Goal: Contribute content: Contribute content

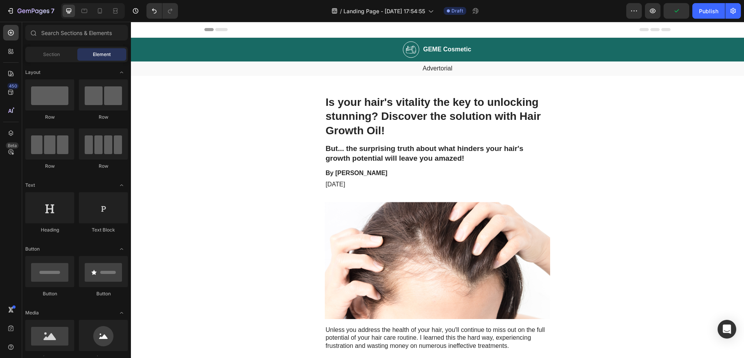
click at [412, 49] on img at bounding box center [411, 49] width 16 height 17
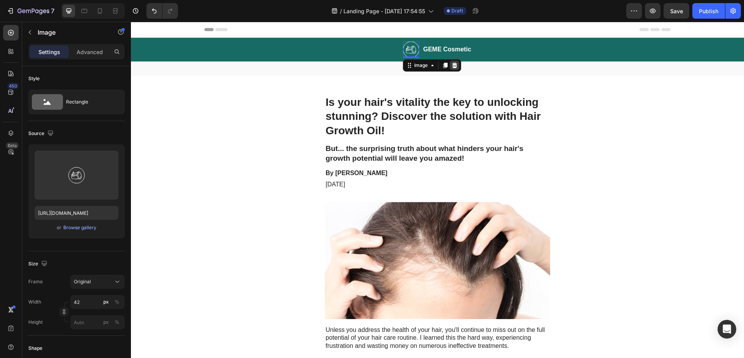
click at [454, 68] on div at bounding box center [454, 65] width 9 height 9
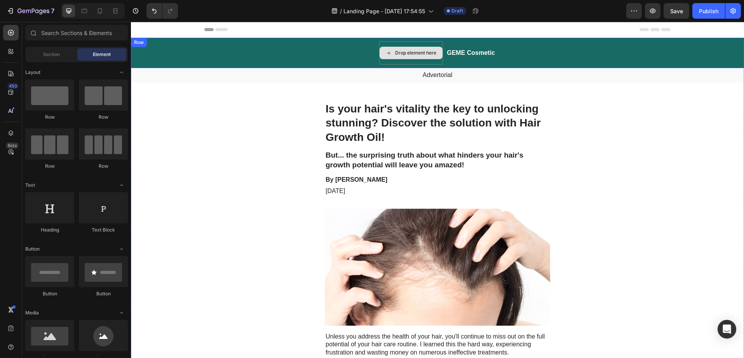
click at [400, 52] on div "Drop element here" at bounding box center [415, 53] width 41 height 6
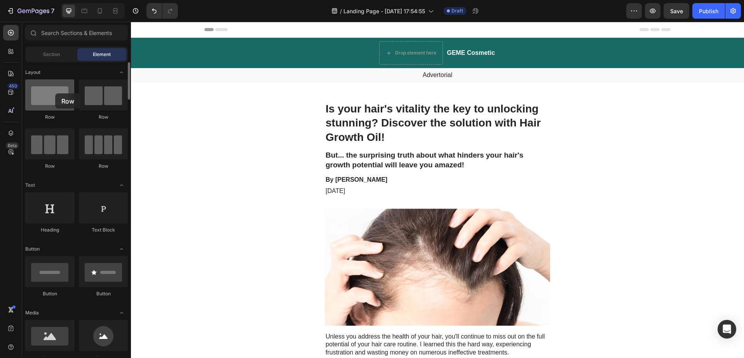
click at [55, 93] on div at bounding box center [49, 94] width 49 height 31
click at [62, 98] on div at bounding box center [49, 94] width 49 height 31
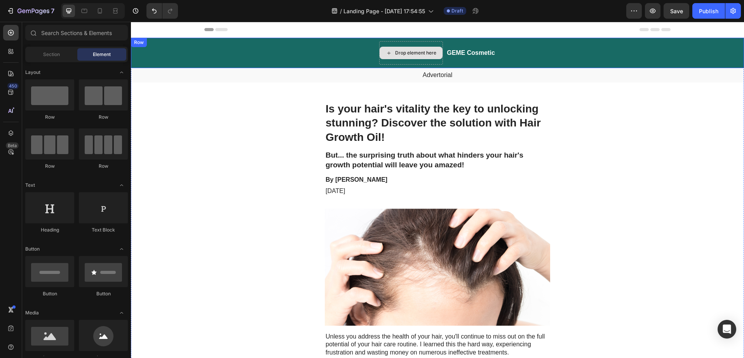
click at [400, 54] on div "Drop element here" at bounding box center [415, 53] width 41 height 6
click at [402, 43] on div "Drop element here" at bounding box center [411, 52] width 64 height 23
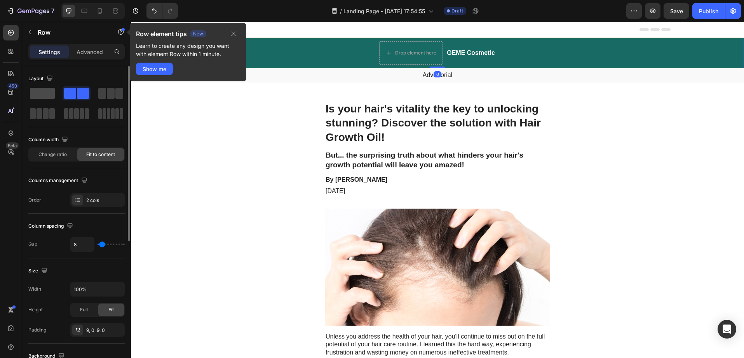
click at [45, 93] on span at bounding box center [42, 93] width 25 height 11
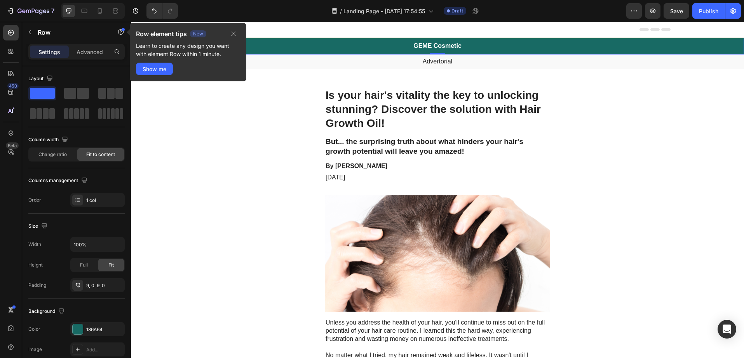
click at [458, 51] on div "GEME Cosmetic Heading Row 0" at bounding box center [437, 46] width 613 height 17
click at [457, 48] on h2 "GEME Cosmetic" at bounding box center [438, 46] width 50 height 10
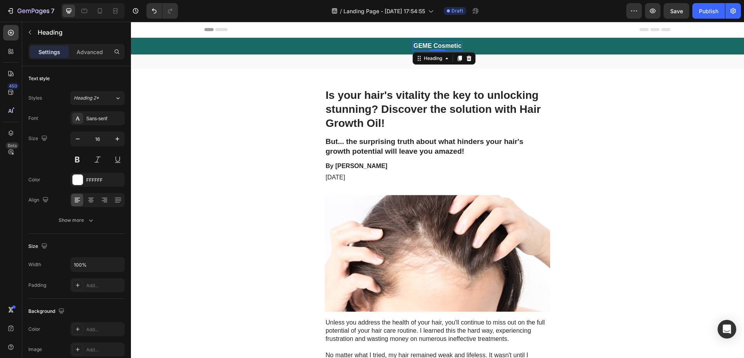
click at [457, 47] on h2 "GEME Cosmetic" at bounding box center [438, 46] width 50 height 10
click at [457, 47] on p "GEME Cosmetic" at bounding box center [438, 46] width 48 height 8
click at [436, 62] on p "Advertorial" at bounding box center [438, 62] width 612 height 8
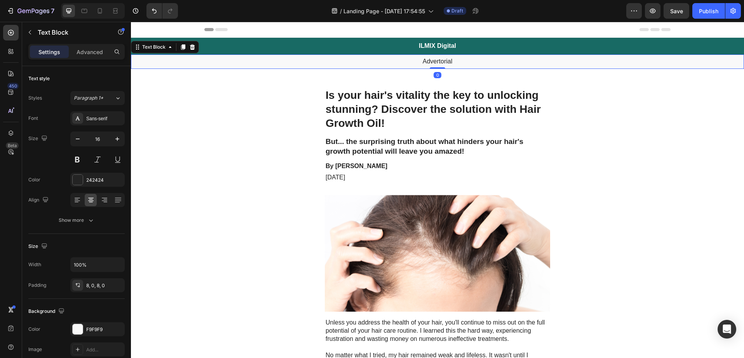
click at [436, 62] on p "Advertorial" at bounding box center [438, 62] width 612 height 8
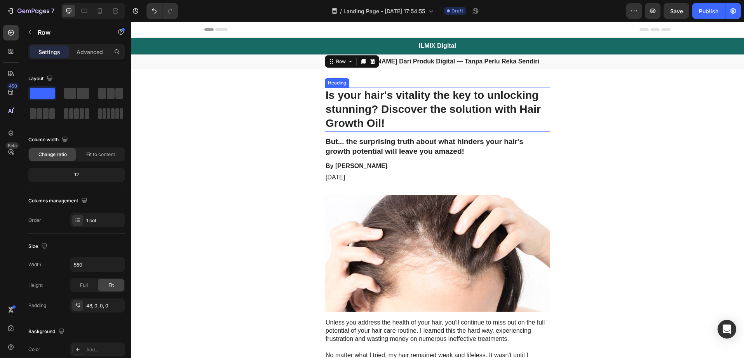
click at [446, 98] on h1 "Is your hair's vitality the key to unlocking stunning? Discover the solution wi…" at bounding box center [437, 109] width 225 height 44
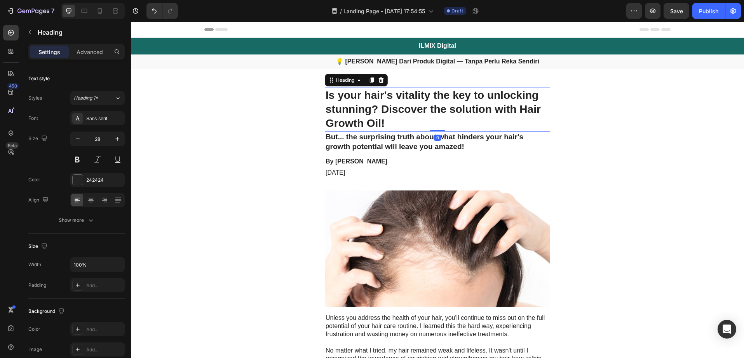
drag, startPoint x: 439, startPoint y: 135, endPoint x: 439, endPoint y: 122, distance: 12.8
click at [439, 122] on div "Is your hair's vitality the key to unlocking stunning? Discover the solution wi…" at bounding box center [437, 109] width 225 height 44
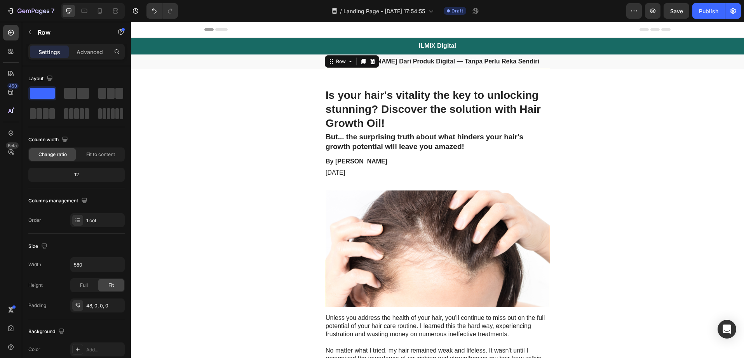
click at [443, 95] on h1 "Is your hair's vitality the key to unlocking stunning? Discover the solution wi…" at bounding box center [437, 109] width 225 height 44
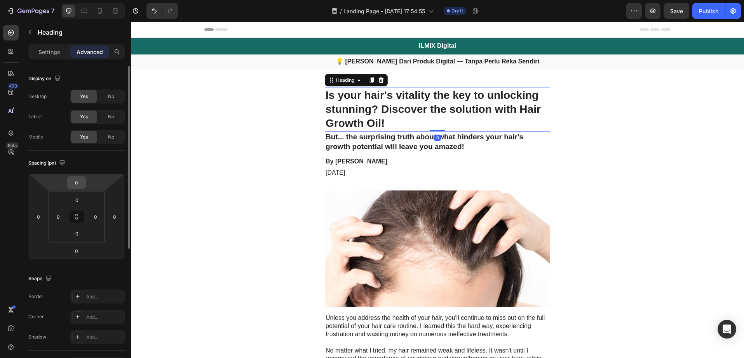
click at [77, 185] on input "0" at bounding box center [77, 182] width 16 height 12
click at [119, 165] on div "Spacing (px)" at bounding box center [76, 163] width 96 height 12
click at [81, 201] on input "0" at bounding box center [77, 200] width 16 height 12
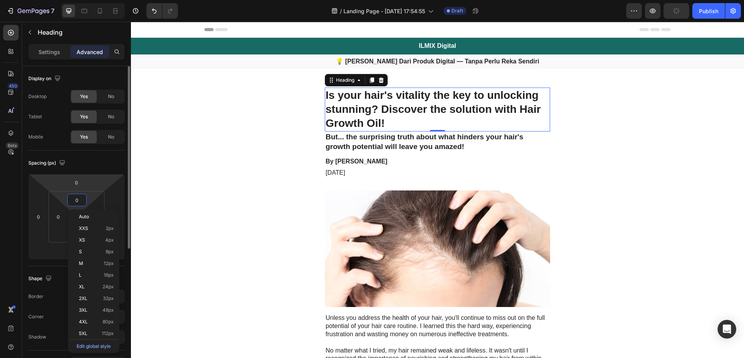
click at [96, 0] on html "7 / Landing Page - [DATE] 17:54:55 Draft Preview Publish 450 Beta Sections(18) …" at bounding box center [372, 0] width 744 height 0
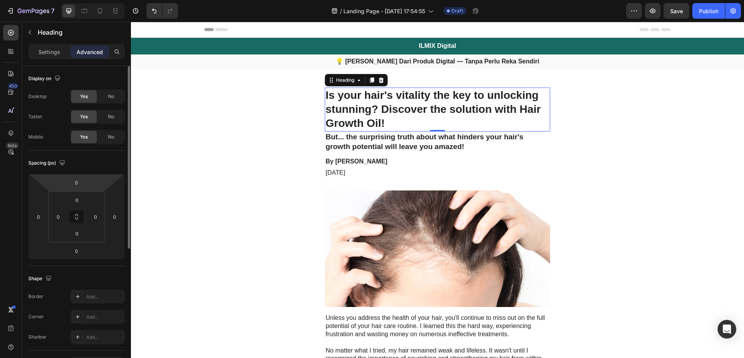
click at [95, 191] on div "0 0 0 0" at bounding box center [77, 216] width 56 height 51
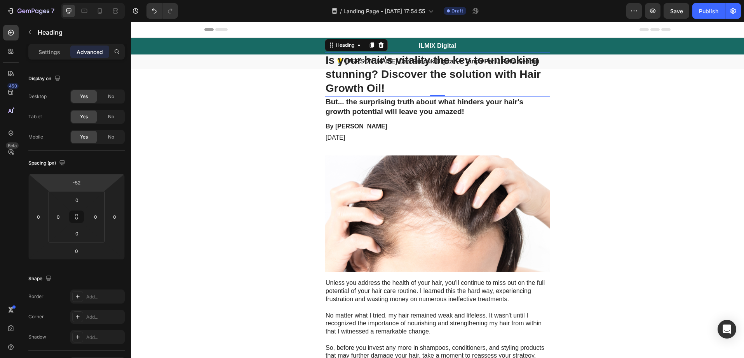
type input "-50"
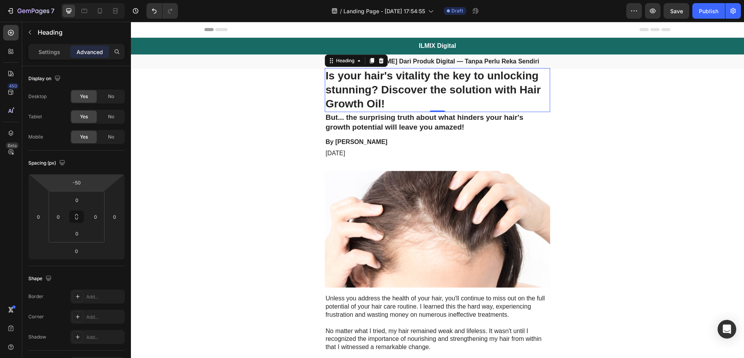
drag, startPoint x: 95, startPoint y: 187, endPoint x: 96, endPoint y: 197, distance: 9.8
click at [96, 0] on html "7 / Landing Page - [DATE] 17:54:55 Draft Preview Save Publish 450 Beta Sections…" at bounding box center [372, 0] width 744 height 0
click at [387, 103] on h1 "Is your hair's vitality the key to unlocking stunning? Discover the solution wi…" at bounding box center [437, 90] width 225 height 44
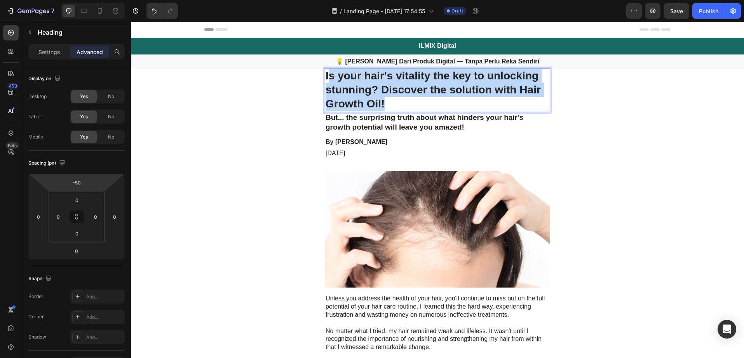
drag, startPoint x: 386, startPoint y: 105, endPoint x: 326, endPoint y: 76, distance: 65.9
click at [326, 76] on p "Is your hair's vitality the key to unlocking stunning? Discover the solution wi…" at bounding box center [438, 90] width 224 height 42
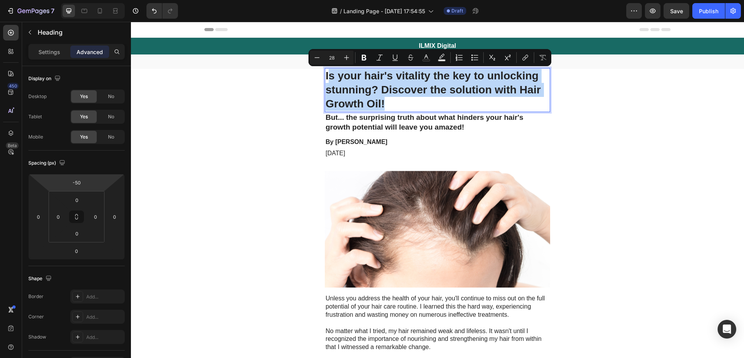
click at [326, 76] on p "Is your hair's vitality the key to unlocking stunning? Discover the solution wi…" at bounding box center [438, 90] width 224 height 42
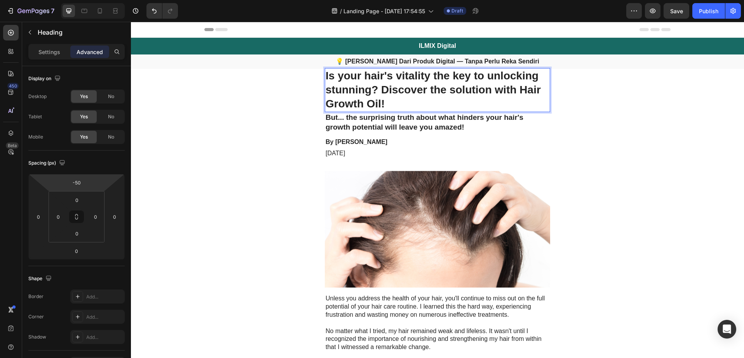
click at [386, 95] on p "Is your hair's vitality the key to unlocking stunning? Discover the solution wi…" at bounding box center [438, 90] width 224 height 42
click at [385, 102] on p "Is your hair's vitality the key to unlocking stunning? Discover the solution wi…" at bounding box center [438, 90] width 224 height 42
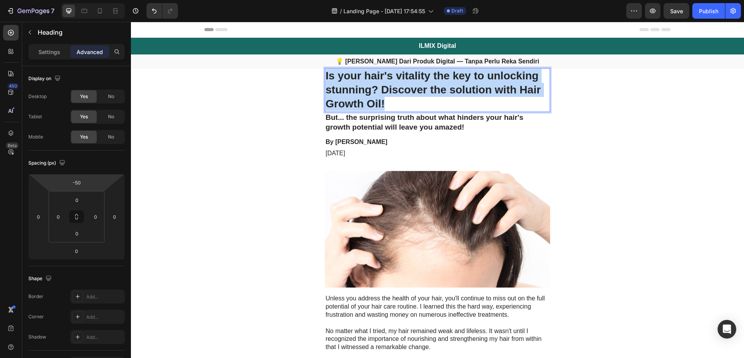
drag, startPoint x: 385, startPoint y: 105, endPoint x: 323, endPoint y: 78, distance: 67.7
click at [326, 78] on p "Is your hair's vitality the key to unlocking stunning? Discover the solution wi…" at bounding box center [438, 90] width 224 height 42
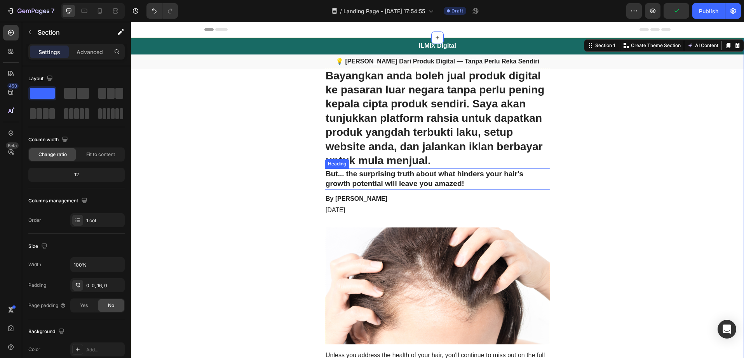
click at [412, 178] on h2 "But... the surprising truth about what hinders your hair's growth potential wil…" at bounding box center [437, 178] width 225 height 21
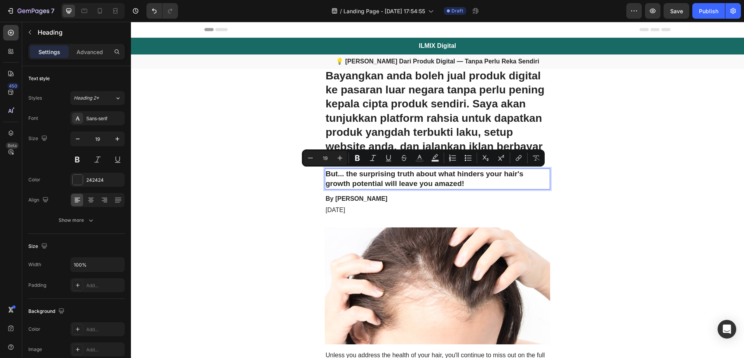
click at [465, 182] on p "But... the surprising truth about what hinders your hair's growth potential wil…" at bounding box center [438, 178] width 224 height 19
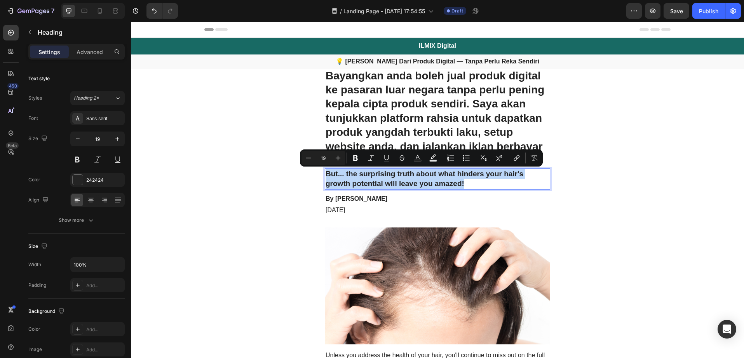
drag, startPoint x: 466, startPoint y: 183, endPoint x: 325, endPoint y: 177, distance: 142.0
click at [326, 177] on p "But... the surprising truth about what hinders your hair's growth potential wil…" at bounding box center [438, 178] width 224 height 19
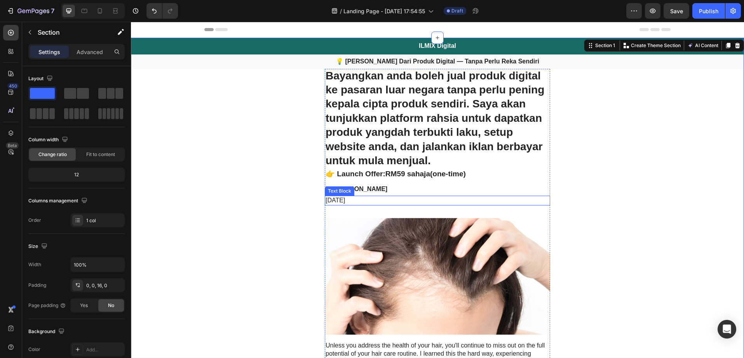
click at [363, 196] on p "[DATE]" at bounding box center [438, 200] width 224 height 8
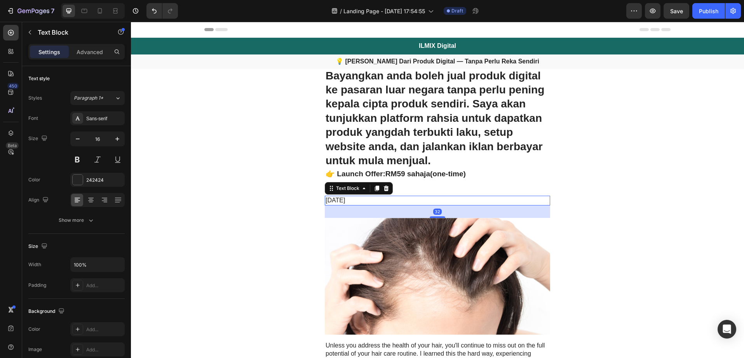
click at [384, 191] on icon at bounding box center [386, 188] width 6 height 6
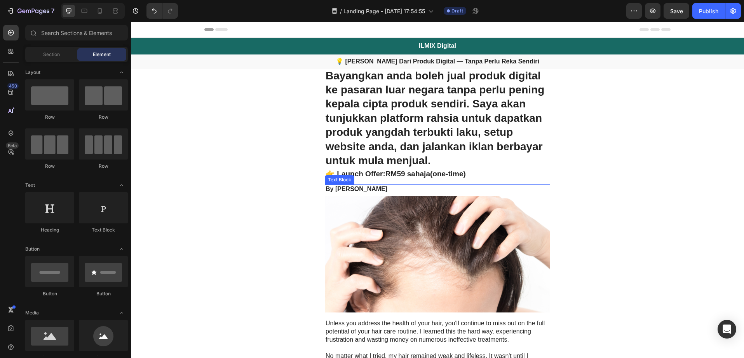
click at [365, 190] on p "By [PERSON_NAME]" at bounding box center [438, 189] width 224 height 8
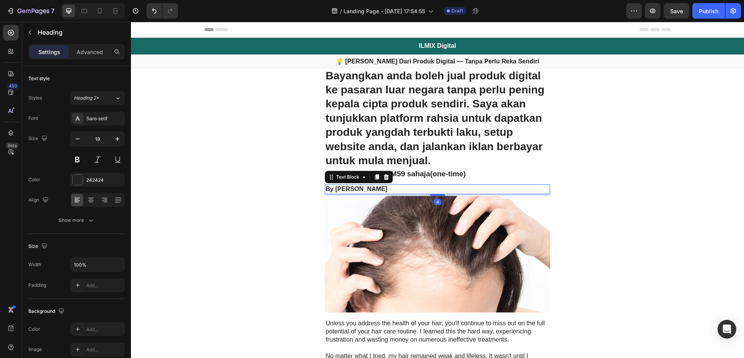
click at [384, 176] on icon at bounding box center [386, 176] width 5 height 5
click at [408, 175] on strong "RM59 sahaja" at bounding box center [408, 173] width 45 height 8
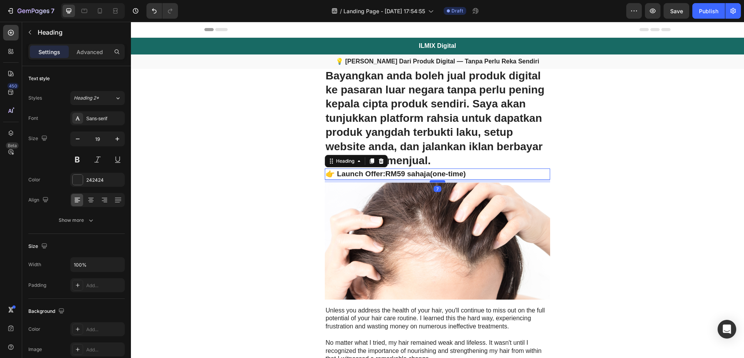
click at [431, 182] on div at bounding box center [438, 181] width 16 height 2
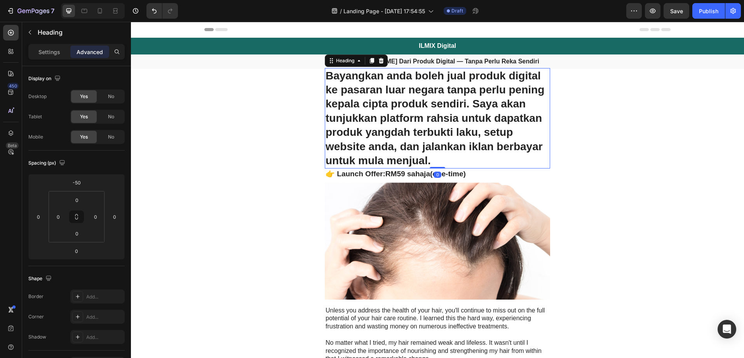
click at [435, 163] on p "Bayangkan anda boleh jual produk digital ke pasaran luar negara tanpa perlu pen…" at bounding box center [438, 118] width 224 height 99
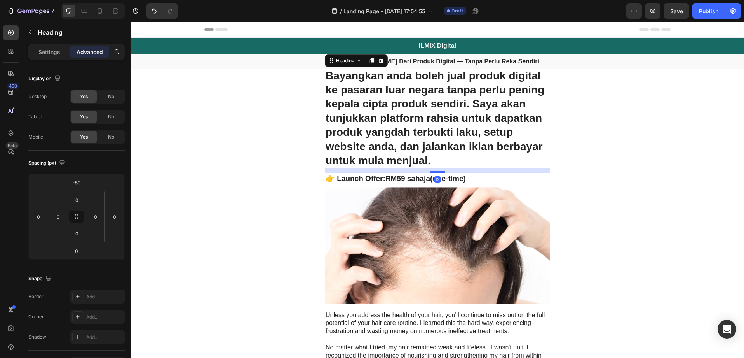
drag, startPoint x: 435, startPoint y: 168, endPoint x: 435, endPoint y: 173, distance: 4.7
click at [435, 173] on div at bounding box center [438, 172] width 16 height 2
type input "12"
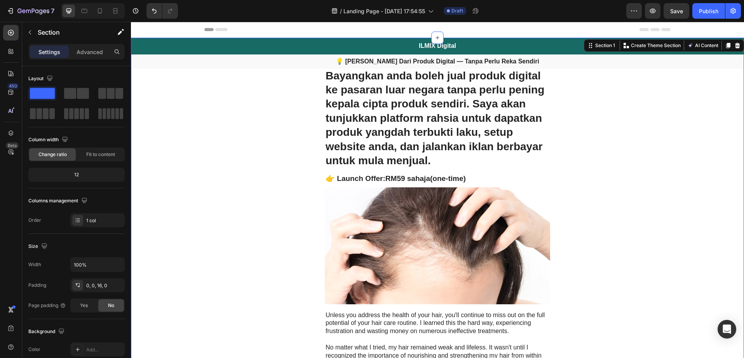
click at [421, 247] on img at bounding box center [437, 245] width 225 height 117
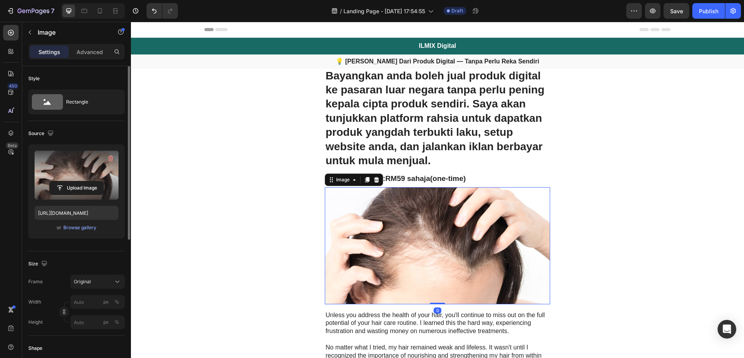
click at [73, 173] on label at bounding box center [77, 174] width 84 height 49
click at [73, 181] on input "file" at bounding box center [77, 187] width 54 height 13
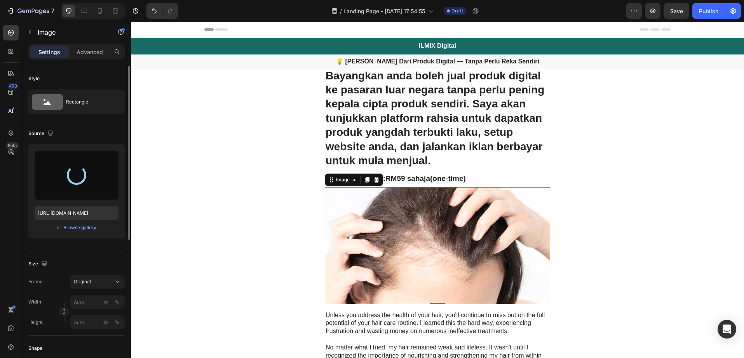
scroll to position [68, 0]
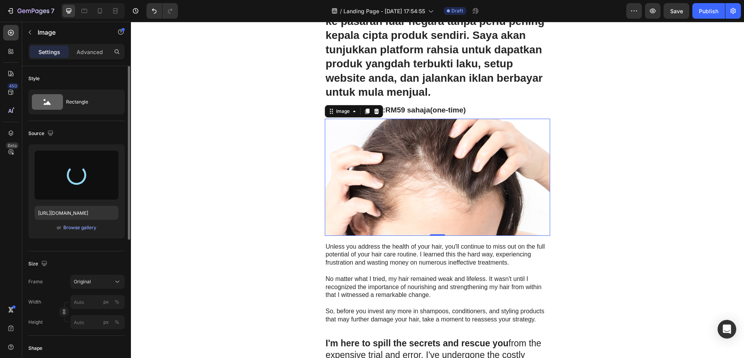
type input "[URL][DOMAIN_NAME]"
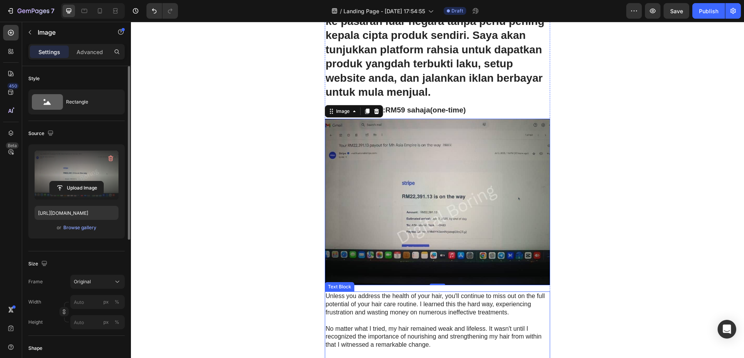
click at [414, 311] on p "Unless you address the health of your hair, you'll continue to miss out on the …" at bounding box center [438, 304] width 224 height 24
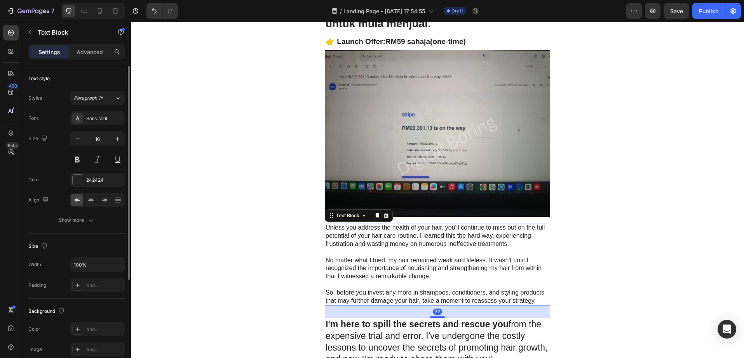
scroll to position [144, 0]
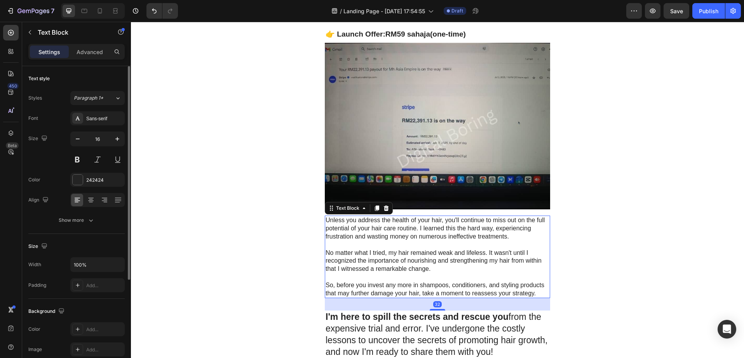
click at [537, 292] on p "So, before you invest any more in shampoos, conditioners, and styling products …" at bounding box center [438, 289] width 224 height 16
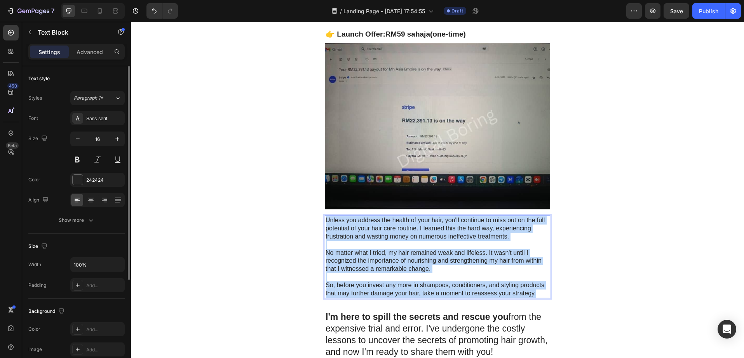
drag, startPoint x: 537, startPoint y: 294, endPoint x: 324, endPoint y: 218, distance: 226.2
click at [325, 218] on div "Unless you address the health of your hair, you'll continue to miss out on the …" at bounding box center [437, 256] width 225 height 82
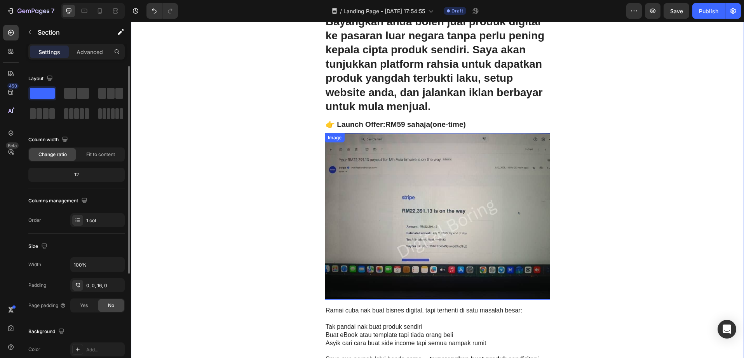
scroll to position [40, 0]
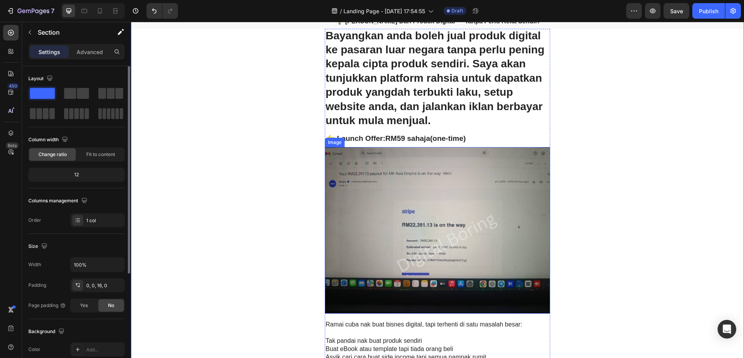
click at [425, 192] on img at bounding box center [437, 230] width 225 height 166
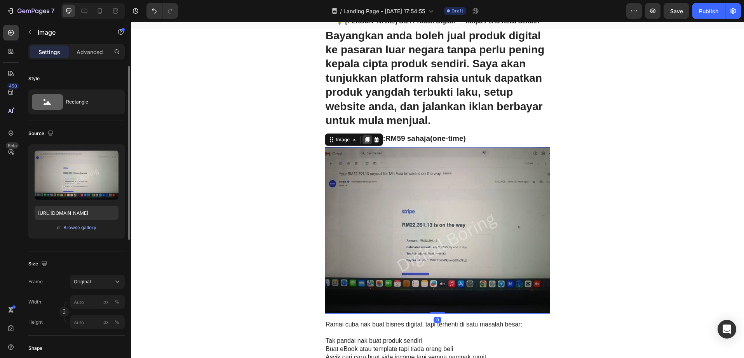
click at [366, 139] on icon at bounding box center [367, 139] width 4 height 5
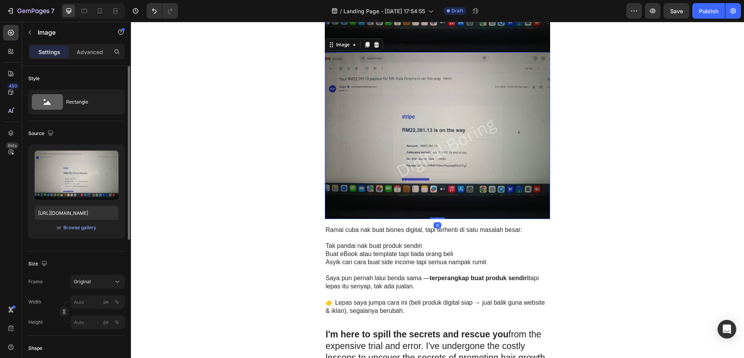
scroll to position [308, 0]
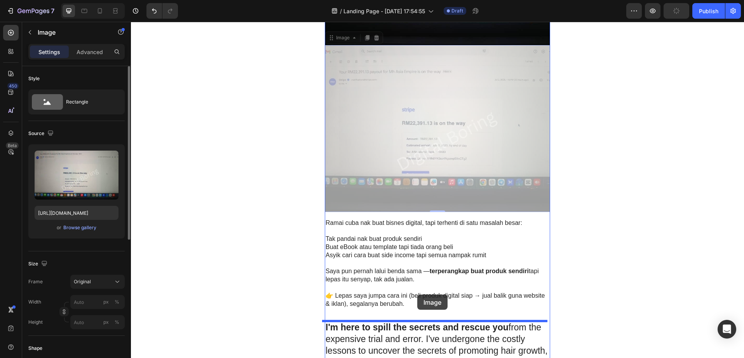
drag, startPoint x: 415, startPoint y: 133, endPoint x: 417, endPoint y: 293, distance: 159.4
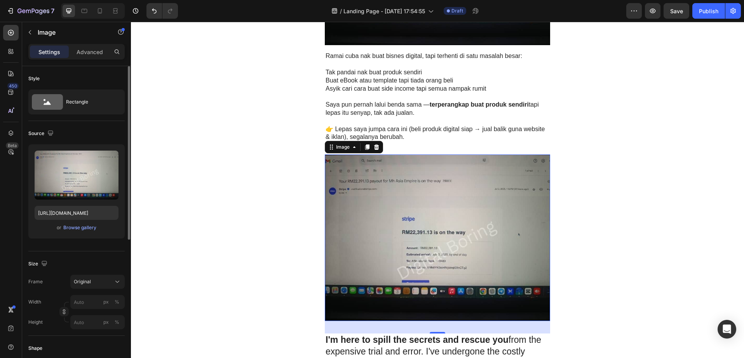
click at [414, 236] on img at bounding box center [437, 237] width 225 height 166
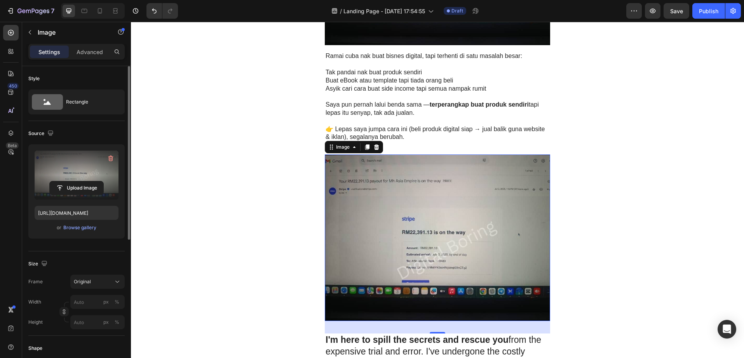
click at [80, 177] on label at bounding box center [77, 174] width 84 height 49
click at [80, 181] on input "file" at bounding box center [77, 187] width 54 height 13
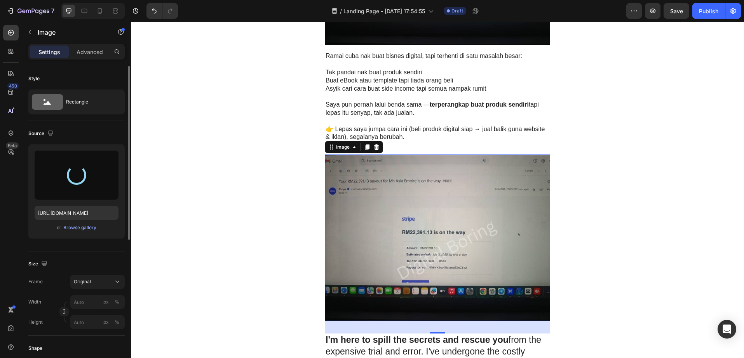
type input "[URL][DOMAIN_NAME]"
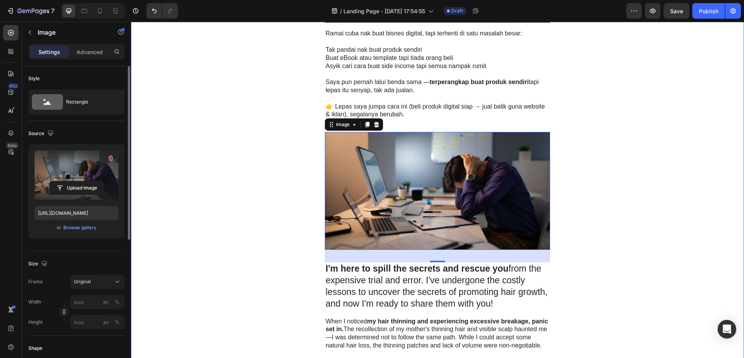
scroll to position [381, 0]
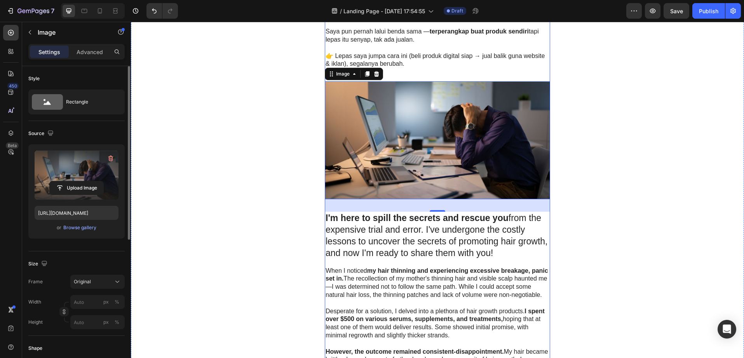
click at [398, 236] on p "I'm here to spill the secrets and rescue you from the expensive trial and error…" at bounding box center [438, 235] width 224 height 47
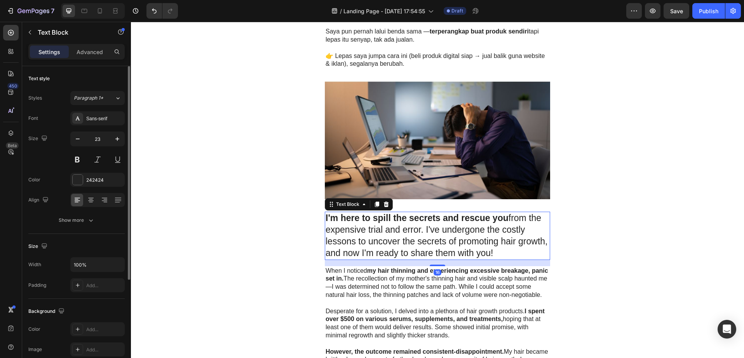
click at [496, 253] on p "I'm here to spill the secrets and rescue you from the expensive trial and error…" at bounding box center [438, 235] width 224 height 47
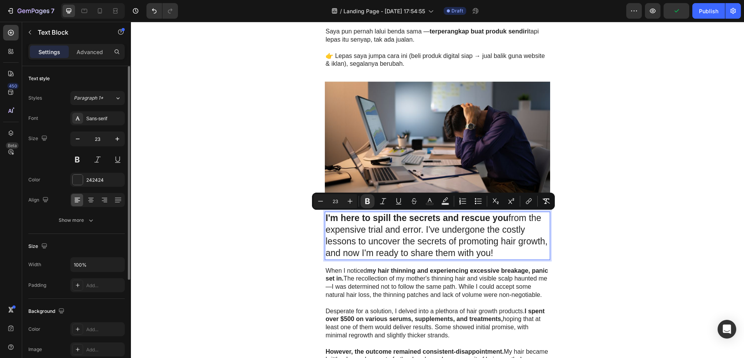
drag, startPoint x: 496, startPoint y: 254, endPoint x: 325, endPoint y: 219, distance: 174.8
click at [326, 219] on p "I'm here to spill the secrets and rescue you from the expensive trial and error…" at bounding box center [438, 235] width 224 height 47
click at [408, 222] on strong "I'm here to spill the secrets and rescue you" at bounding box center [417, 218] width 183 height 10
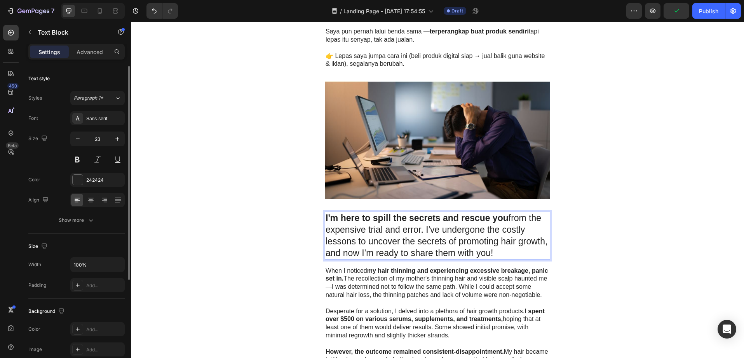
click at [504, 256] on p "I'm here to spill the secrets and rescue you from the expensive trial and error…" at bounding box center [438, 235] width 224 height 47
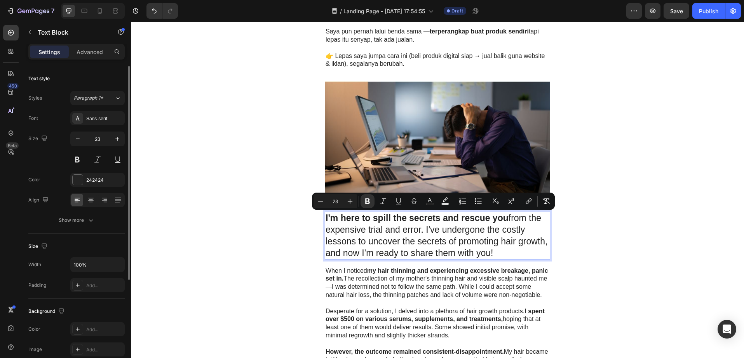
drag, startPoint x: 499, startPoint y: 255, endPoint x: 324, endPoint y: 218, distance: 179.5
click at [326, 218] on p "I'm here to spill the secrets and rescue you from the expensive trial and error…" at bounding box center [438, 235] width 224 height 47
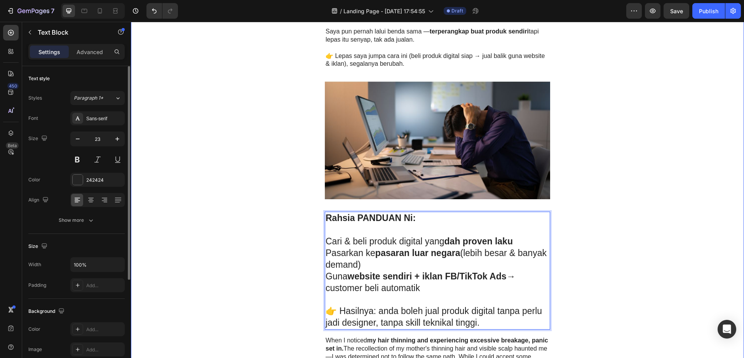
click at [276, 225] on div "ILMIX Digital Heading Row 💡 Jana Income Dari Produk Digital — Tanpa Perlu Reka …" at bounding box center [437, 328] width 613 height 1345
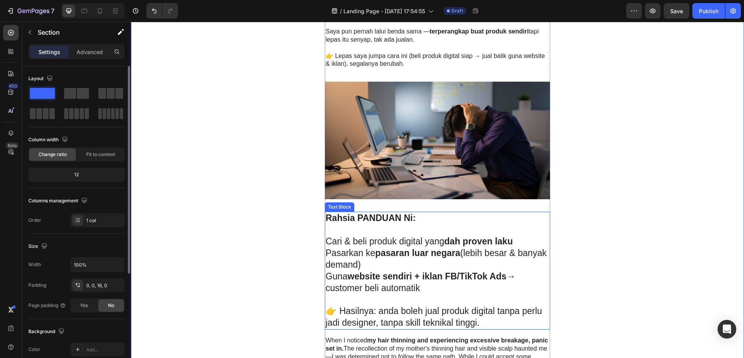
click at [350, 301] on p "Rich Text Editor. Editing area: main" at bounding box center [438, 299] width 224 height 12
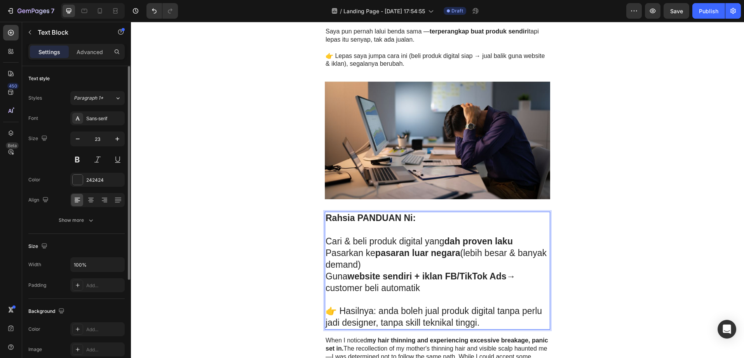
click at [339, 230] on p "Rich Text Editor. Editing area: main" at bounding box center [438, 230] width 224 height 12
click at [417, 205] on div "Bayangkan anda boleh jual produk digital ke pasaran luar negara tanpa perlu pen…" at bounding box center [437, 354] width 225 height 1296
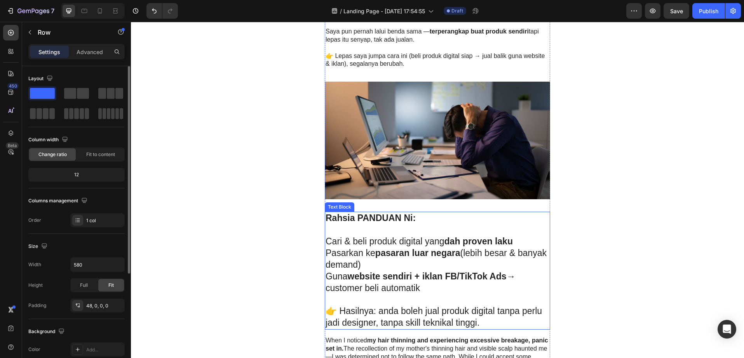
click at [426, 214] on p "Rahsia PANDUAN Ni:" at bounding box center [438, 218] width 224 height 12
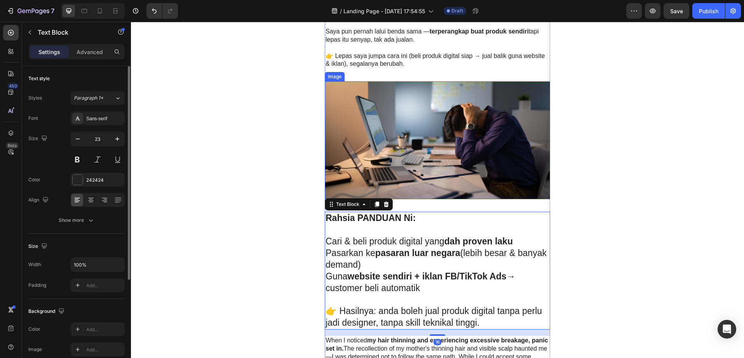
click at [430, 178] on img at bounding box center [437, 140] width 225 height 118
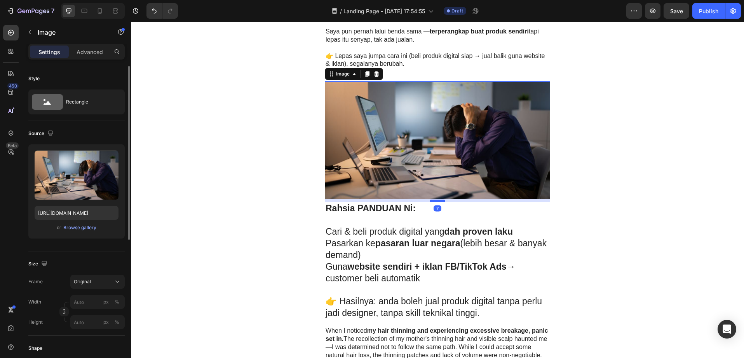
drag, startPoint x: 435, startPoint y: 211, endPoint x: 435, endPoint y: 201, distance: 9.7
click at [435, 201] on div at bounding box center [438, 200] width 16 height 2
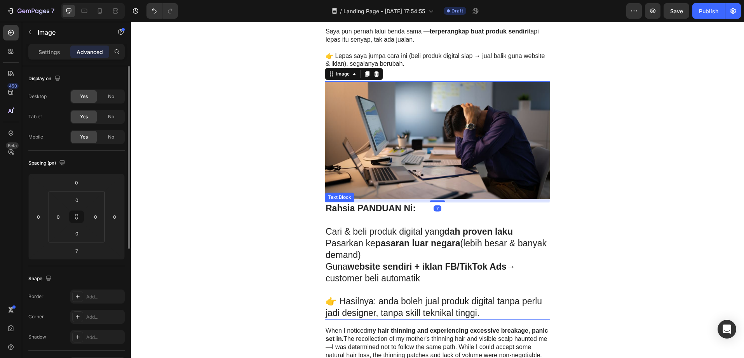
click at [604, 250] on div "ILMIX Digital Heading Row 💡 Jana Income Dari Produk Digital — Tanpa Perlu Reka …" at bounding box center [437, 324] width 613 height 1336
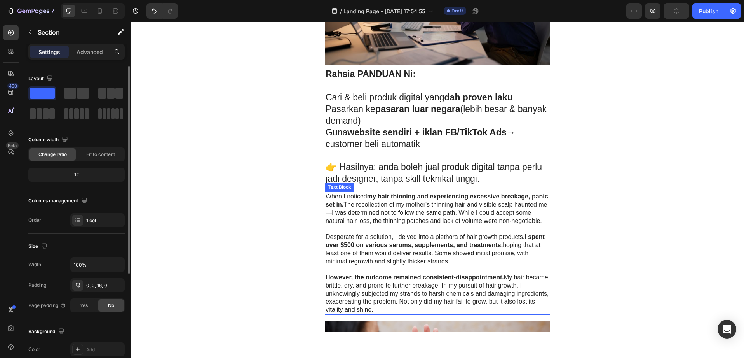
scroll to position [359, 0]
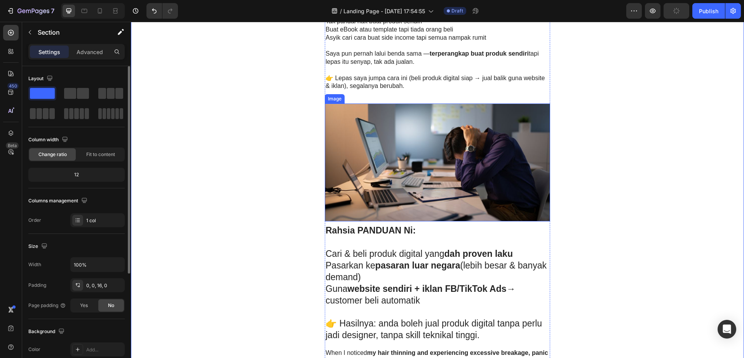
click at [460, 174] on img at bounding box center [437, 162] width 225 height 118
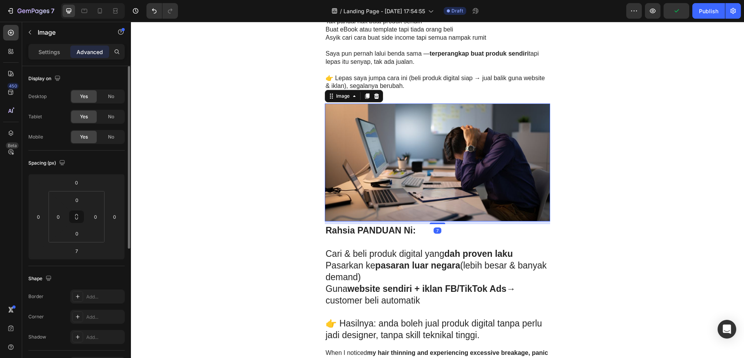
click at [365, 96] on icon at bounding box center [367, 95] width 4 height 5
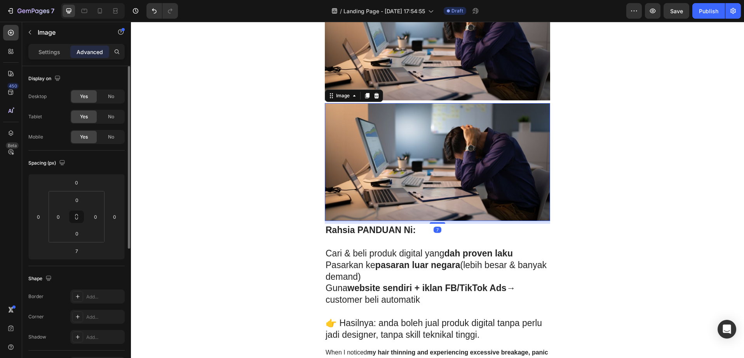
scroll to position [553, 0]
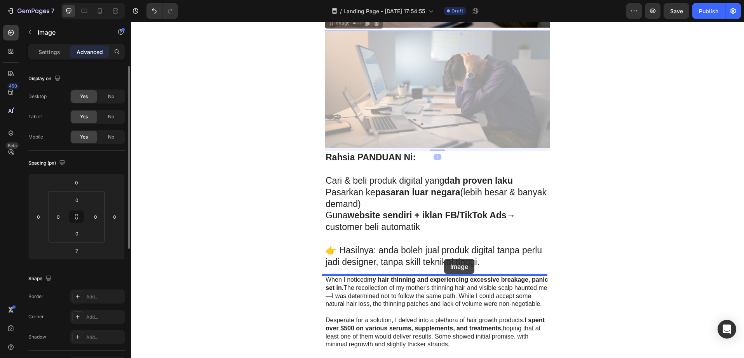
drag, startPoint x: 428, startPoint y: 105, endPoint x: 444, endPoint y: 258, distance: 154.0
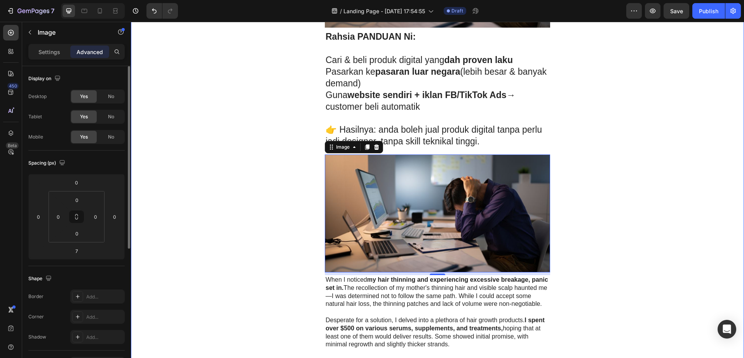
click at [600, 156] on div "ILMIX Digital Heading Row 💡 Jana Income Dari Produk Digital — Tanpa Perlu Reka …" at bounding box center [437, 271] width 613 height 1573
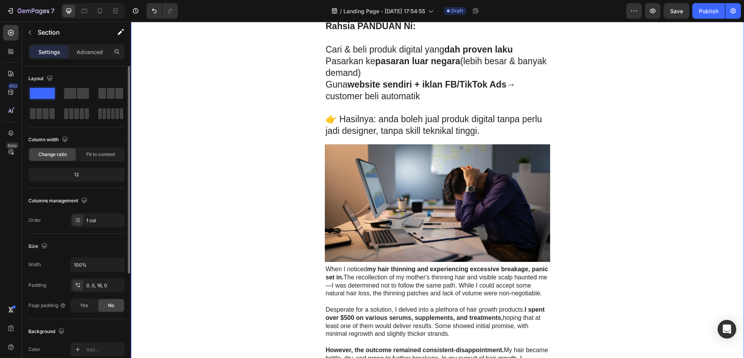
scroll to position [634, 0]
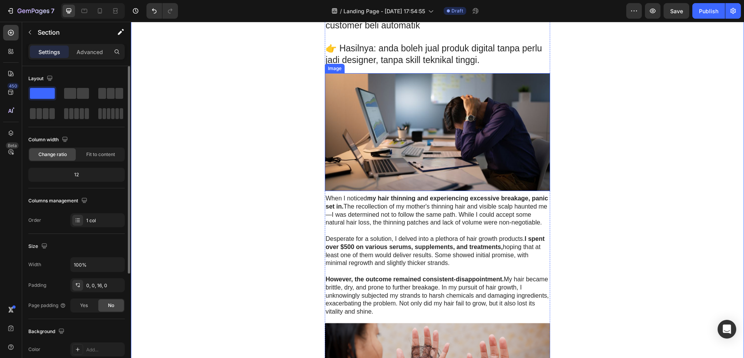
click at [481, 131] on img at bounding box center [437, 132] width 225 height 118
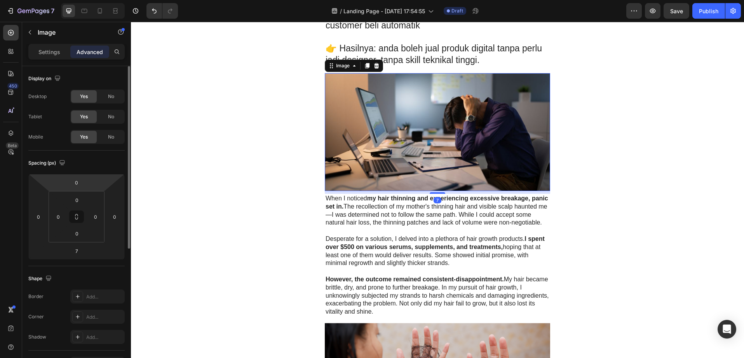
click at [440, 117] on img at bounding box center [437, 132] width 225 height 118
click at [47, 56] on div "Settings" at bounding box center [49, 51] width 39 height 12
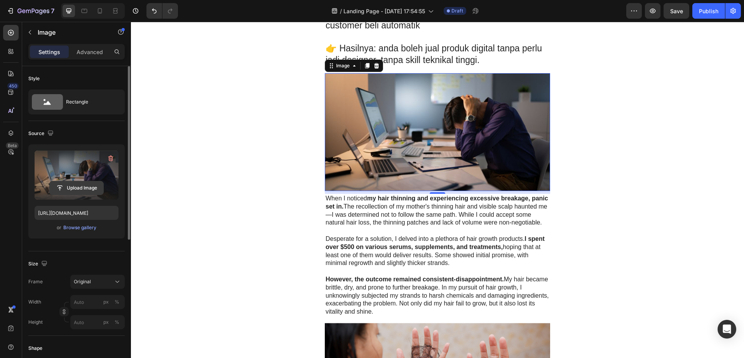
click at [58, 194] on button "Upload Image" at bounding box center [76, 188] width 54 height 14
click at [72, 191] on input "file" at bounding box center [77, 187] width 54 height 13
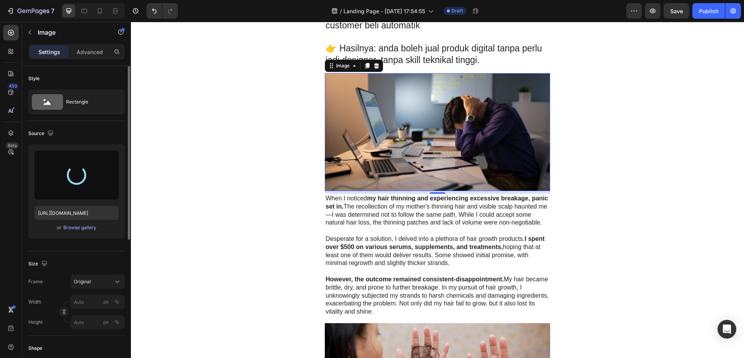
type input "[URL][DOMAIN_NAME]"
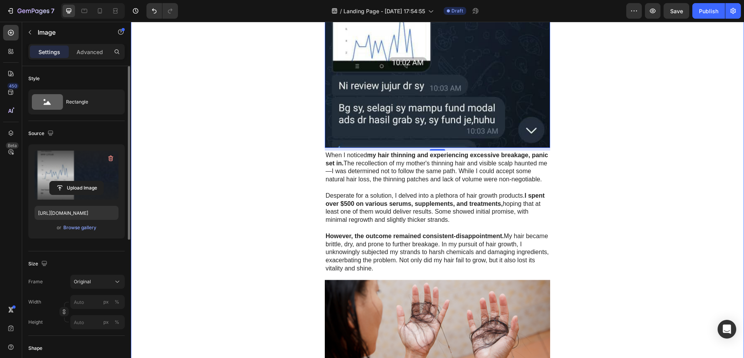
scroll to position [967, 0]
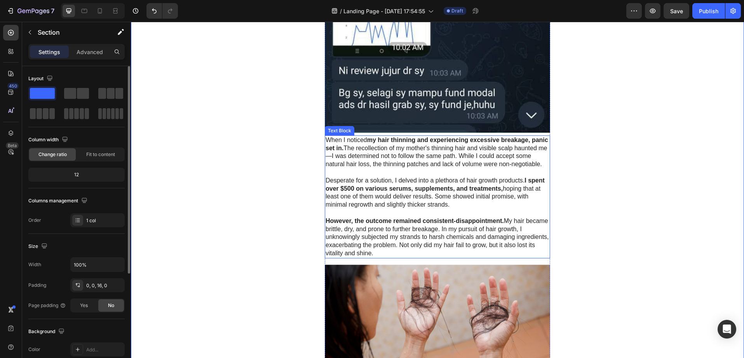
click at [407, 257] on p "However, the outcome remained consistent-disappointment. My hair became brittle…" at bounding box center [438, 237] width 224 height 40
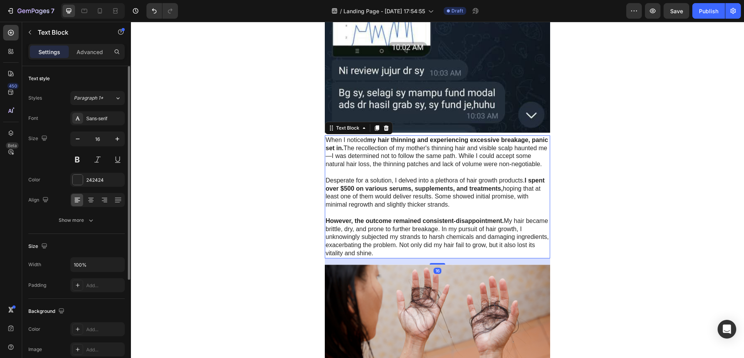
click at [373, 257] on p "However, the outcome remained consistent-disappointment. My hair became brittle…" at bounding box center [438, 237] width 224 height 40
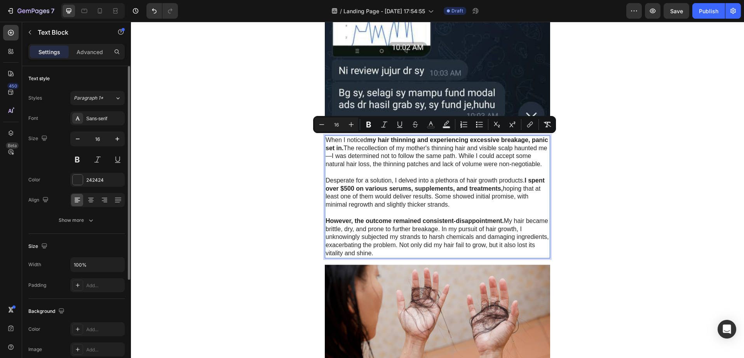
drag, startPoint x: 373, startPoint y: 262, endPoint x: 325, endPoint y: 141, distance: 130.5
click at [325, 141] on div "When I noticed my hair thinning and experiencing excessive breakage, panic set …" at bounding box center [437, 196] width 225 height 123
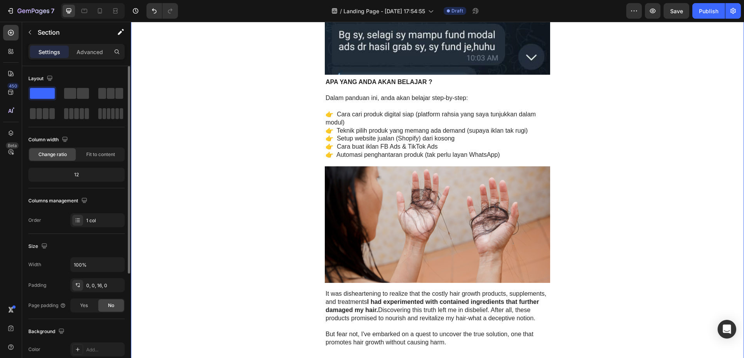
scroll to position [1107, 0]
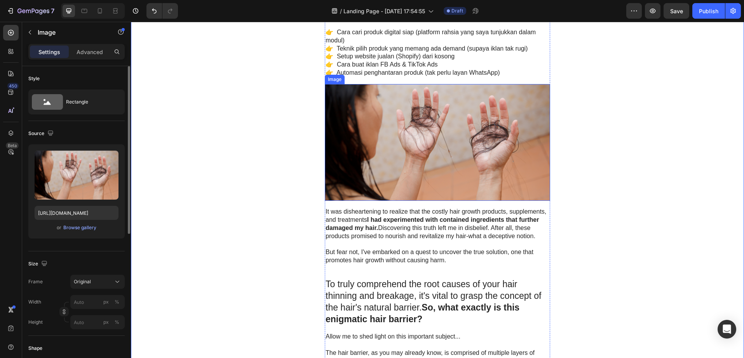
click at [426, 171] on img at bounding box center [437, 142] width 225 height 117
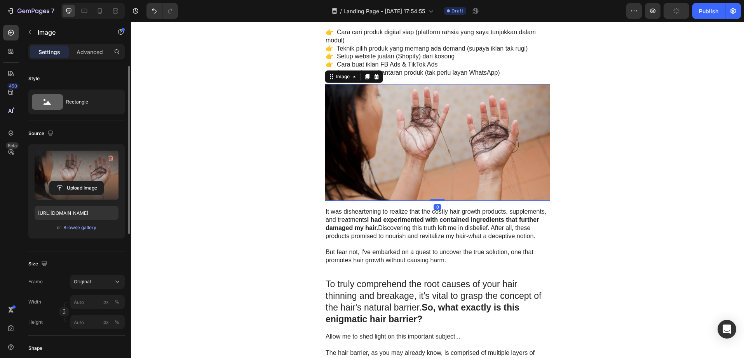
click at [74, 179] on label at bounding box center [77, 174] width 84 height 49
click at [74, 181] on input "file" at bounding box center [77, 187] width 54 height 13
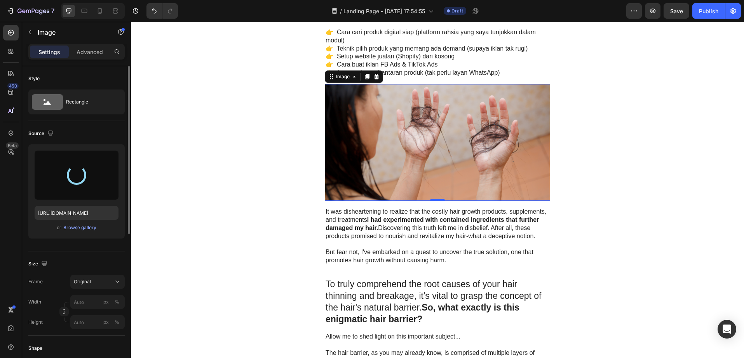
type input "[URL][DOMAIN_NAME]"
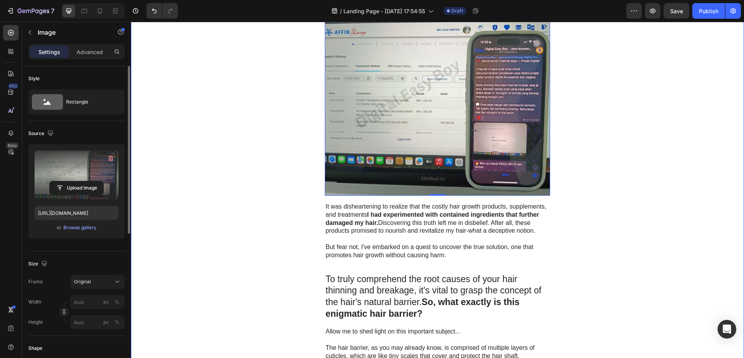
scroll to position [1255, 0]
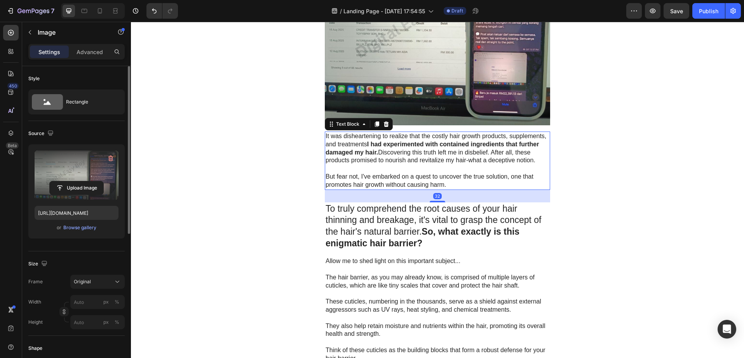
click at [408, 177] on p "But fear not, I've embarked on a quest to uncover the true solution, one that p…" at bounding box center [438, 181] width 224 height 16
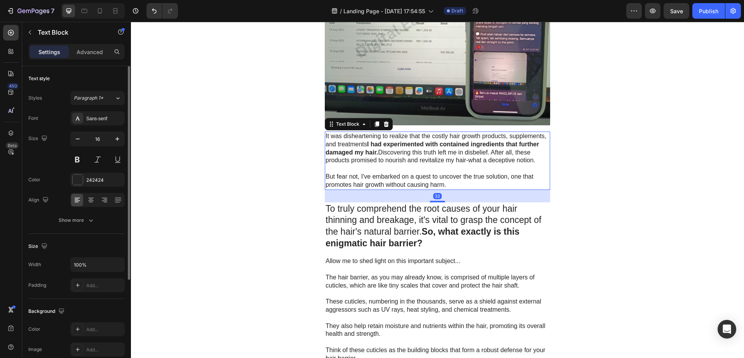
click at [445, 169] on p at bounding box center [438, 168] width 224 height 8
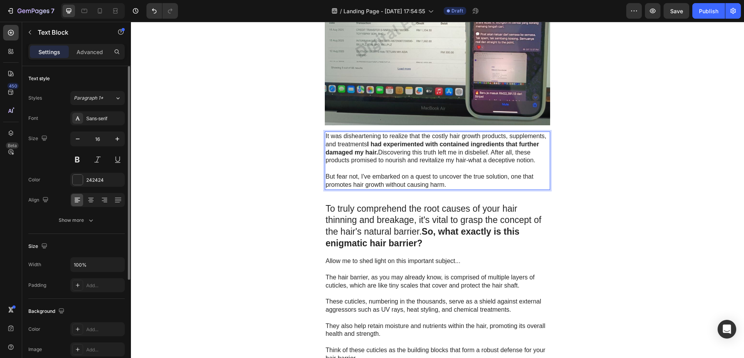
click at [446, 186] on p "But fear not, I've embarked on a quest to uncover the true solution, one that p…" at bounding box center [438, 181] width 224 height 16
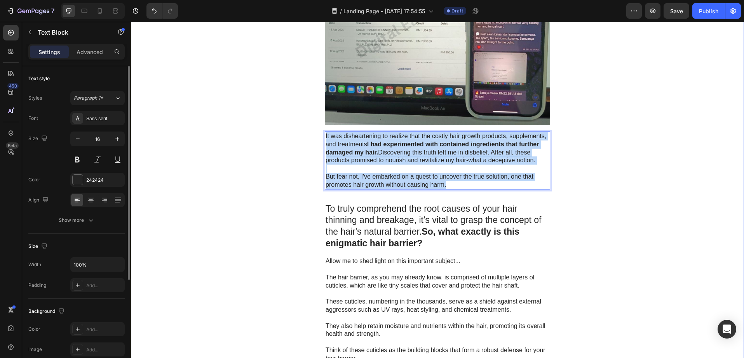
drag, startPoint x: 446, startPoint y: 185, endPoint x: 311, endPoint y: 138, distance: 143.1
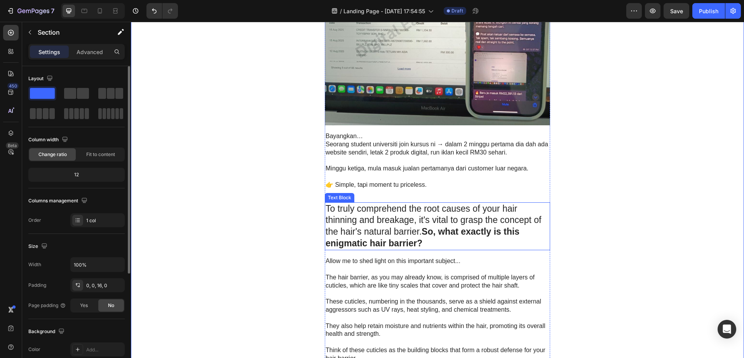
click at [372, 216] on p "To truly comprehend the root causes of your hair thinning and breakage, it's vi…" at bounding box center [438, 226] width 224 height 47
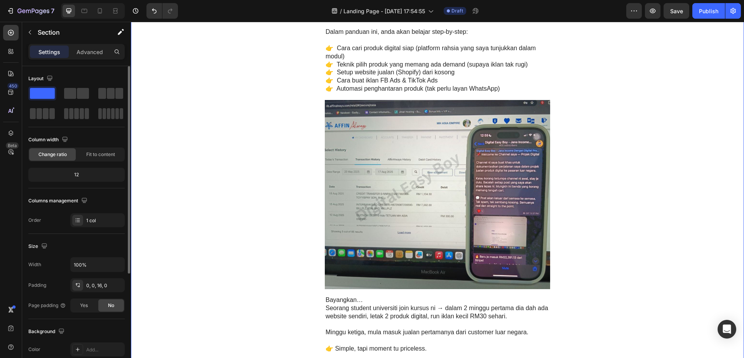
scroll to position [1085, 0]
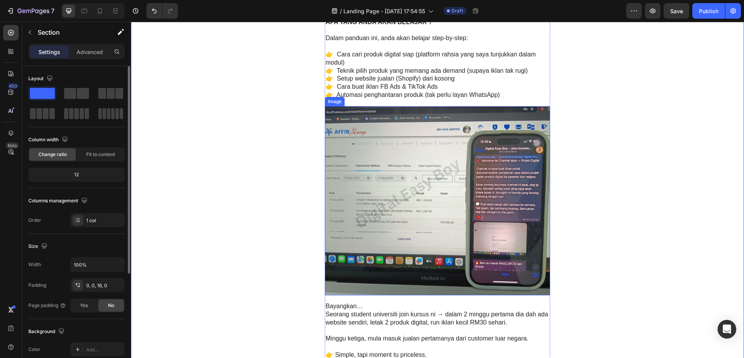
click at [489, 156] on img at bounding box center [437, 200] width 225 height 189
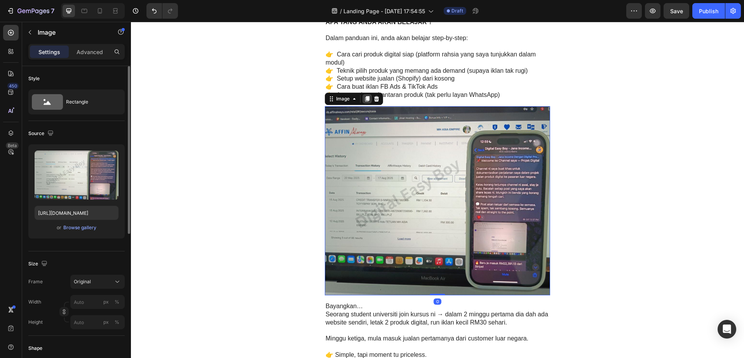
click at [365, 98] on icon at bounding box center [367, 98] width 4 height 5
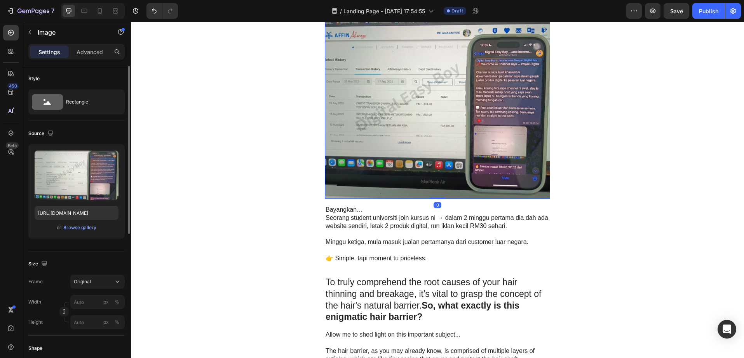
scroll to position [1403, 0]
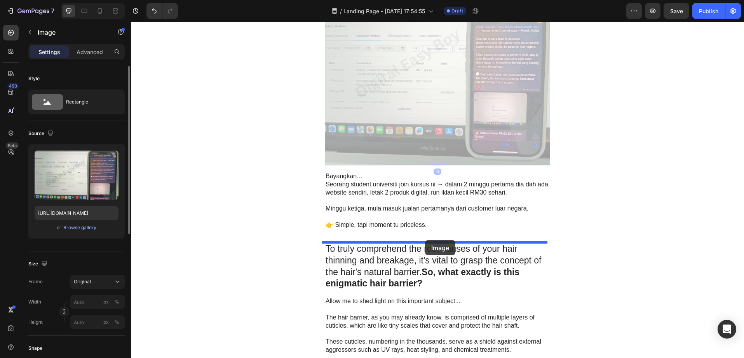
drag, startPoint x: 410, startPoint y: 105, endPoint x: 425, endPoint y: 240, distance: 136.1
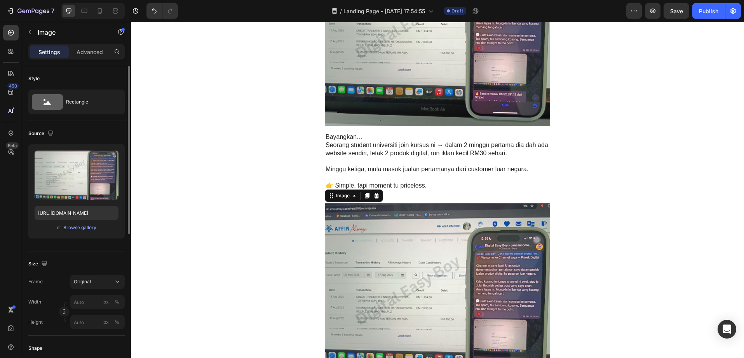
scroll to position [1286, 0]
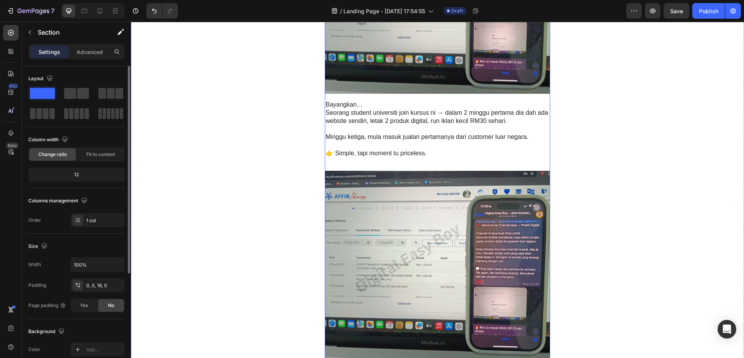
click at [446, 185] on img at bounding box center [437, 265] width 225 height 189
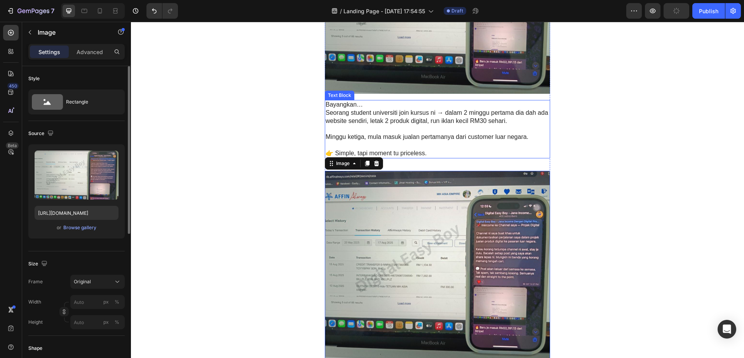
click at [440, 157] on p "👉 Simple, tapi moment tu priceless." at bounding box center [438, 153] width 224 height 8
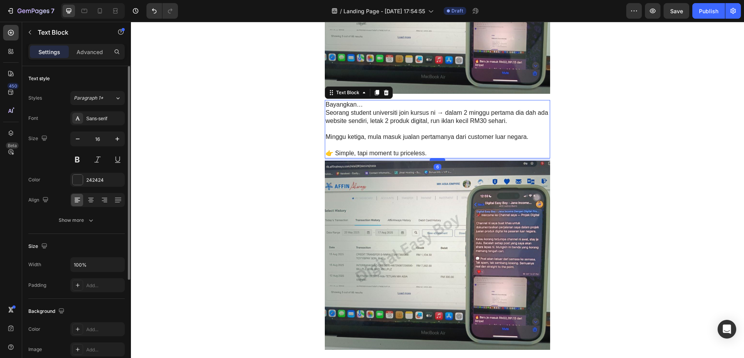
drag, startPoint x: 438, startPoint y: 170, endPoint x: 438, endPoint y: 160, distance: 10.1
click at [438, 160] on div at bounding box center [438, 159] width 16 height 2
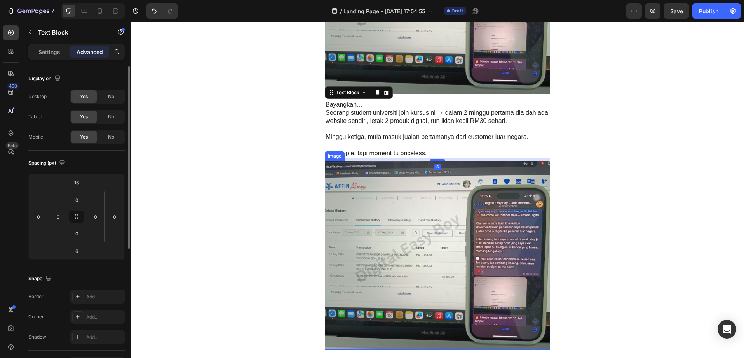
click at [452, 214] on img at bounding box center [437, 255] width 225 height 189
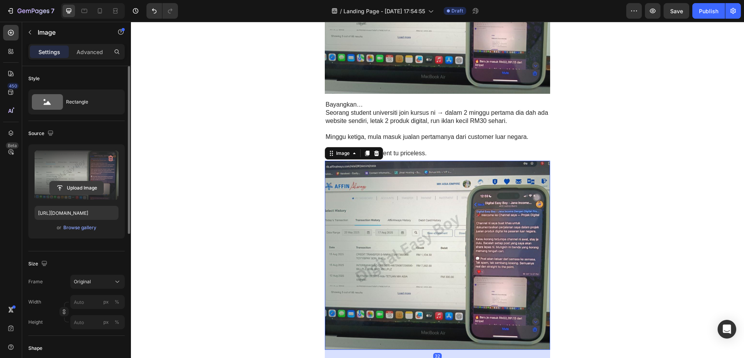
click at [66, 181] on input "file" at bounding box center [77, 187] width 54 height 13
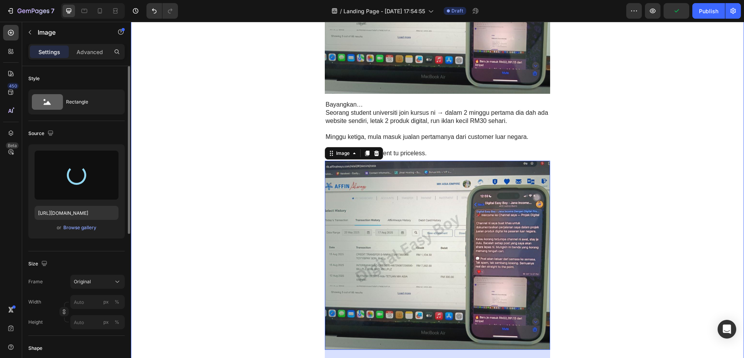
type input "[URL][DOMAIN_NAME]"
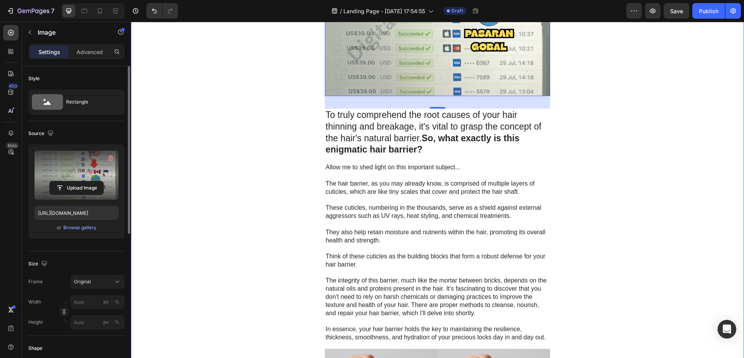
scroll to position [1540, 0]
click at [431, 143] on p "To truly comprehend the root causes of your hair thinning and breakage, it's vi…" at bounding box center [438, 132] width 224 height 47
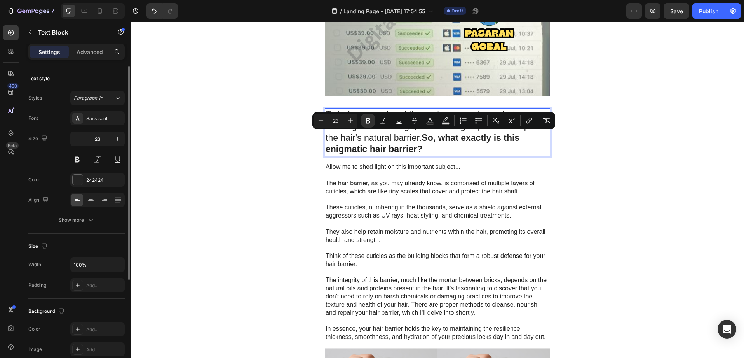
click at [433, 150] on p "To truly comprehend the root causes of your hair thinning and breakage, it's vi…" at bounding box center [438, 132] width 224 height 47
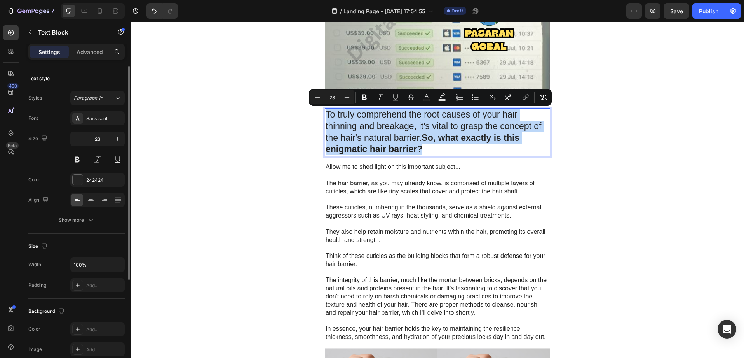
drag, startPoint x: 424, startPoint y: 150, endPoint x: 325, endPoint y: 113, distance: 106.0
click at [326, 113] on p "To truly comprehend the root causes of your hair thinning and breakage, it's vi…" at bounding box center [438, 132] width 224 height 47
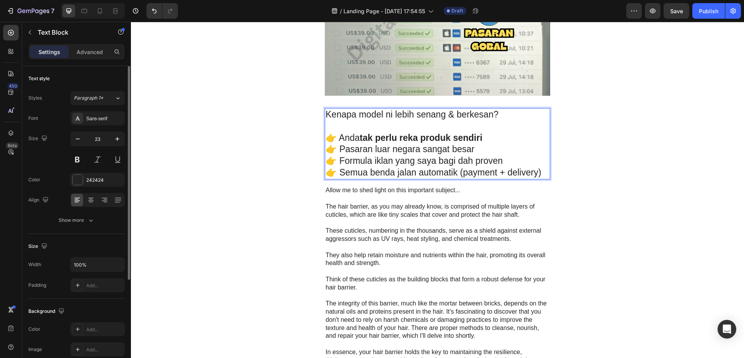
click at [376, 127] on p "Rich Text Editor. Editing area: main" at bounding box center [438, 126] width 224 height 12
click at [437, 80] on img at bounding box center [437, 1] width 225 height 189
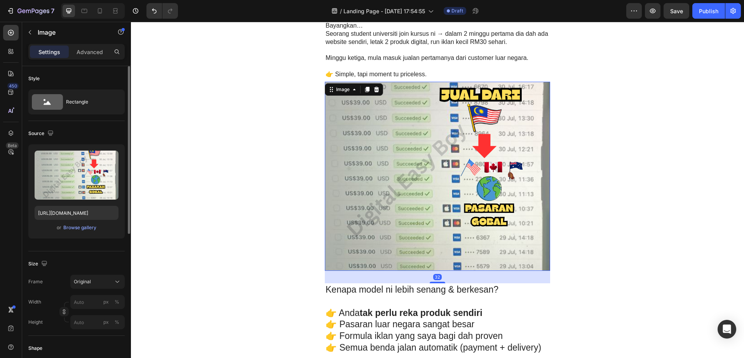
scroll to position [1355, 0]
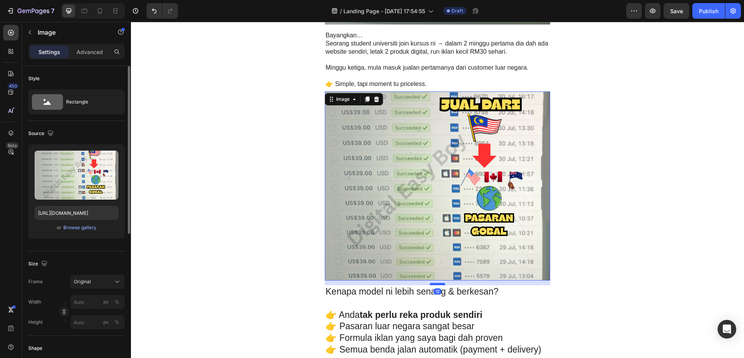
drag, startPoint x: 438, startPoint y: 292, endPoint x: 438, endPoint y: 284, distance: 7.8
click at [438, 284] on div at bounding box center [438, 284] width 16 height 2
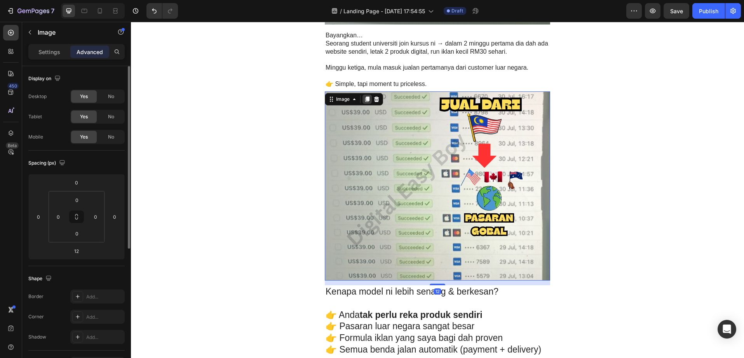
click at [365, 98] on icon at bounding box center [367, 98] width 4 height 5
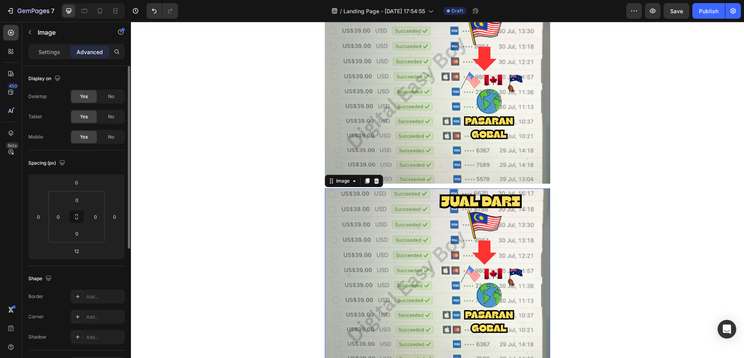
scroll to position [1591, 0]
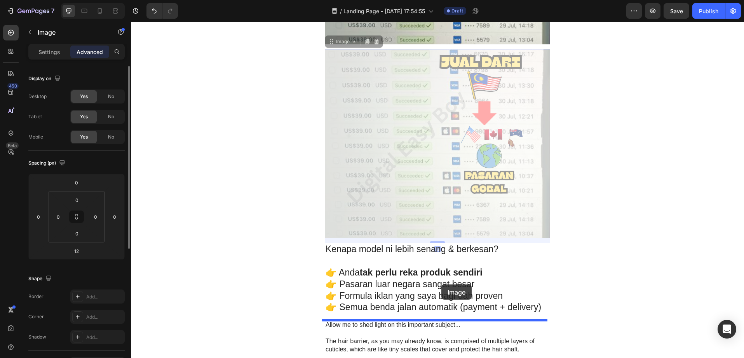
drag, startPoint x: 437, startPoint y: 148, endPoint x: 442, endPoint y: 284, distance: 135.7
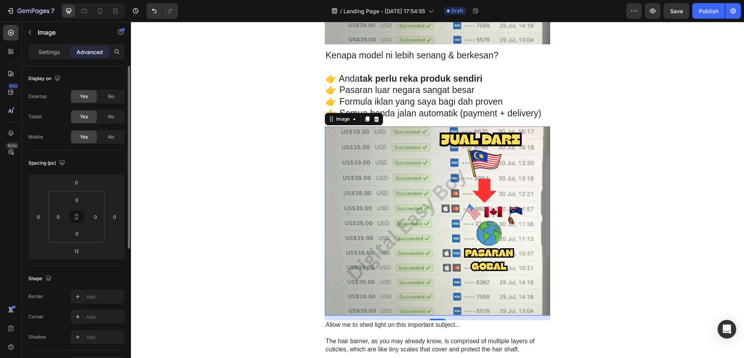
click at [447, 236] on img at bounding box center [437, 220] width 225 height 189
click at [416, 210] on img at bounding box center [437, 220] width 225 height 189
click at [45, 51] on p "Settings" at bounding box center [49, 52] width 22 height 8
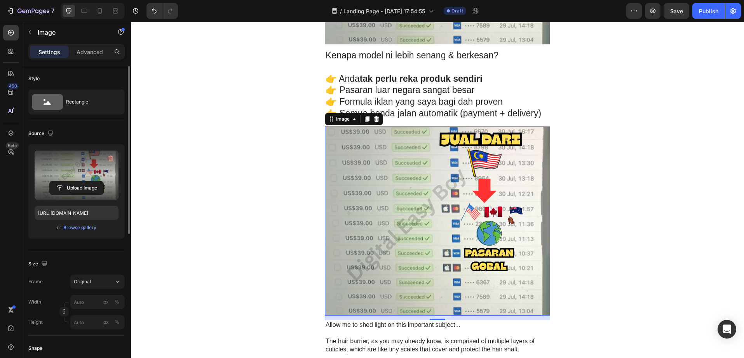
click at [80, 177] on label at bounding box center [77, 174] width 84 height 49
click at [80, 181] on input "file" at bounding box center [77, 187] width 54 height 13
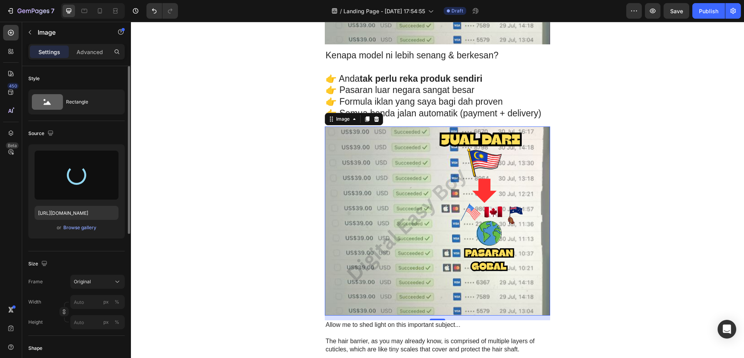
type input "[URL][DOMAIN_NAME]"
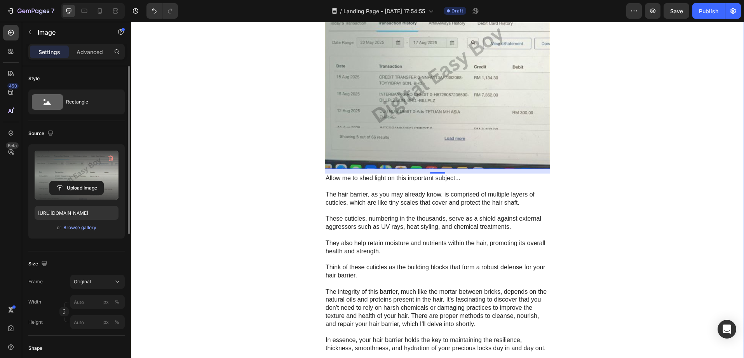
scroll to position [1758, 0]
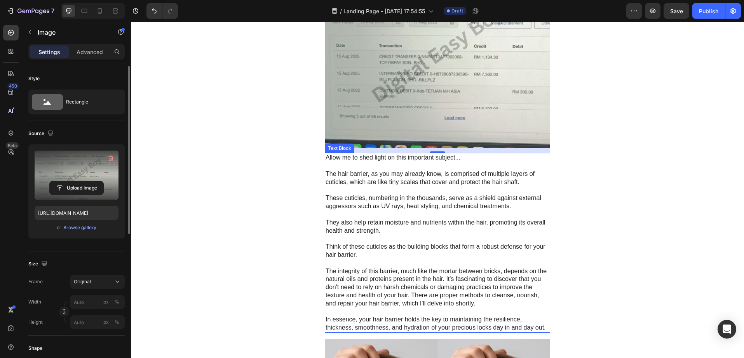
click at [394, 185] on p "The hair barrier, as you may already know, is comprised of multiple layers of c…" at bounding box center [438, 178] width 224 height 16
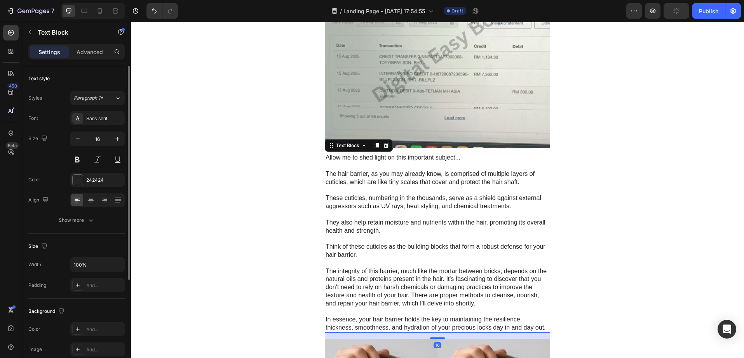
click at [419, 260] on p at bounding box center [438, 263] width 224 height 8
click at [543, 328] on p "In essence, your hair barrier holds the key to maintaining the resilience, thic…" at bounding box center [438, 323] width 224 height 16
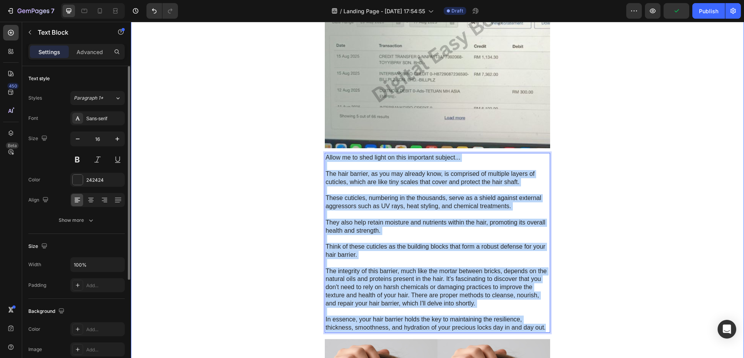
drag, startPoint x: 544, startPoint y: 328, endPoint x: 307, endPoint y: 153, distance: 294.8
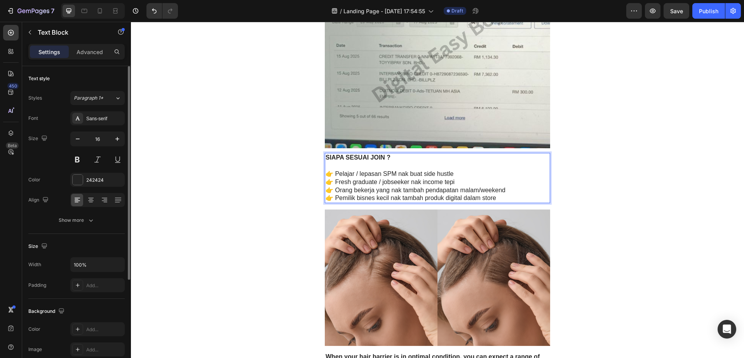
click at [473, 167] on p "Rich Text Editor. Editing area: main" at bounding box center [438, 166] width 224 height 8
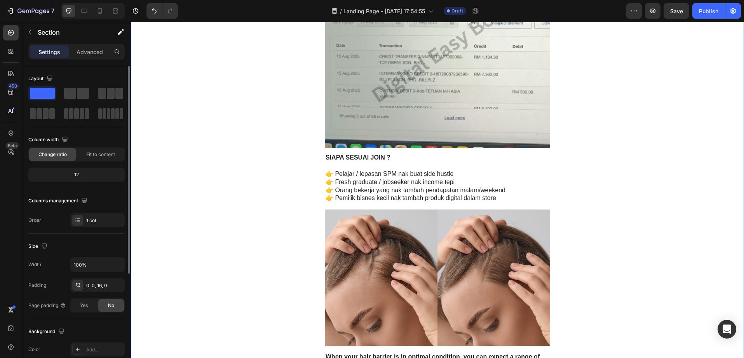
click at [528, 170] on p "👉 Pelajar / lepasan SPM nak buat side hustle" at bounding box center [438, 174] width 224 height 8
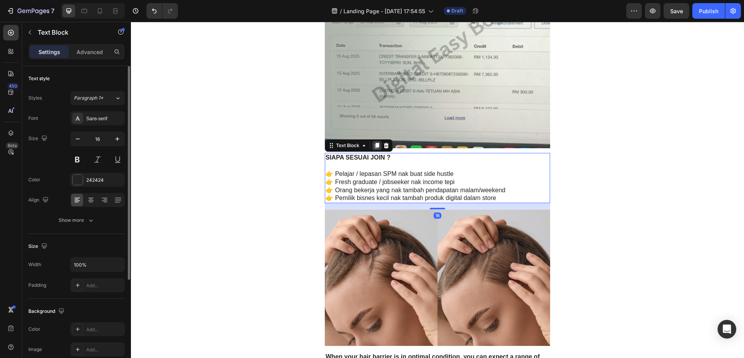
click at [375, 147] on icon at bounding box center [377, 145] width 6 height 6
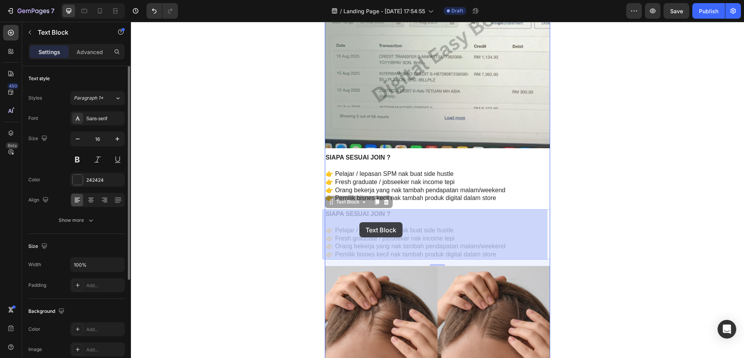
drag, startPoint x: 498, startPoint y: 254, endPoint x: 370, endPoint y: 226, distance: 130.9
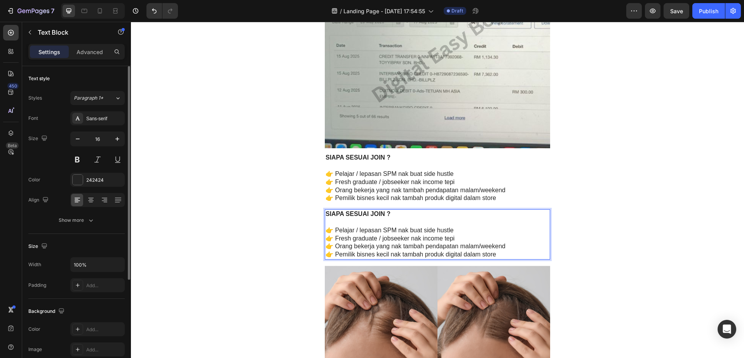
click at [485, 241] on p "👉 Fresh graduate / jobseeker nak income tepi" at bounding box center [438, 238] width 224 height 8
click at [496, 255] on p "👉 Pemilik bisnes kecil nak tambah produk digital dalam store" at bounding box center [438, 254] width 224 height 8
drag, startPoint x: 496, startPoint y: 255, endPoint x: 324, endPoint y: 216, distance: 176.1
click at [325, 216] on div "SIAPA SESUAI JOIN ? 👉 Pelajar / lepasan SPM nak buat side hustle 👉 Fresh gradua…" at bounding box center [437, 234] width 225 height 50
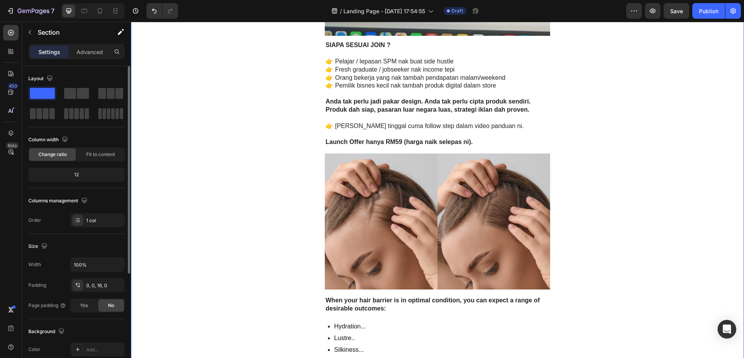
scroll to position [1902, 0]
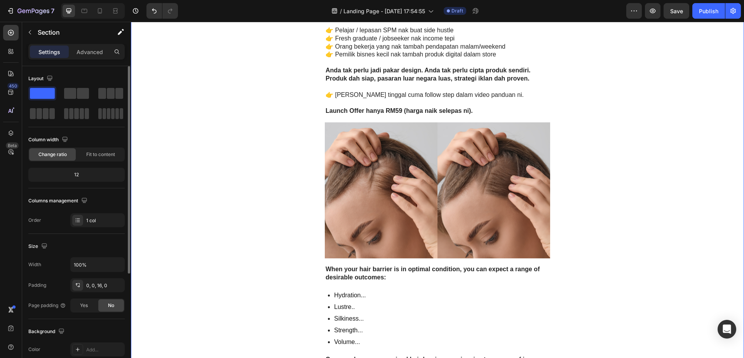
click at [516, 230] on img at bounding box center [494, 190] width 113 height 136
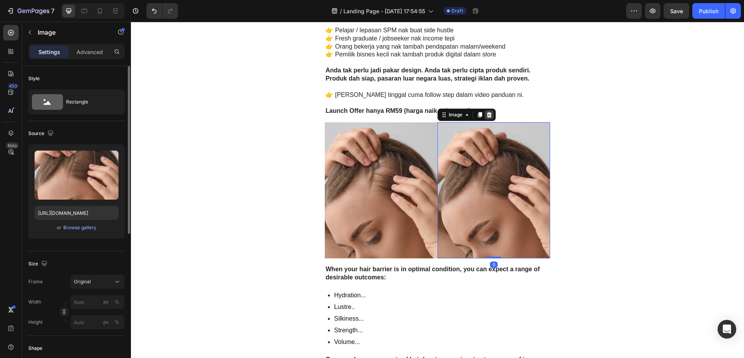
click at [486, 117] on icon at bounding box center [489, 115] width 6 height 6
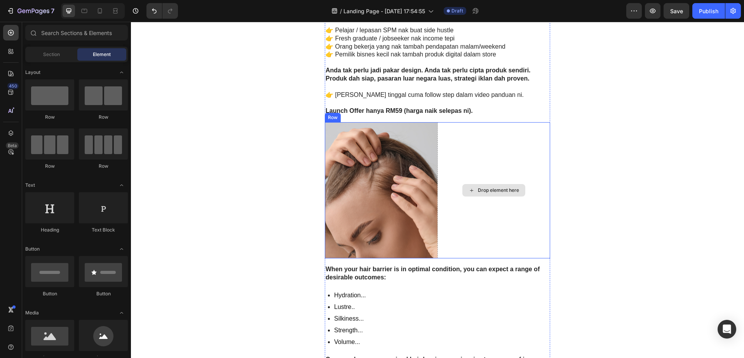
click at [389, 181] on img at bounding box center [381, 190] width 113 height 136
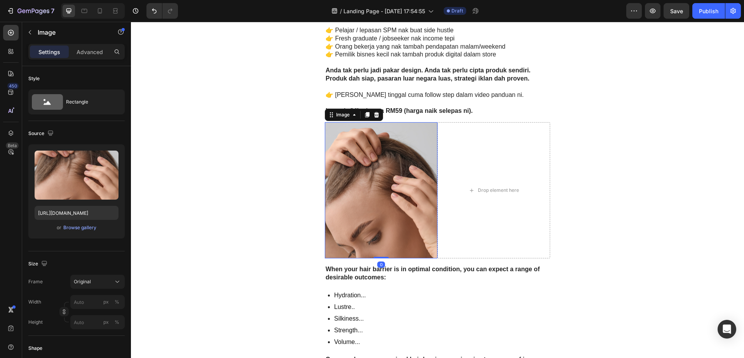
click at [375, 113] on icon at bounding box center [376, 114] width 5 height 5
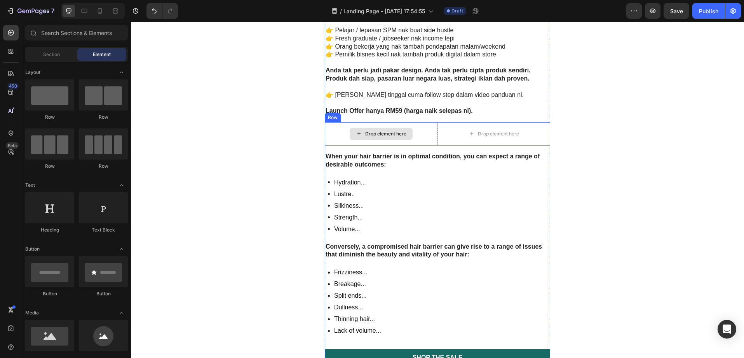
click at [433, 125] on div "Drop element here" at bounding box center [381, 133] width 113 height 23
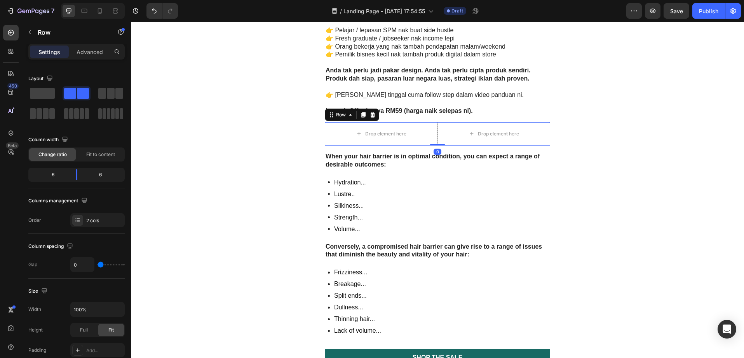
click at [371, 115] on icon at bounding box center [372, 114] width 5 height 5
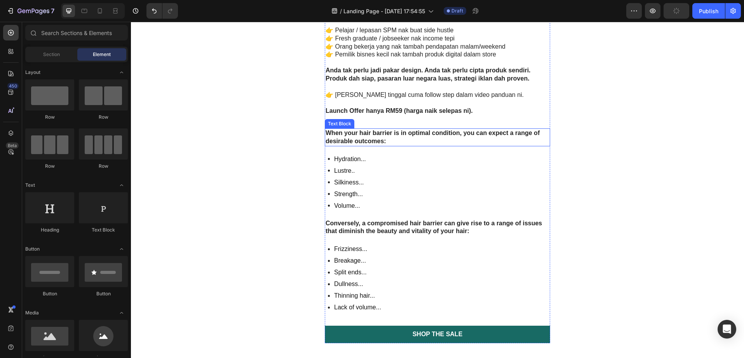
click at [389, 141] on p "When your hair barrier is in optimal condition, you can expect a range of desir…" at bounding box center [438, 137] width 224 height 16
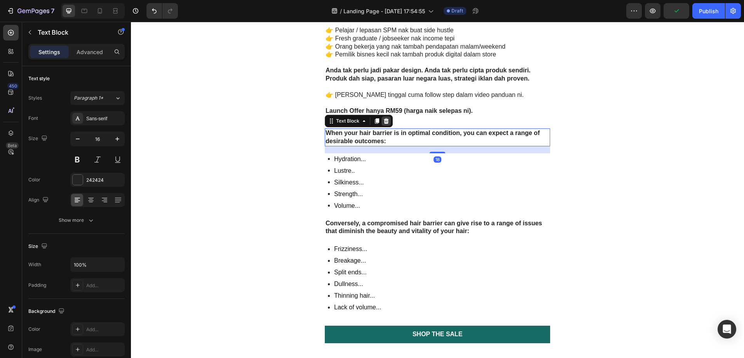
click at [384, 120] on icon at bounding box center [386, 121] width 6 height 6
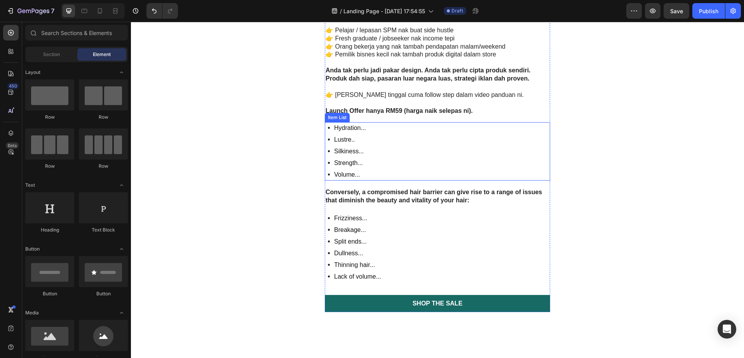
click at [402, 161] on div "Hydration... Lustre.. Silkiness... Strength... Volume..." at bounding box center [437, 151] width 225 height 58
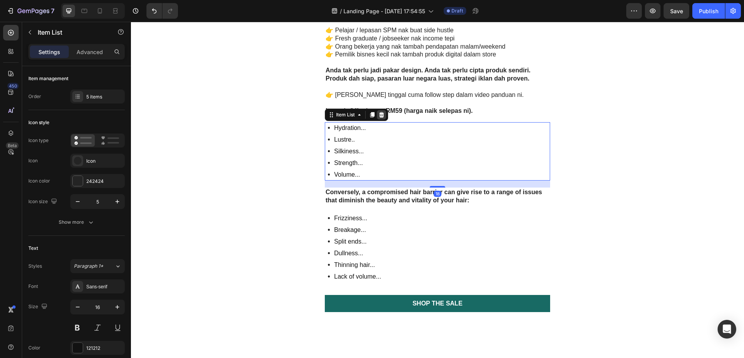
click at [379, 112] on icon at bounding box center [382, 115] width 6 height 6
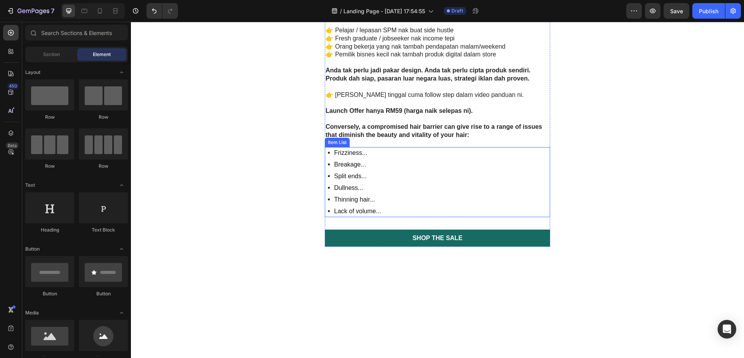
click at [399, 159] on div "Frizziness... Breakage... Split ends... Dullness... Thinning hair... Lack of vo…" at bounding box center [437, 182] width 225 height 70
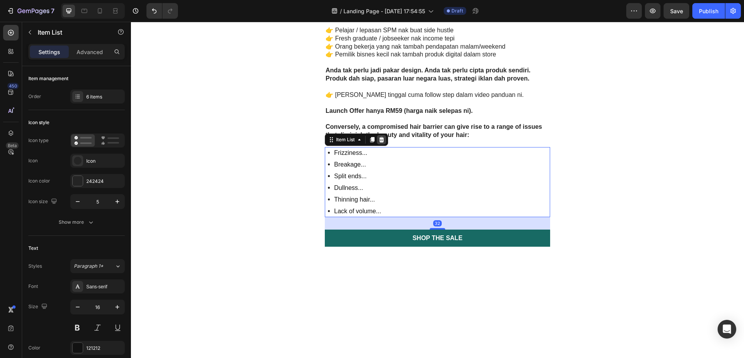
click at [379, 140] on icon at bounding box center [382, 139] width 6 height 6
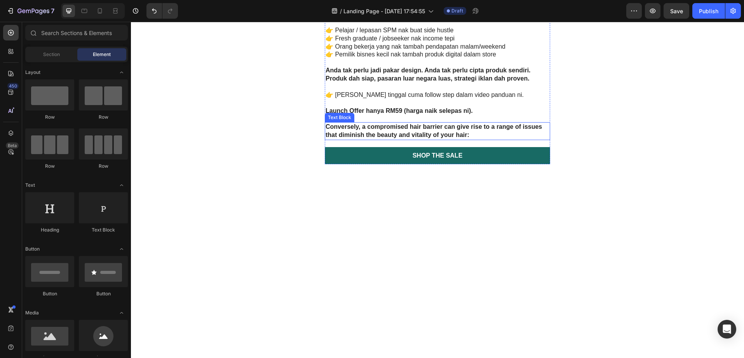
click at [396, 134] on strong "Conversely, a compromised hair barrier can give rise to a range of issues that …" at bounding box center [434, 130] width 216 height 15
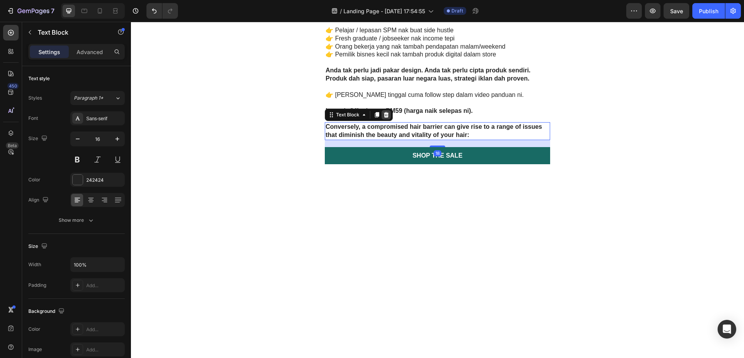
click at [384, 116] on icon at bounding box center [386, 114] width 5 height 5
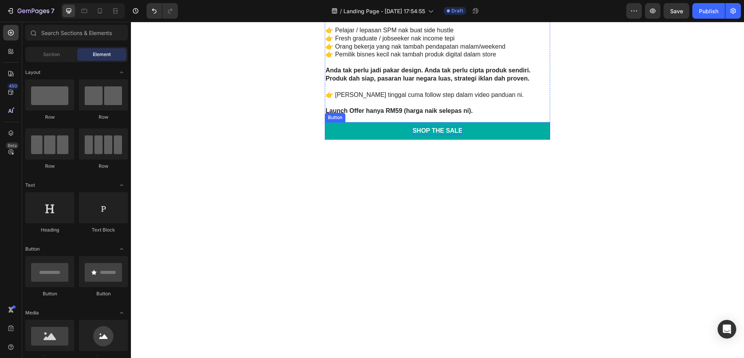
click at [420, 131] on div "Shop the Sale" at bounding box center [438, 131] width 50 height 8
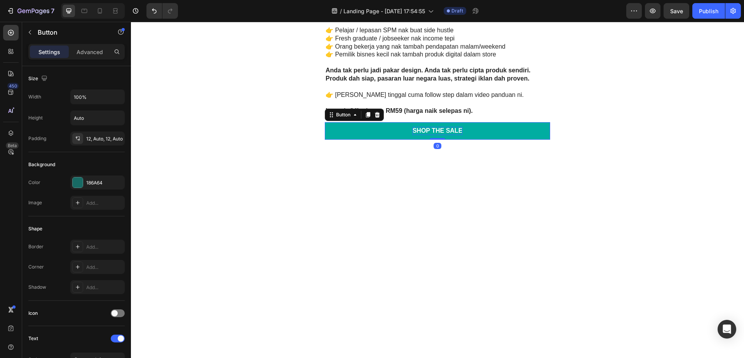
click at [421, 128] on div "Shop the Sale" at bounding box center [438, 131] width 50 height 8
click at [459, 131] on p "Shop the Sale" at bounding box center [438, 131] width 50 height 8
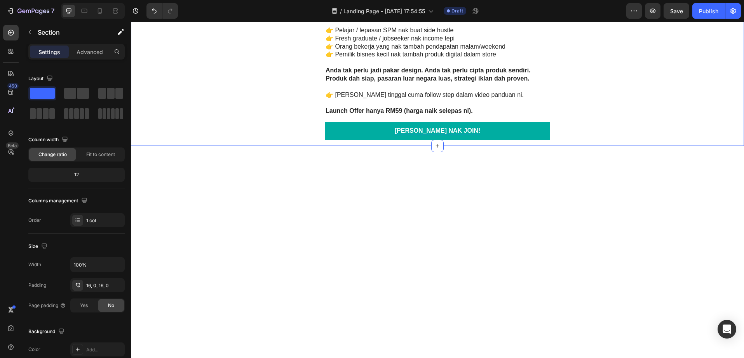
click at [386, 129] on link "[PERSON_NAME] NAK JOIN!" at bounding box center [437, 130] width 225 height 17
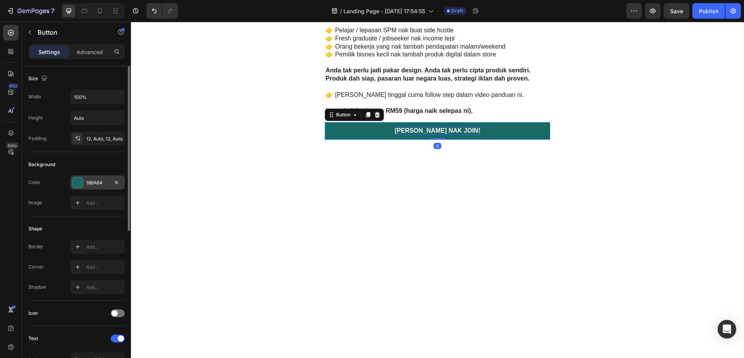
click at [95, 180] on div "186A64" at bounding box center [97, 182] width 23 height 7
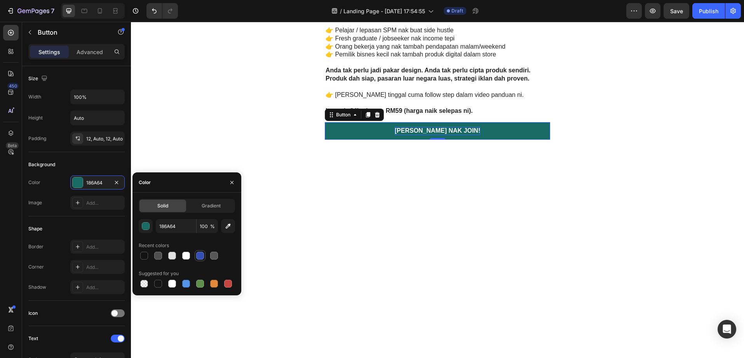
click at [201, 258] on div at bounding box center [200, 255] width 8 height 8
type input "334FB4"
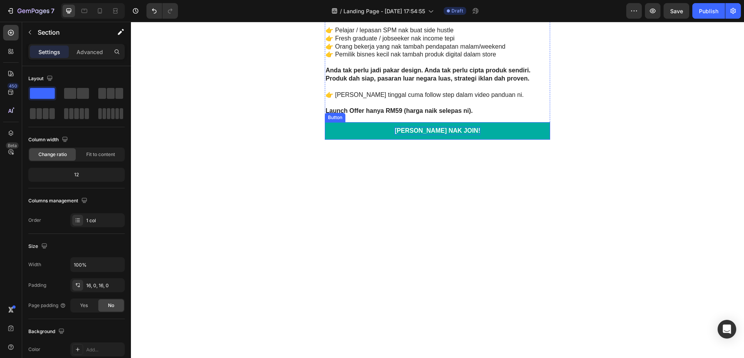
click at [469, 133] on link "[PERSON_NAME] NAK JOIN!" at bounding box center [437, 130] width 225 height 17
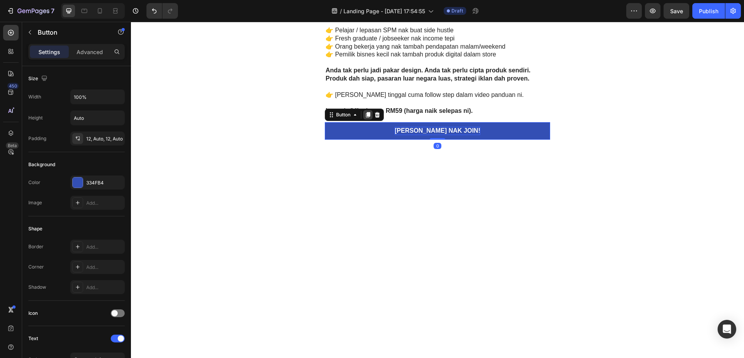
click at [365, 113] on icon at bounding box center [368, 115] width 6 height 6
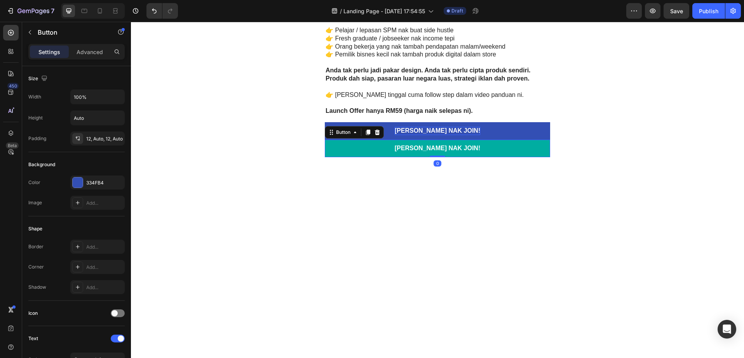
click at [489, 152] on link "[PERSON_NAME] NAK JOIN!" at bounding box center [437, 148] width 225 height 17
click at [472, 148] on link "[PERSON_NAME] NAK JOIN!" at bounding box center [437, 148] width 225 height 17
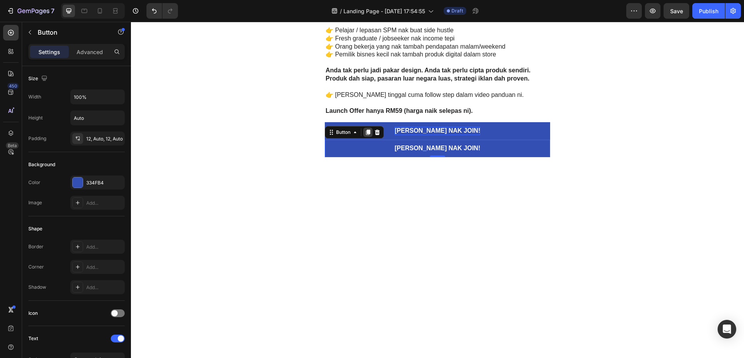
click at [366, 133] on icon at bounding box center [368, 131] width 4 height 5
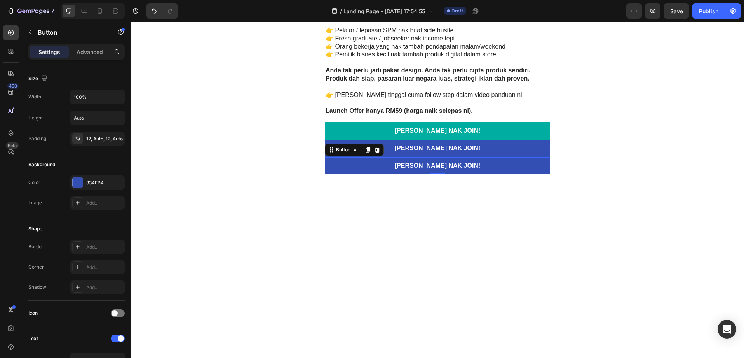
click at [474, 129] on link "[PERSON_NAME] NAK JOIN!" at bounding box center [437, 130] width 225 height 17
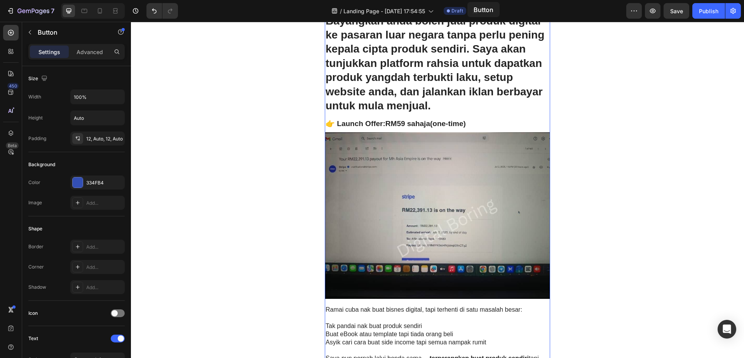
scroll to position [0, 0]
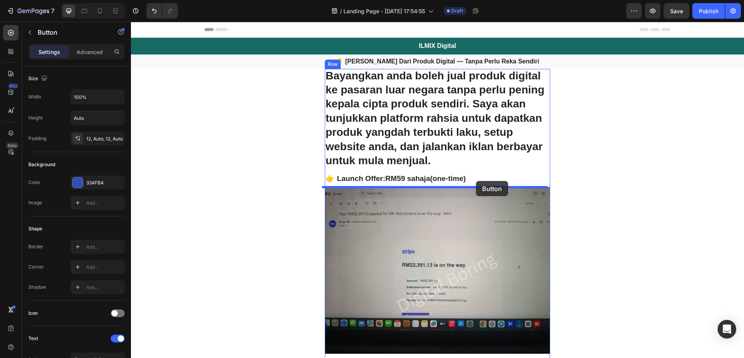
drag, startPoint x: 475, startPoint y: 129, endPoint x: 476, endPoint y: 181, distance: 51.3
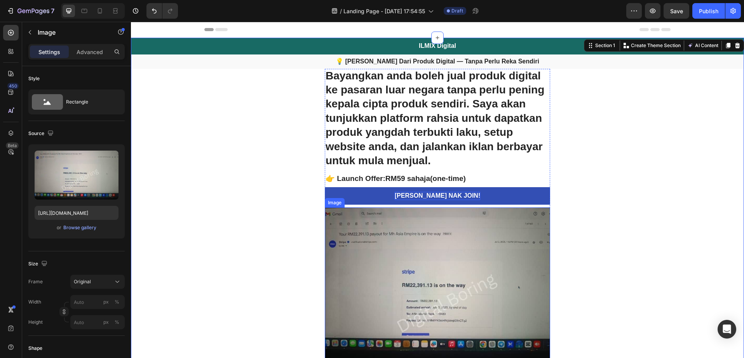
click at [522, 228] on img at bounding box center [437, 290] width 225 height 166
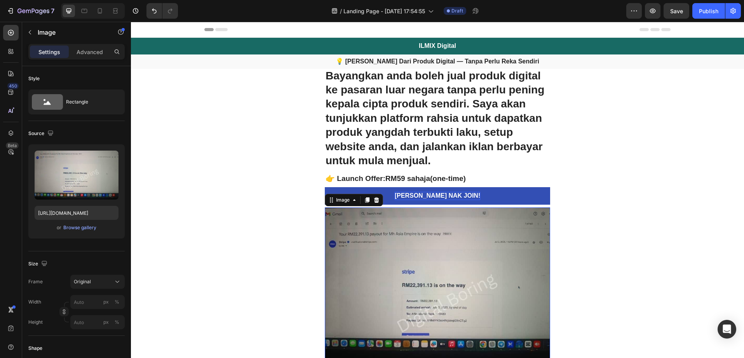
click at [437, 199] on p "[PERSON_NAME] NAK JOIN!" at bounding box center [438, 196] width 86 height 8
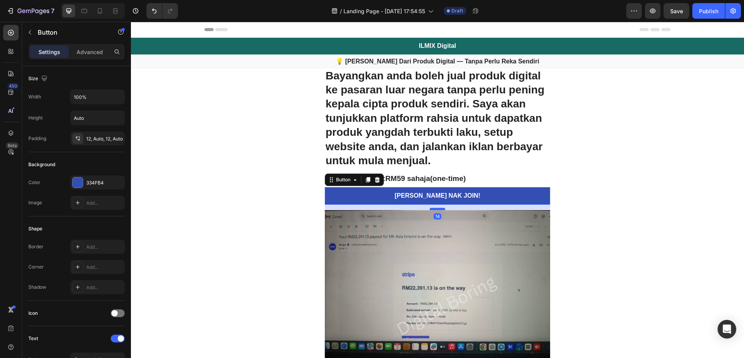
click at [437, 209] on div at bounding box center [438, 209] width 16 height 2
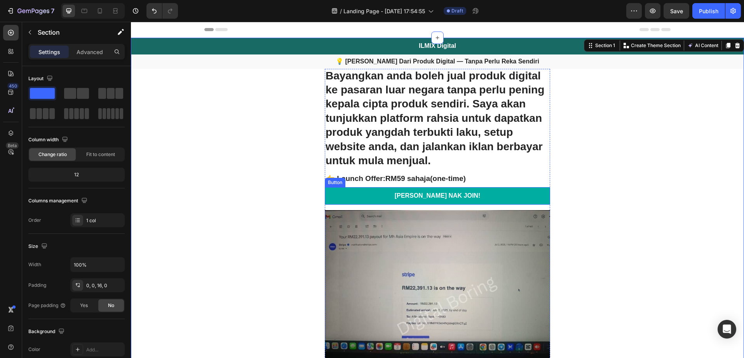
click at [484, 192] on link "[PERSON_NAME] NAK JOIN!" at bounding box center [437, 195] width 225 height 17
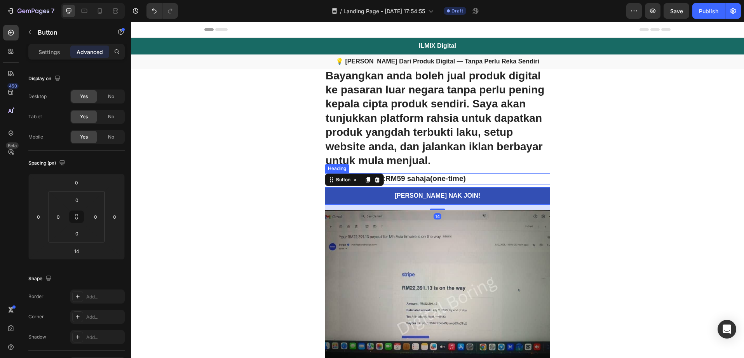
click at [454, 180] on p "👉 Launch Offer: RM59 sahaja (one-time)" at bounding box center [438, 179] width 224 height 10
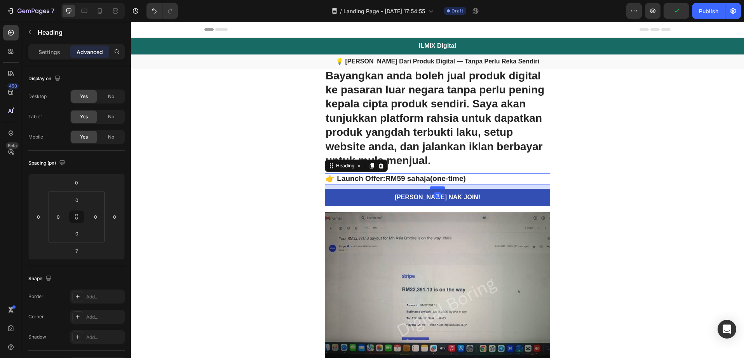
click at [440, 188] on div at bounding box center [438, 187] width 16 height 2
type input "11"
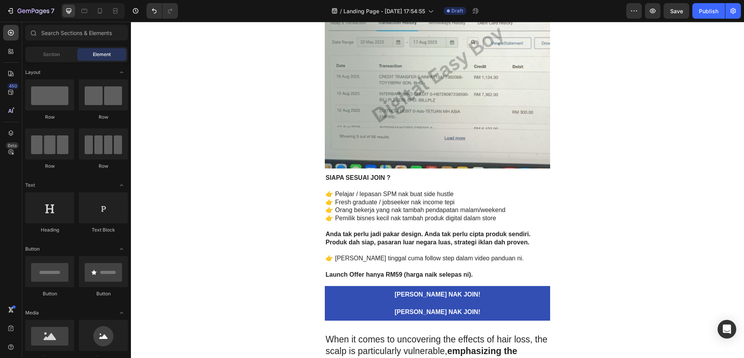
scroll to position [1713, 0]
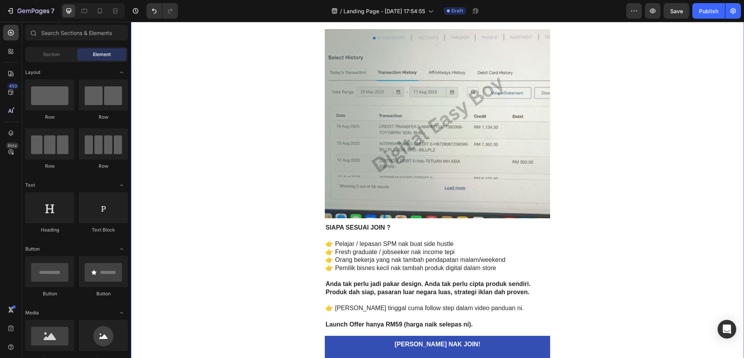
click at [485, 146] on img at bounding box center [437, 123] width 225 height 189
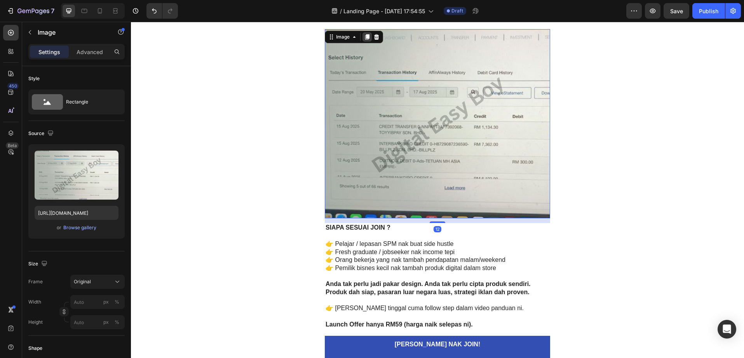
click at [366, 37] on icon at bounding box center [367, 36] width 4 height 5
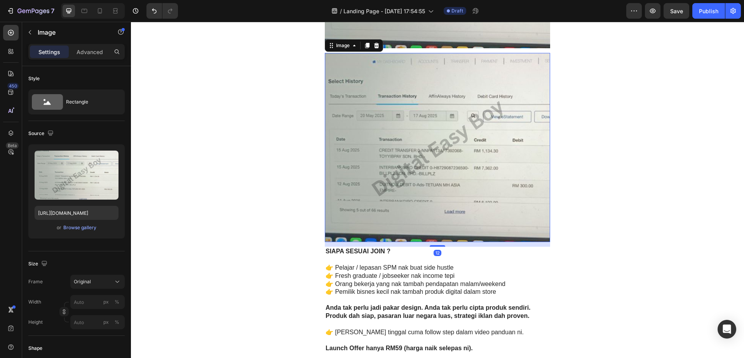
scroll to position [2031, 0]
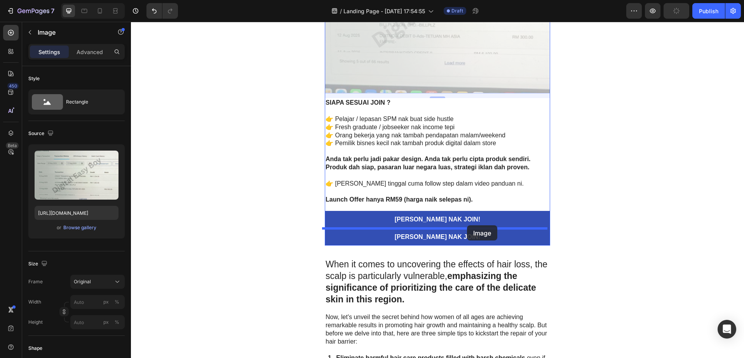
drag, startPoint x: 447, startPoint y: 61, endPoint x: 467, endPoint y: 225, distance: 164.8
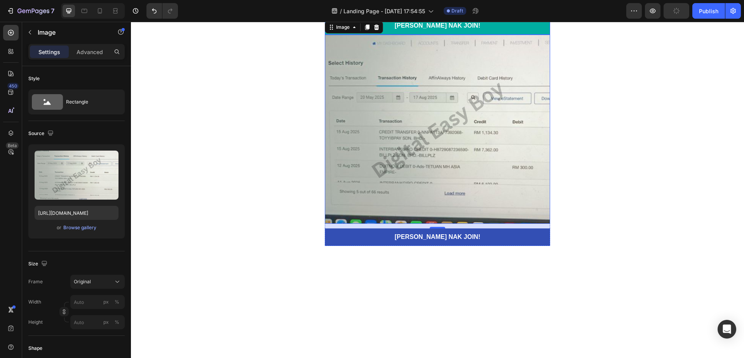
scroll to position [1838, 0]
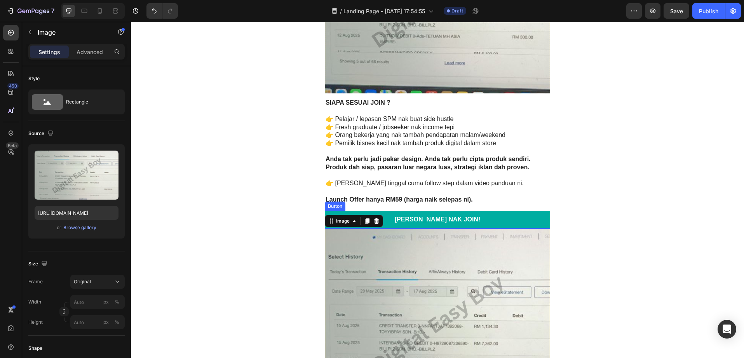
click at [497, 224] on link "[PERSON_NAME] NAK JOIN!" at bounding box center [437, 219] width 225 height 17
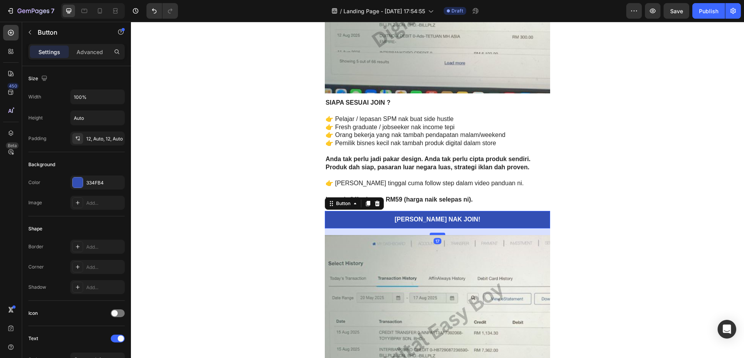
drag, startPoint x: 435, startPoint y: 227, endPoint x: 436, endPoint y: 233, distance: 6.7
click at [436, 233] on div at bounding box center [438, 233] width 16 height 2
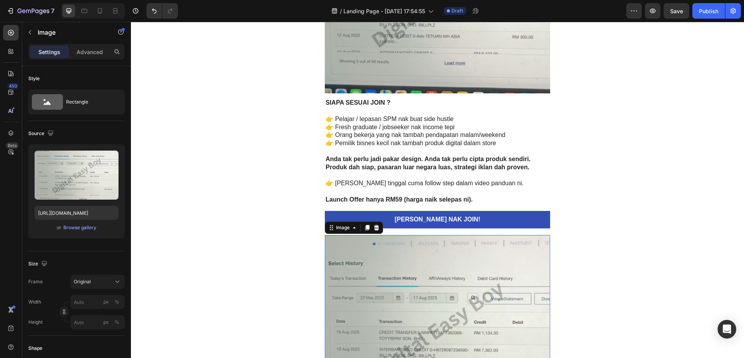
click at [460, 300] on img at bounding box center [437, 329] width 225 height 189
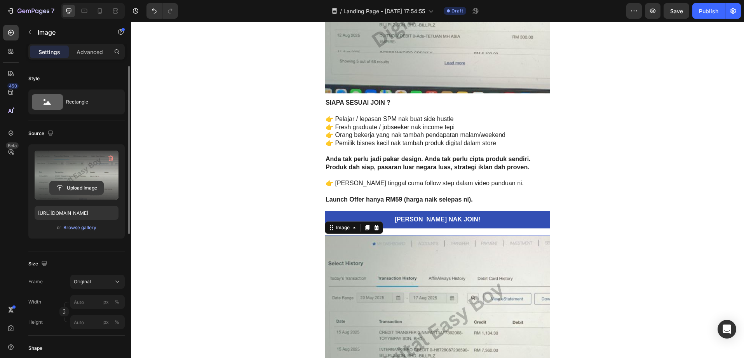
click at [75, 182] on input "file" at bounding box center [77, 187] width 54 height 13
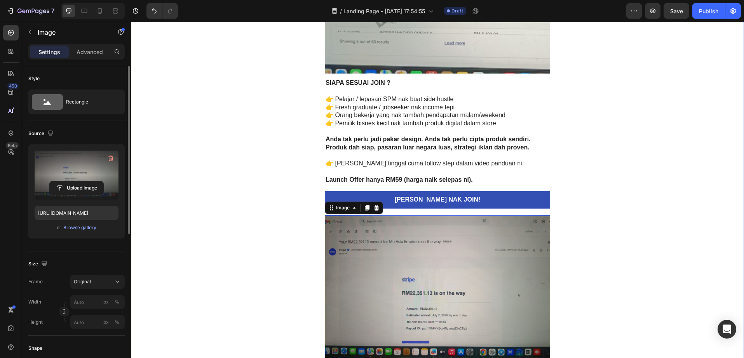
scroll to position [1980, 0]
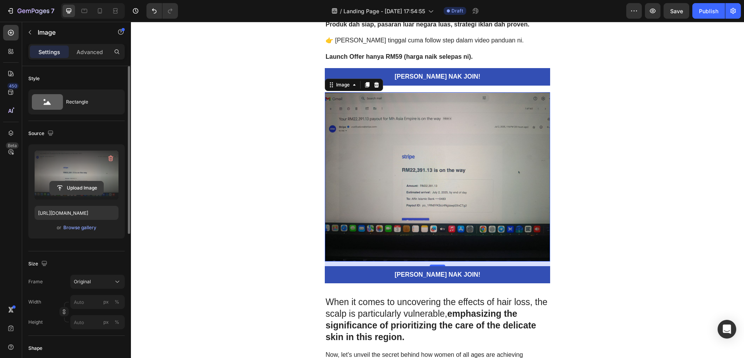
click at [93, 184] on input "file" at bounding box center [77, 187] width 54 height 13
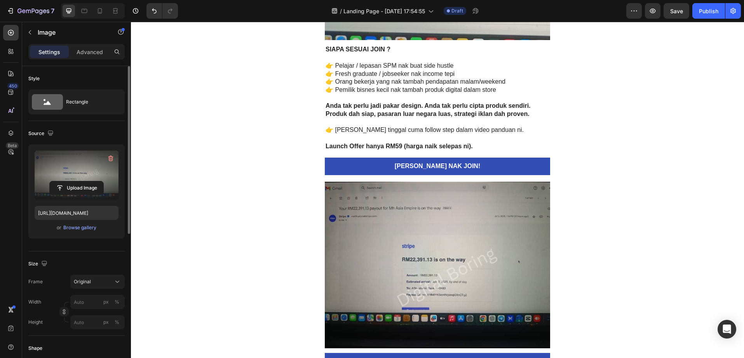
scroll to position [1963, 0]
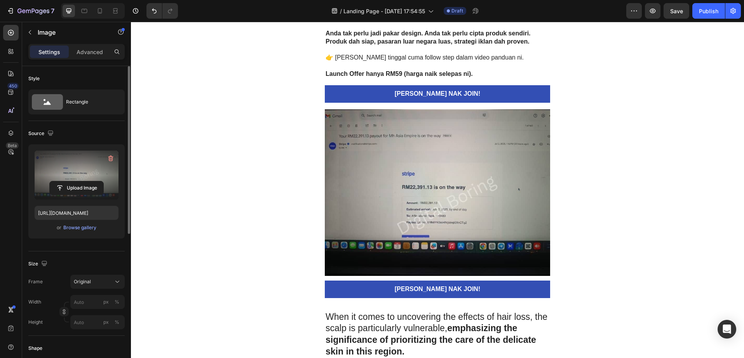
click at [465, 190] on img at bounding box center [437, 192] width 225 height 166
click at [77, 173] on label at bounding box center [77, 174] width 84 height 49
click at [77, 181] on input "file" at bounding box center [77, 187] width 54 height 13
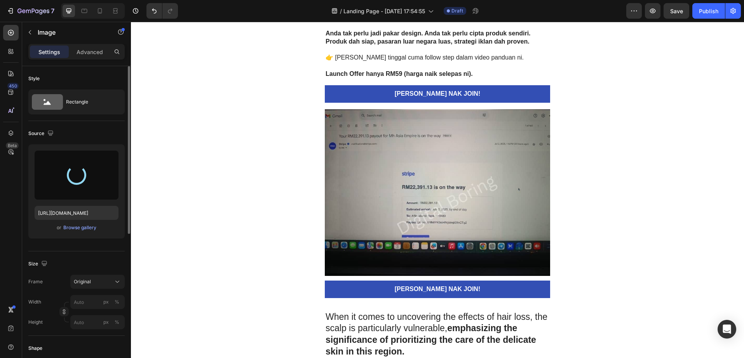
type input "[URL][DOMAIN_NAME]"
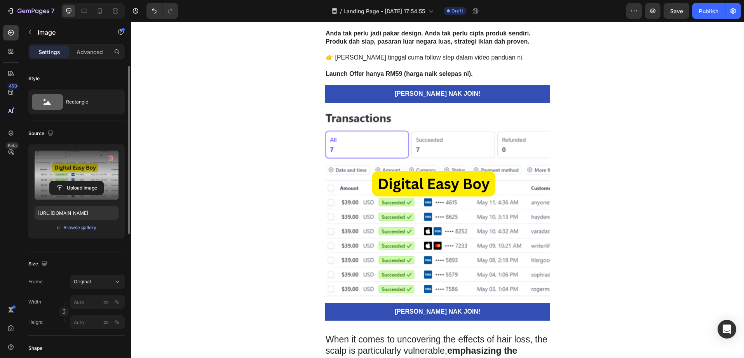
click at [491, 290] on img at bounding box center [437, 203] width 225 height 189
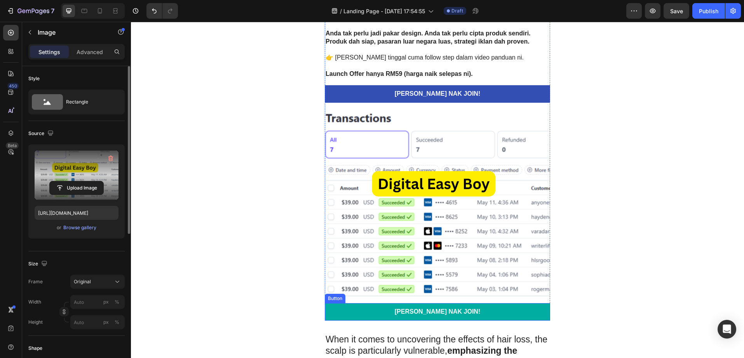
click at [487, 306] on link "[PERSON_NAME] NAK JOIN!" at bounding box center [437, 311] width 225 height 17
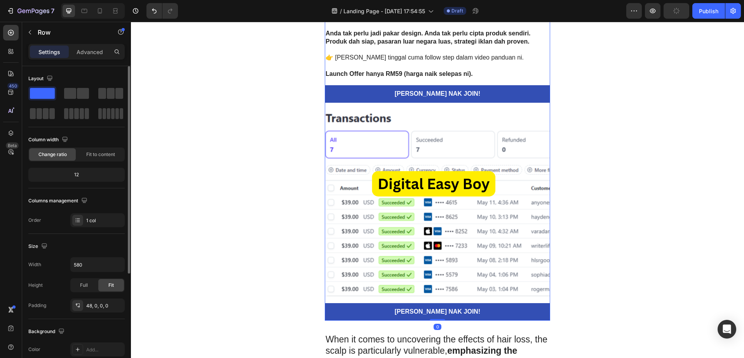
click at [482, 294] on img at bounding box center [437, 203] width 225 height 189
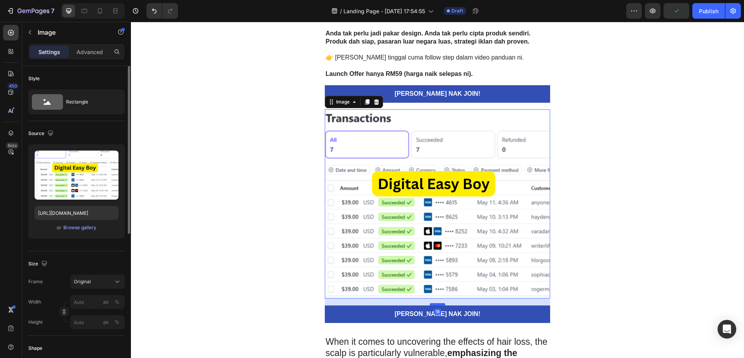
click at [442, 304] on div at bounding box center [438, 304] width 16 height 2
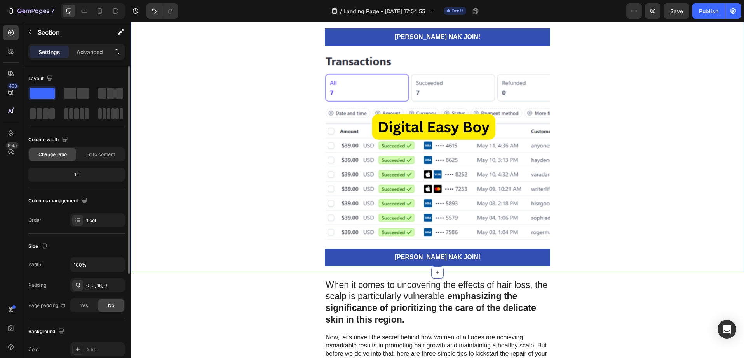
scroll to position [2108, 0]
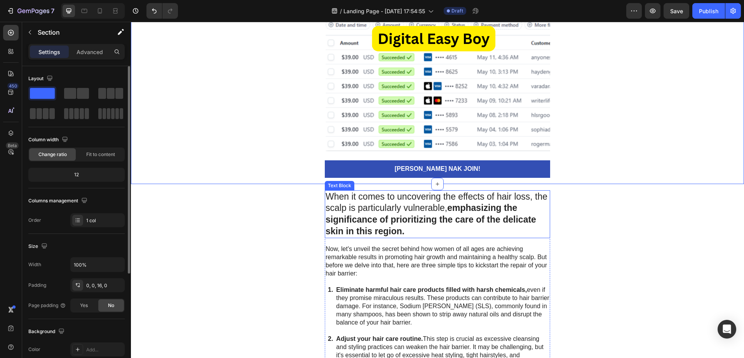
click at [433, 223] on strong "emphasizing the significance of prioritizing the care of the delicate skin in t…" at bounding box center [431, 218] width 211 height 33
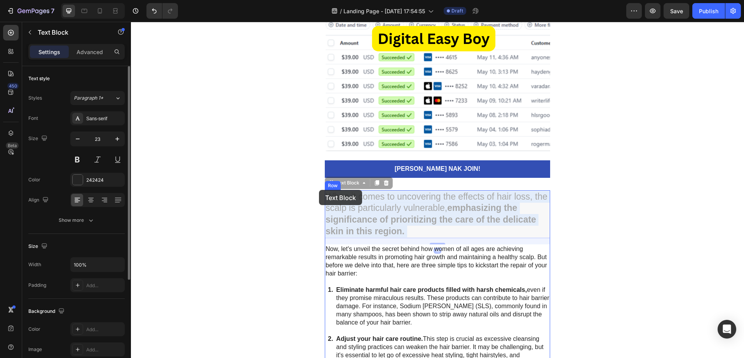
drag, startPoint x: 412, startPoint y: 232, endPoint x: 319, endPoint y: 190, distance: 101.9
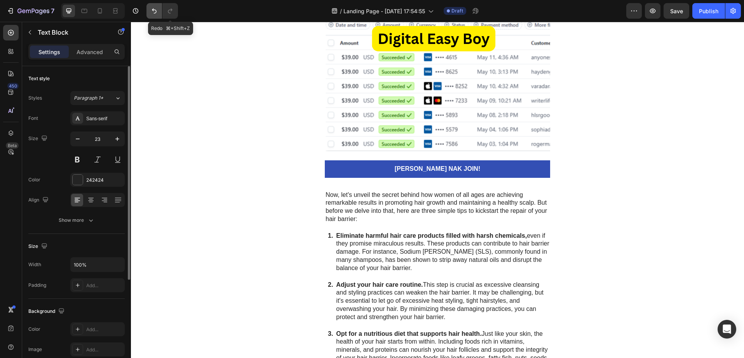
drag, startPoint x: 157, startPoint y: 11, endPoint x: 160, endPoint y: 18, distance: 7.7
click at [157, 11] on icon "Undo/Redo" at bounding box center [154, 11] width 8 height 8
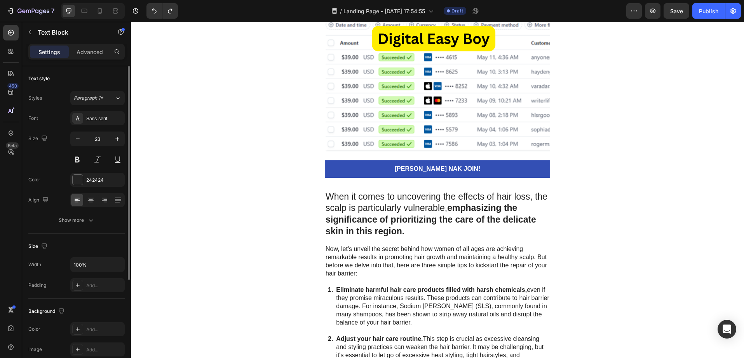
click at [421, 228] on p "When it comes to uncovering the effects of hair loss, the scalp is particularly…" at bounding box center [438, 214] width 224 height 47
click at [401, 231] on strong "emphasizing the significance of prioritizing the care of the delicate skin in t…" at bounding box center [431, 218] width 211 height 33
click at [404, 232] on p "When it comes to uncovering the effects of hair loss, the scalp is particularly…" at bounding box center [438, 214] width 224 height 47
click at [388, 217] on strong "emphasizing the significance of prioritizing the care of the delicate skin in t…" at bounding box center [431, 218] width 211 height 33
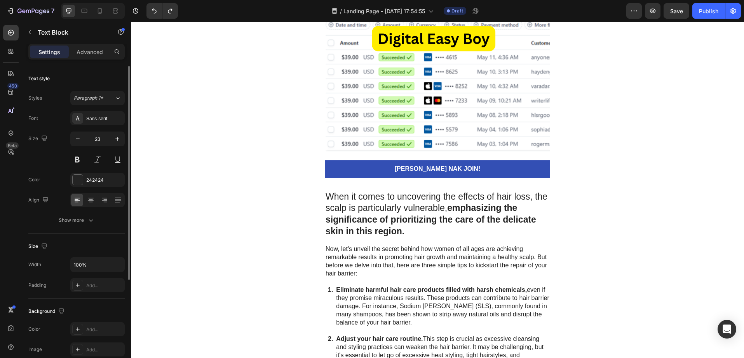
click at [403, 230] on p "When it comes to uncovering the effects of hair loss, the scalp is particularly…" at bounding box center [438, 214] width 224 height 47
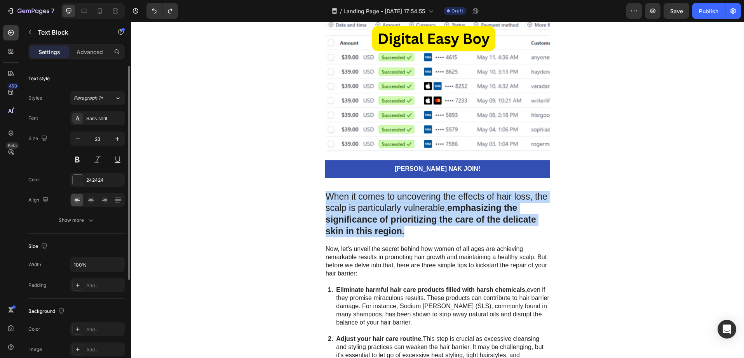
drag, startPoint x: 402, startPoint y: 232, endPoint x: 326, endPoint y: 197, distance: 83.1
click at [326, 197] on p "When it comes to uncovering the effects of hair loss, the scalp is particularly…" at bounding box center [438, 214] width 224 height 47
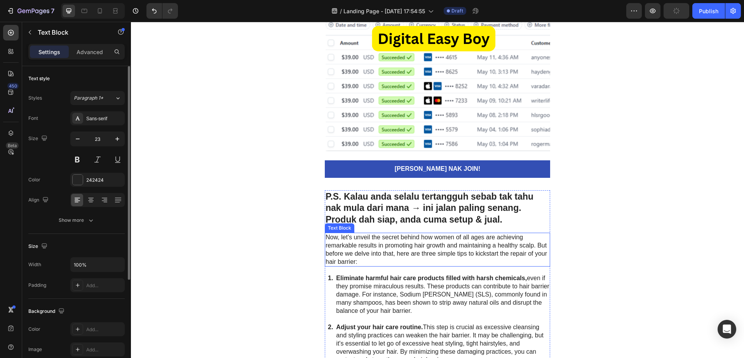
click at [520, 249] on p "Now, let's unveil the secret behind how women of all ages are achieving remarka…" at bounding box center [438, 249] width 224 height 32
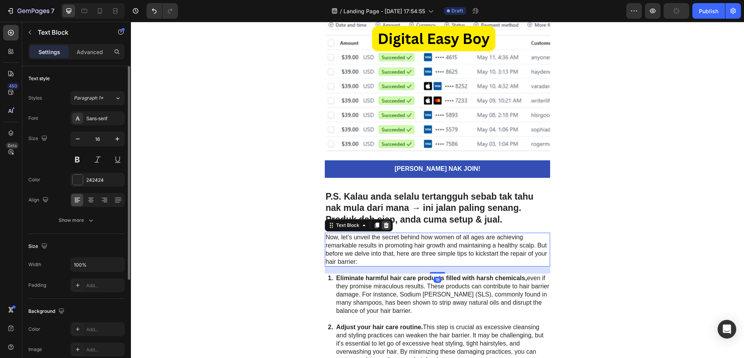
click at [384, 222] on icon at bounding box center [386, 224] width 5 height 5
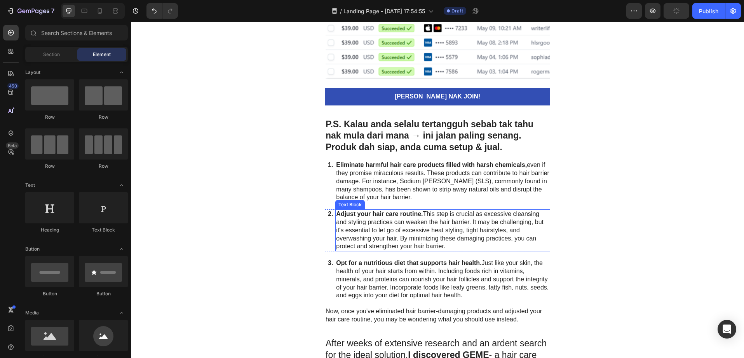
scroll to position [2181, 0]
click at [419, 169] on p "Eliminate harmful hair care products filled with harsh chemicals, even if they …" at bounding box center [442, 181] width 213 height 40
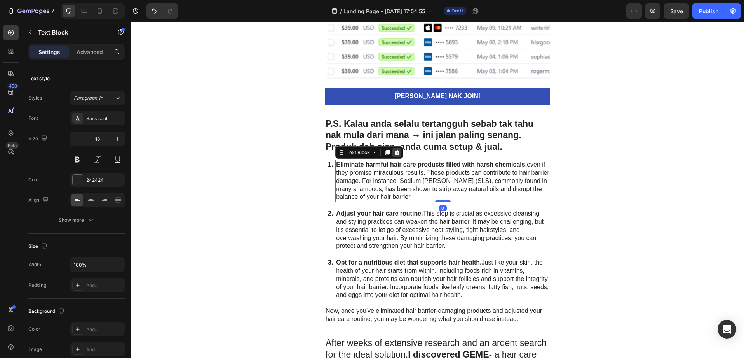
click at [394, 154] on icon at bounding box center [396, 152] width 5 height 5
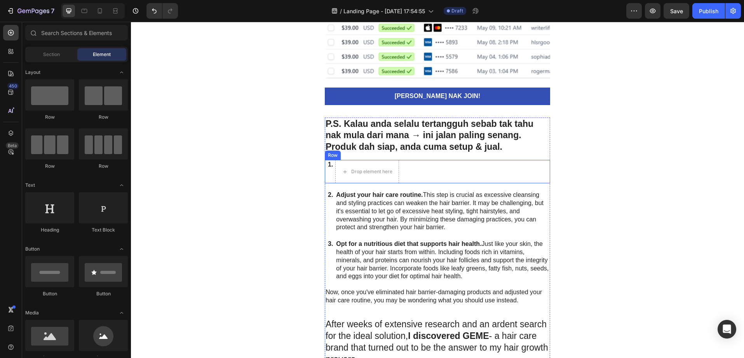
click at [443, 164] on div "1. Text Block Drop element here Row" at bounding box center [437, 171] width 225 height 23
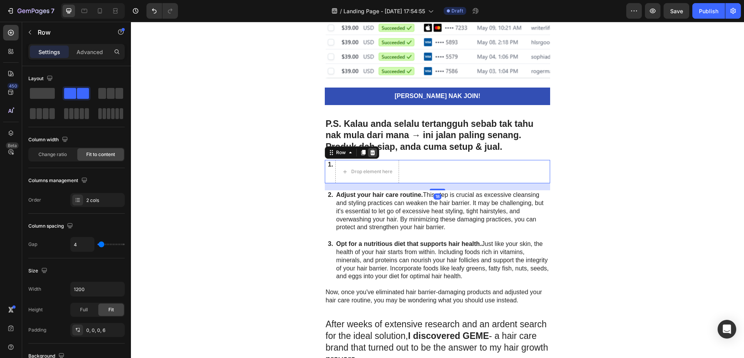
click at [369, 156] on div at bounding box center [372, 152] width 9 height 9
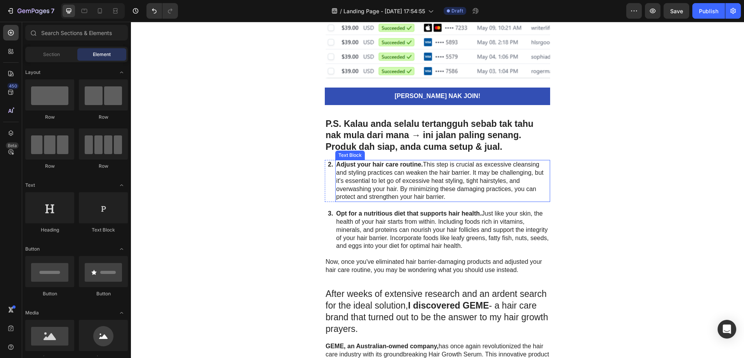
click at [542, 181] on p "Adjust your hair care routine. This step is crucial as excessive cleansing and …" at bounding box center [442, 181] width 213 height 40
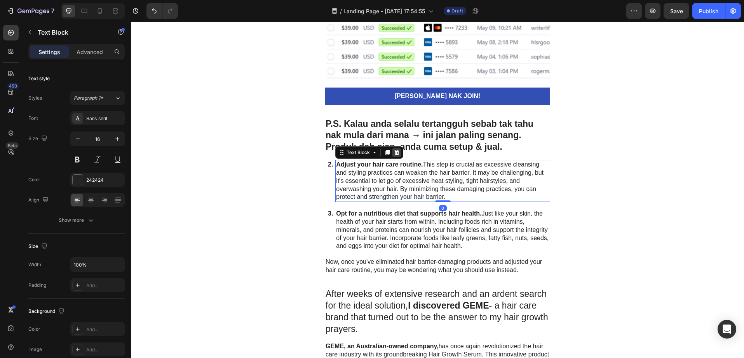
click at [396, 156] on div at bounding box center [396, 152] width 9 height 9
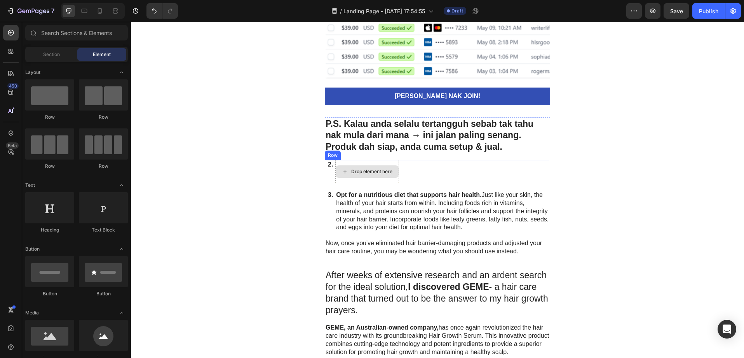
click at [421, 164] on div "2. Text Block Drop element here Row" at bounding box center [437, 171] width 225 height 23
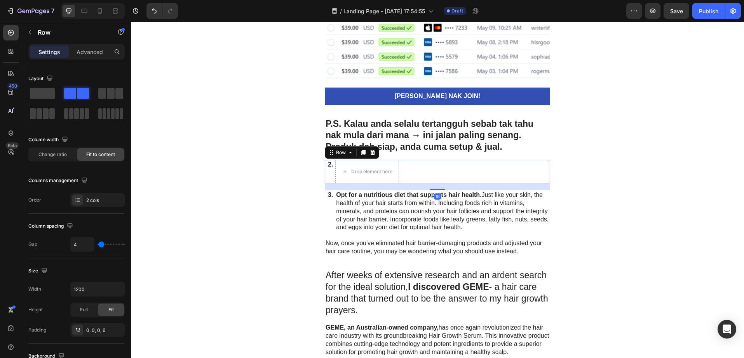
click at [372, 155] on div at bounding box center [372, 152] width 9 height 9
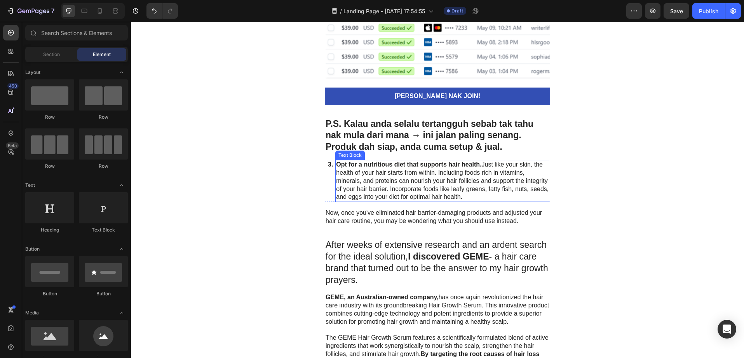
click at [403, 175] on p "Opt for a nutritious diet that supports hair health. Just like your skin, the h…" at bounding box center [442, 181] width 213 height 40
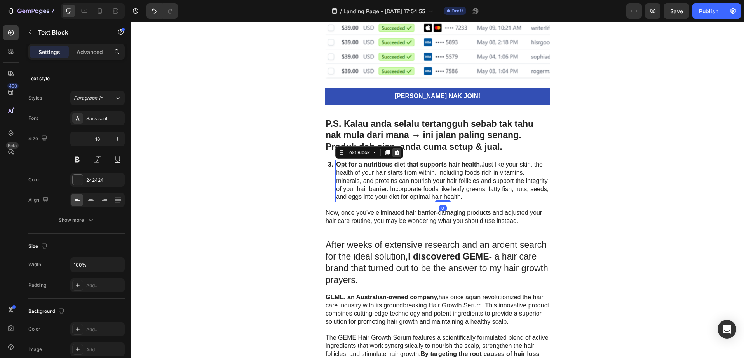
click at [394, 154] on icon at bounding box center [396, 152] width 5 height 5
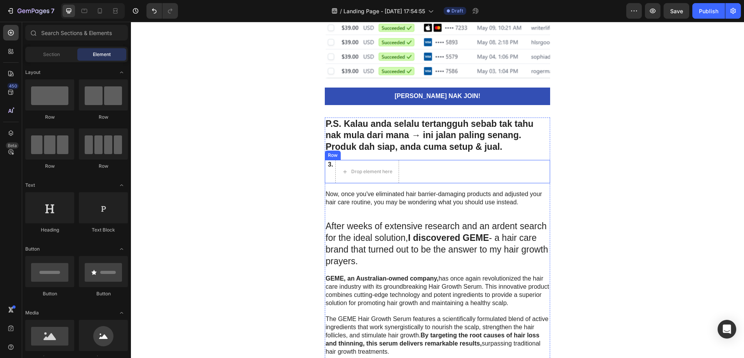
click at [440, 167] on div "3. Text Block Drop element here Row" at bounding box center [437, 171] width 225 height 23
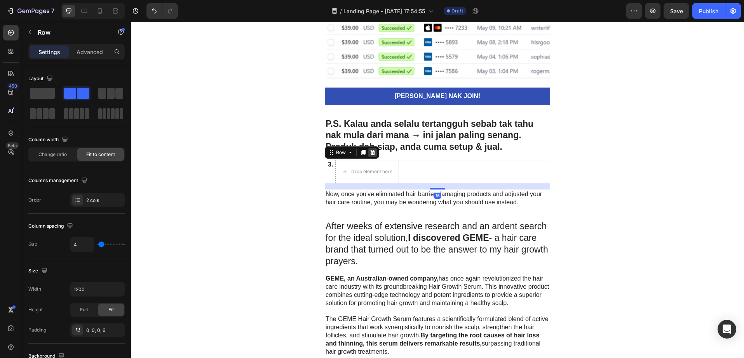
click at [370, 153] on icon at bounding box center [373, 152] width 6 height 6
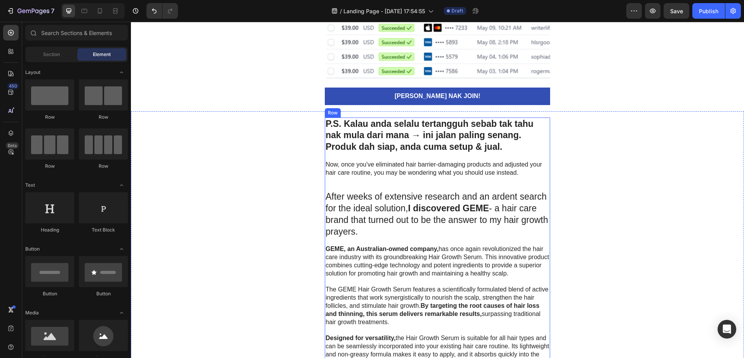
click at [408, 170] on p "Now, once you've eliminated hair barrier-damaging products and adjusted your ha…" at bounding box center [438, 169] width 224 height 16
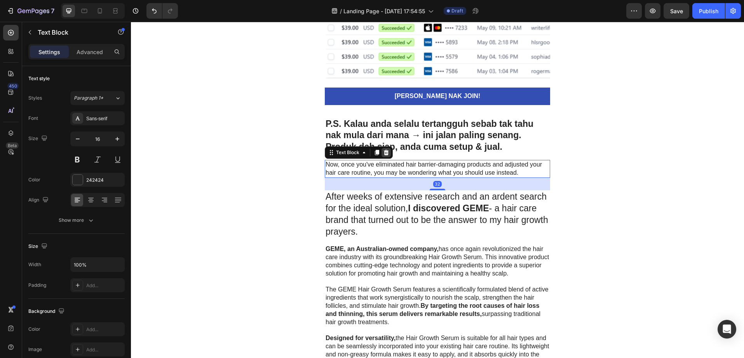
click at [384, 152] on icon at bounding box center [386, 152] width 5 height 5
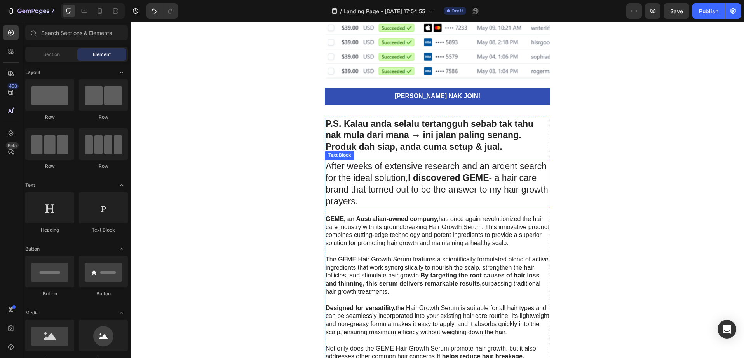
click at [402, 180] on p "After weeks of extensive research and an ardent search for the ideal solution, …" at bounding box center [438, 184] width 224 height 47
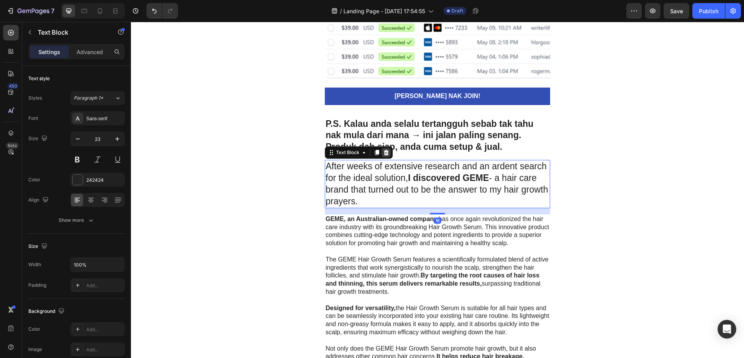
click at [385, 153] on icon at bounding box center [386, 152] width 5 height 5
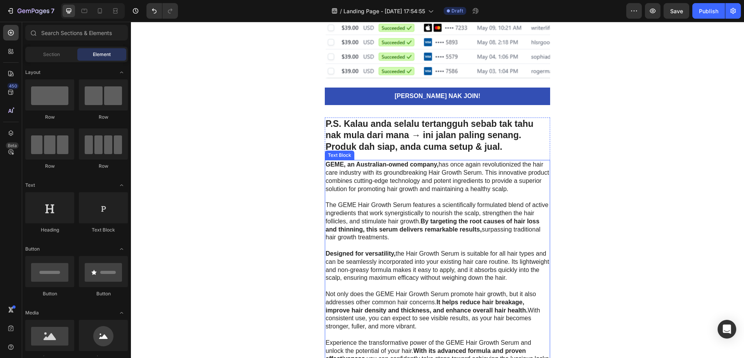
click at [407, 187] on p "GEME, an Australian-owned company, has once again revolutionized the hair care …" at bounding box center [438, 177] width 224 height 32
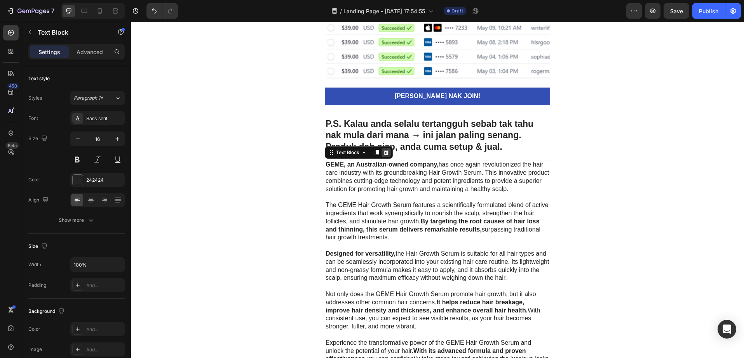
click at [384, 150] on icon at bounding box center [386, 152] width 5 height 5
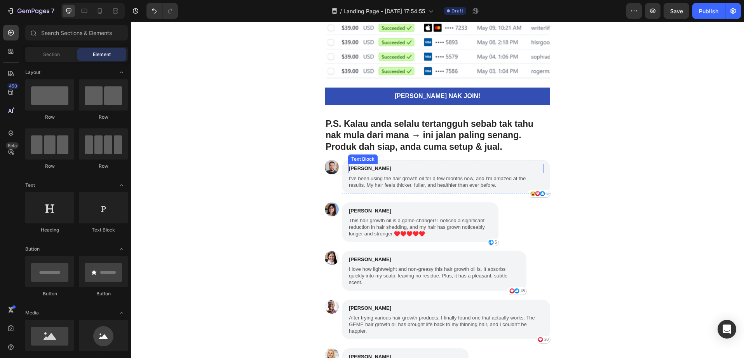
click at [412, 171] on p "[PERSON_NAME]" at bounding box center [446, 168] width 194 height 8
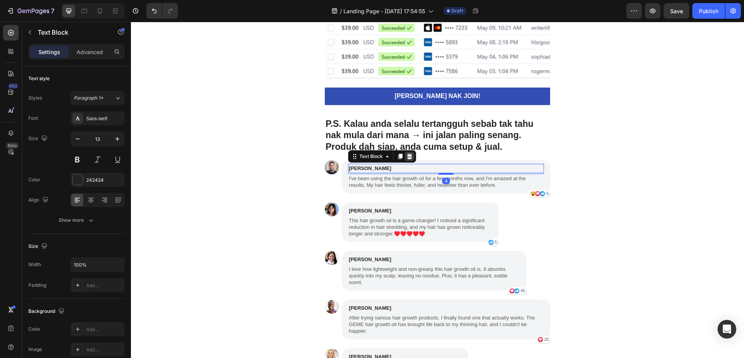
click at [408, 157] on icon at bounding box center [409, 156] width 5 height 5
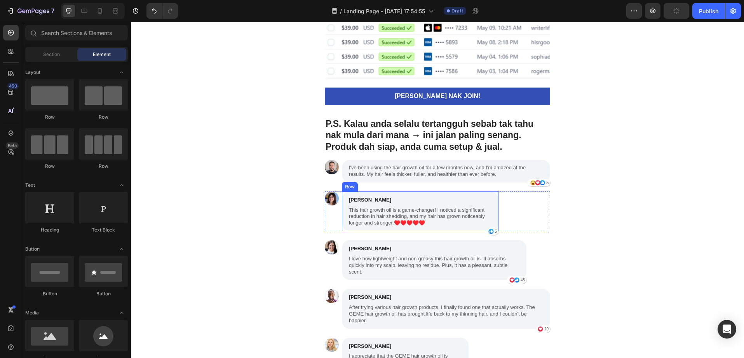
click at [432, 193] on div "[PERSON_NAME] Text Block This hair growth oil is a game-changer! I noticed a si…" at bounding box center [420, 211] width 157 height 40
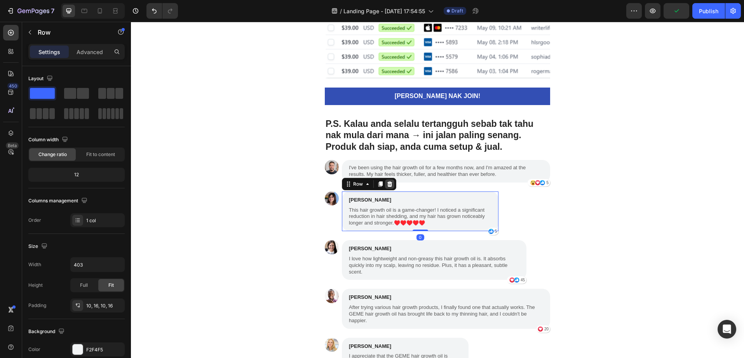
click at [388, 185] on icon at bounding box center [389, 183] width 5 height 5
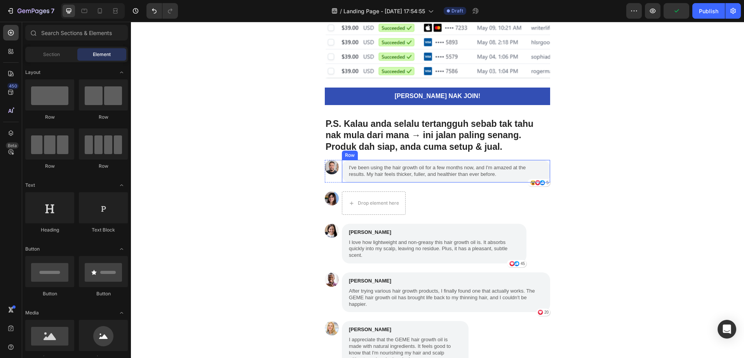
click at [401, 160] on div "I've been using the hair growth oil for a few months now, and I'm amazed at the…" at bounding box center [446, 171] width 208 height 23
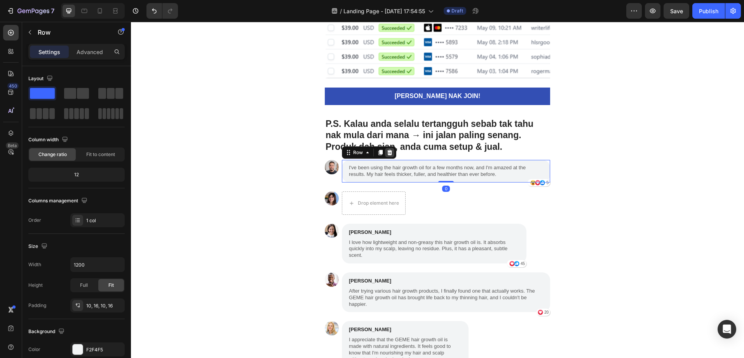
click at [387, 154] on icon at bounding box center [390, 152] width 6 height 6
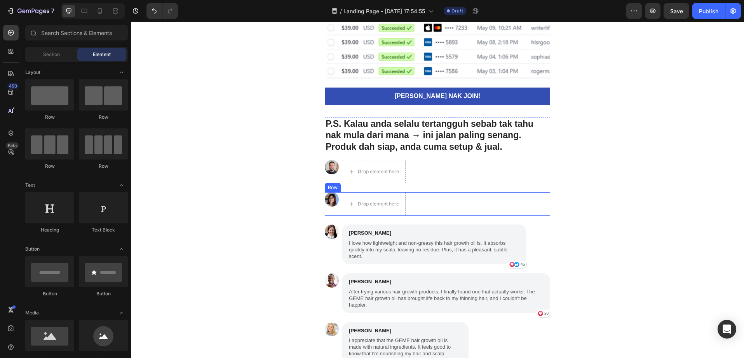
click at [422, 193] on div "Image Drop element here Row" at bounding box center [437, 203] width 225 height 23
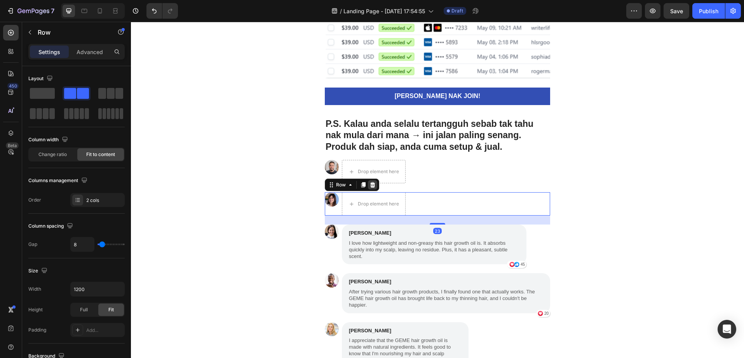
click at [371, 186] on icon at bounding box center [372, 184] width 5 height 5
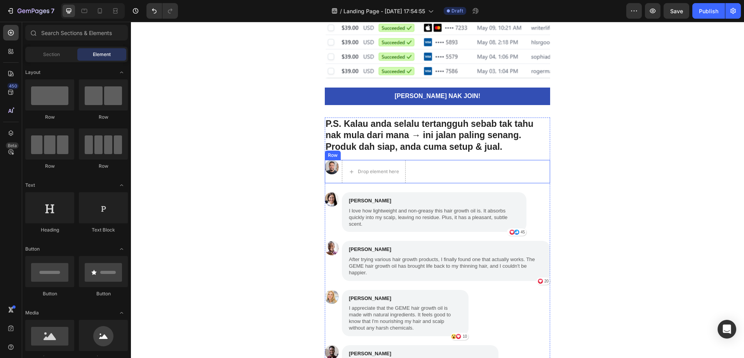
click at [433, 173] on div "Image Drop element here Row" at bounding box center [437, 171] width 225 height 23
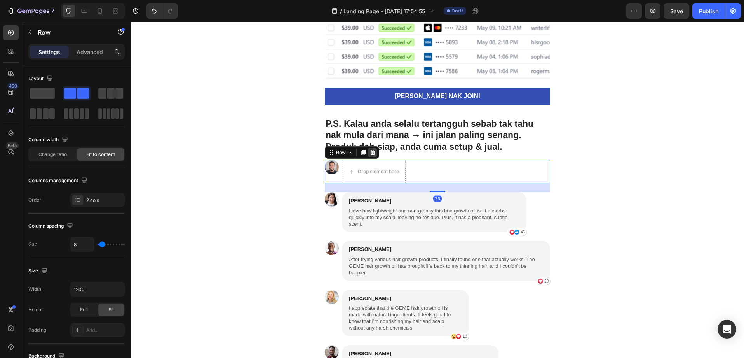
click at [370, 155] on icon at bounding box center [372, 152] width 5 height 5
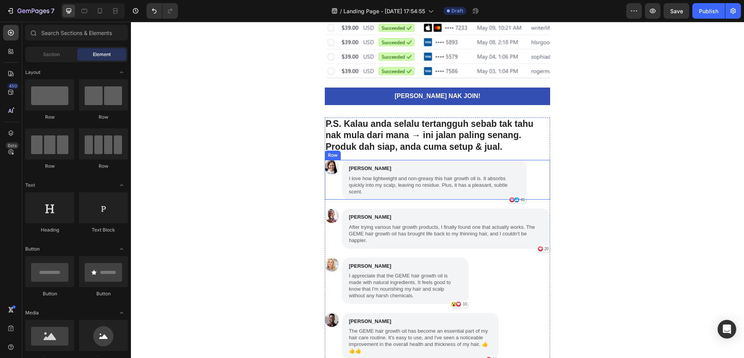
click at [529, 168] on div "Image [PERSON_NAME] Text Block I love how lightweight and non-greasy this hair …" at bounding box center [437, 180] width 225 height 40
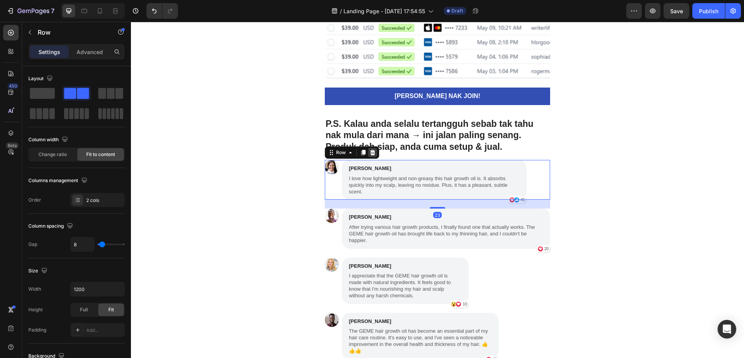
click at [370, 154] on icon at bounding box center [373, 152] width 6 height 6
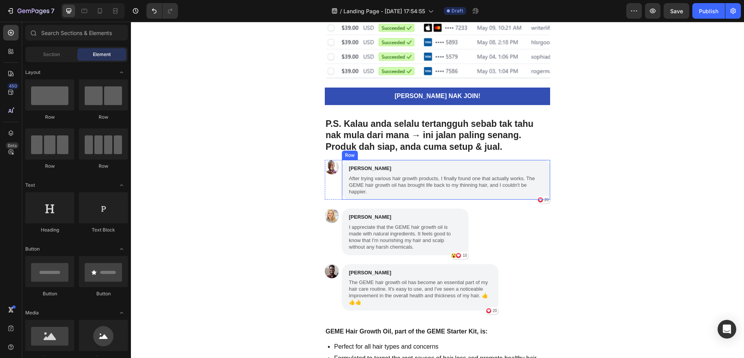
click at [542, 164] on div "[PERSON_NAME] Text Block After trying various hair growth products, I finally f…" at bounding box center [446, 180] width 208 height 40
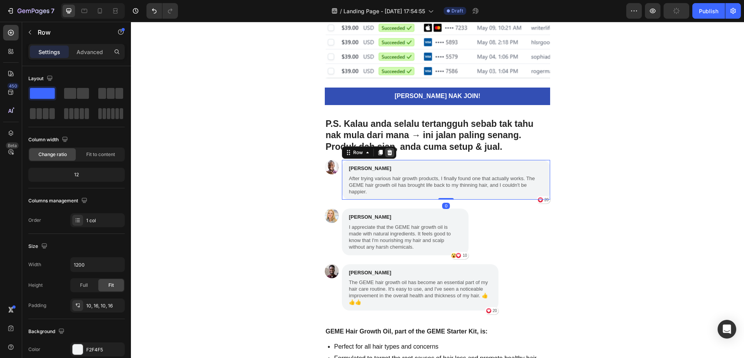
click at [387, 154] on icon at bounding box center [389, 152] width 5 height 5
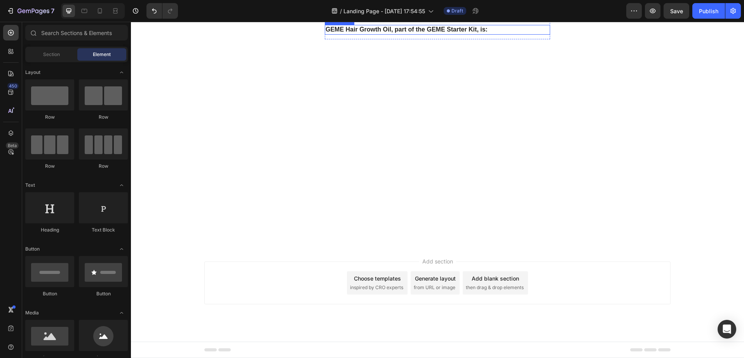
click at [491, 34] on p "GEME Hair Growth Oil, part of the GEME Starter Kit, is:" at bounding box center [438, 30] width 224 height 8
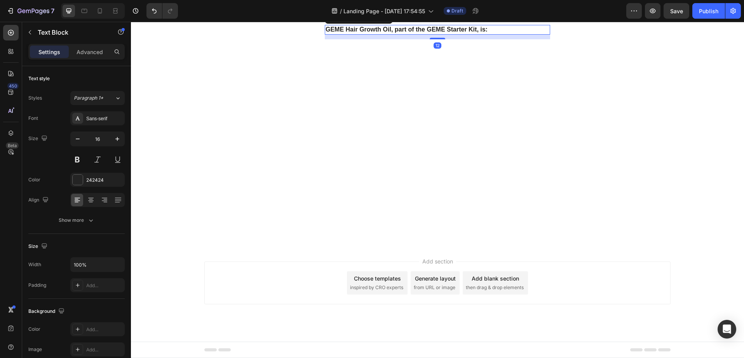
click at [383, 21] on icon at bounding box center [386, 17] width 6 height 6
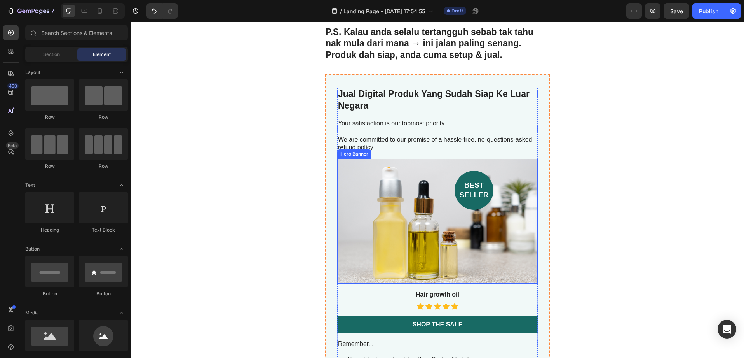
scroll to position [2276, 0]
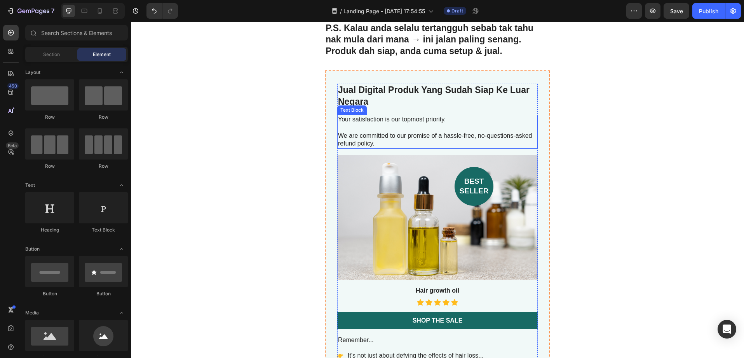
click at [353, 122] on p "Your satisfaction is our topmost priority." at bounding box center [437, 119] width 199 height 8
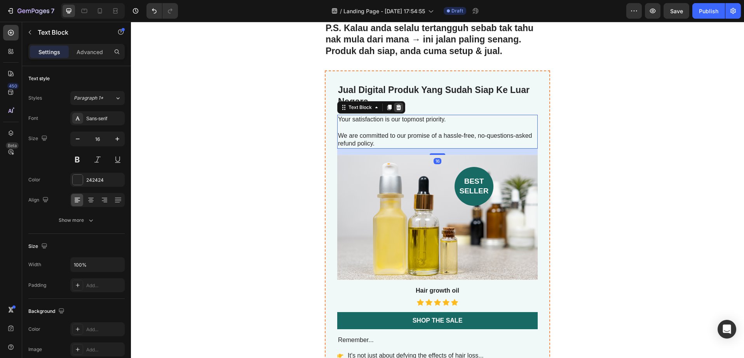
click at [397, 108] on icon at bounding box center [398, 107] width 5 height 5
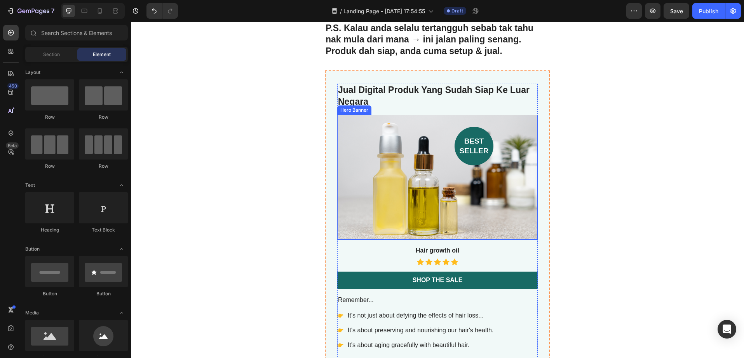
click at [426, 200] on div "Background Image" at bounding box center [437, 177] width 201 height 125
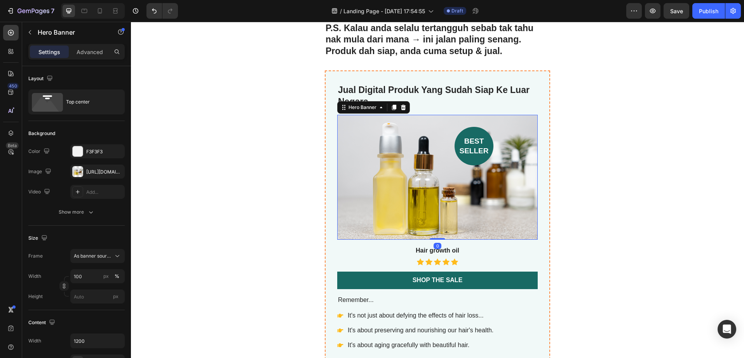
click at [414, 181] on div "Background Image" at bounding box center [437, 177] width 201 height 125
click at [375, 170] on div "Background Image" at bounding box center [437, 177] width 201 height 125
click at [366, 171] on div "Background Image" at bounding box center [437, 177] width 201 height 125
click at [69, 173] on div "Image https://cdn.shopify.com/s/files/1/0708/5037/9948/files/gempages_581763116…" at bounding box center [76, 171] width 96 height 14
click at [83, 174] on div "https://cdn.shopify.com/s/files/1/0708/5037/9948/files/gempages_581763116862276…" at bounding box center [97, 171] width 54 height 14
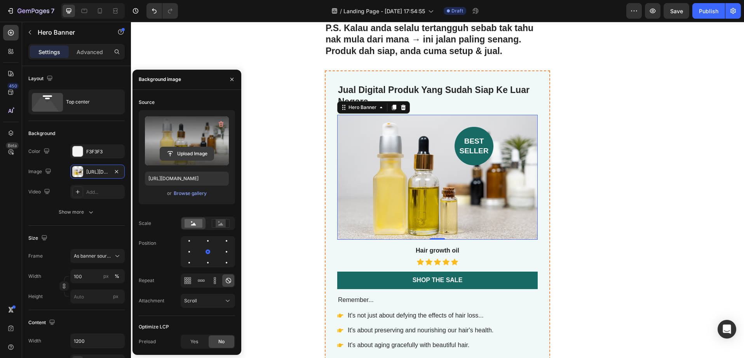
click at [183, 150] on input "file" at bounding box center [187, 153] width 54 height 13
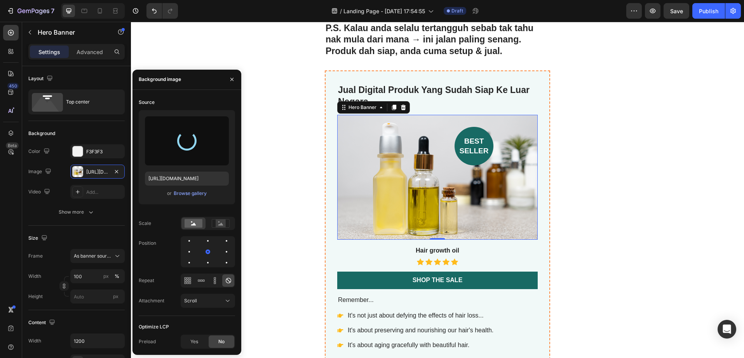
type input "https://cdn.shopify.com/s/files/1/0708/5037/9948/files/gempages_581763116862276…"
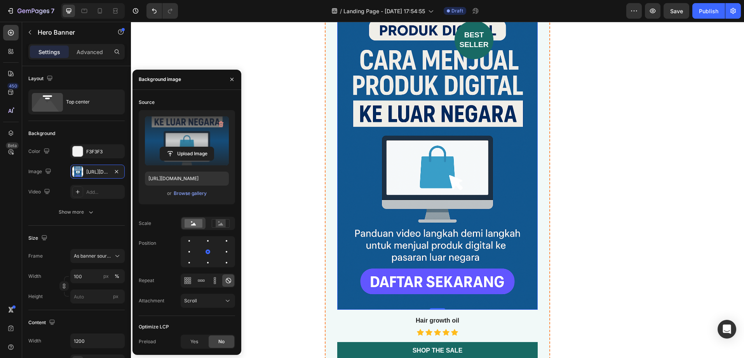
scroll to position [2439, 0]
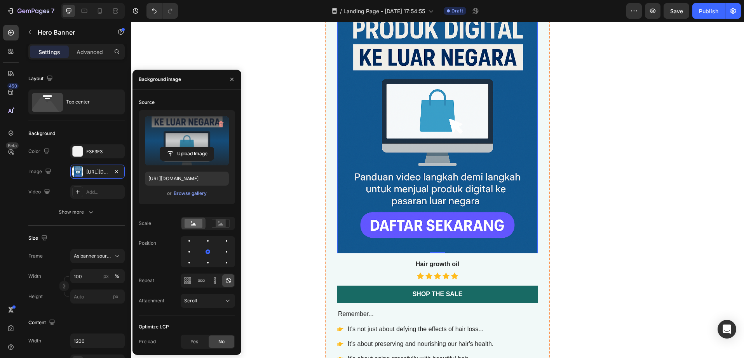
click at [439, 264] on h3 "Hair growth oil" at bounding box center [437, 264] width 201 height 10
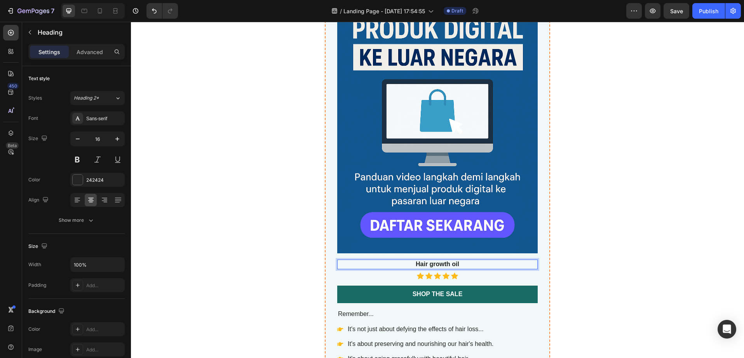
click at [465, 264] on p "Hair growth oil" at bounding box center [437, 264] width 199 height 8
drag, startPoint x: 464, startPoint y: 264, endPoint x: 414, endPoint y: 264, distance: 50.1
click at [414, 264] on p "Hair growth oil" at bounding box center [437, 264] width 199 height 8
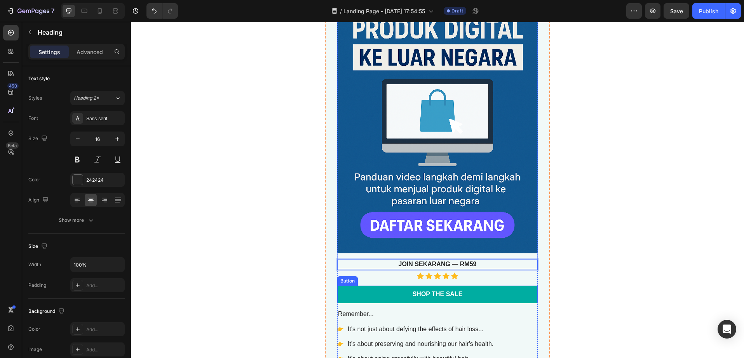
click at [491, 288] on link "Shop the Sale" at bounding box center [437, 293] width 201 height 17
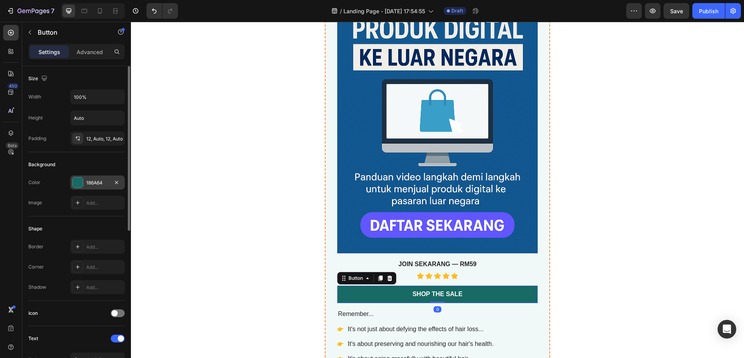
click at [94, 180] on div "186A64" at bounding box center [97, 182] width 23 height 7
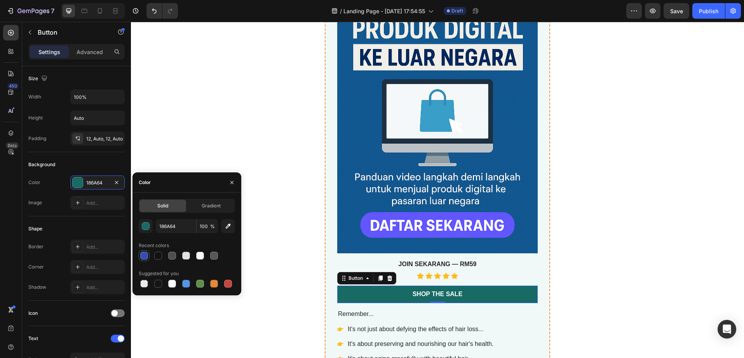
click at [141, 253] on div at bounding box center [144, 255] width 8 height 8
type input "334FB4"
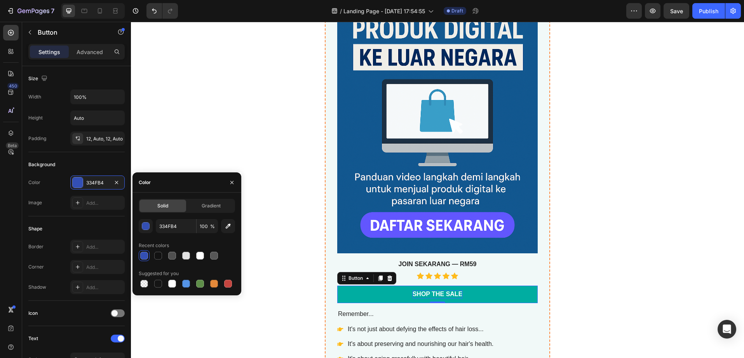
click at [451, 294] on div "Shop the Sale" at bounding box center [438, 294] width 50 height 8
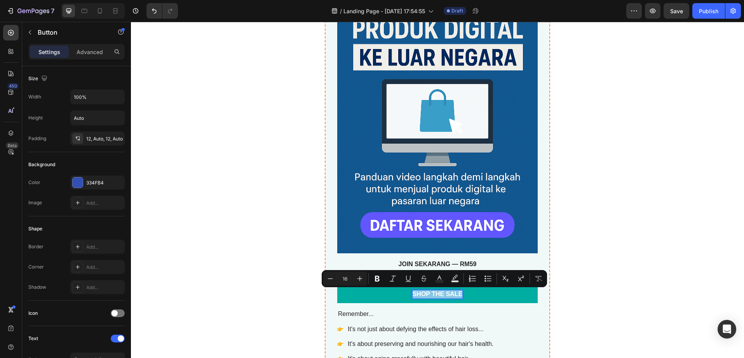
drag, startPoint x: 459, startPoint y: 293, endPoint x: 419, endPoint y: 290, distance: 40.2
click at [419, 290] on p "Shop the Sale" at bounding box center [438, 294] width 50 height 8
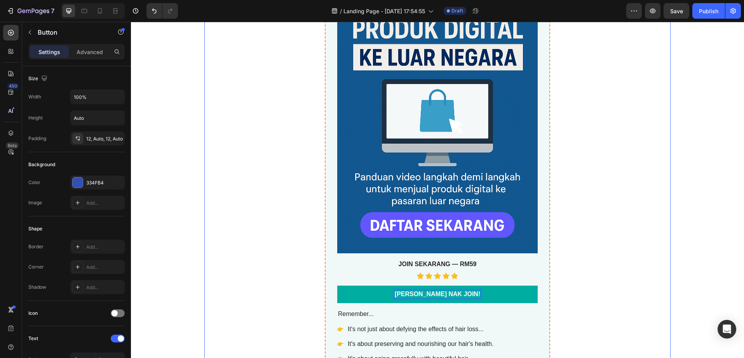
click at [597, 249] on div "Jual Digital Produk Yang Sudah Siap Ke Luar Negara Product Title best seller He…" at bounding box center [437, 276] width 466 height 736
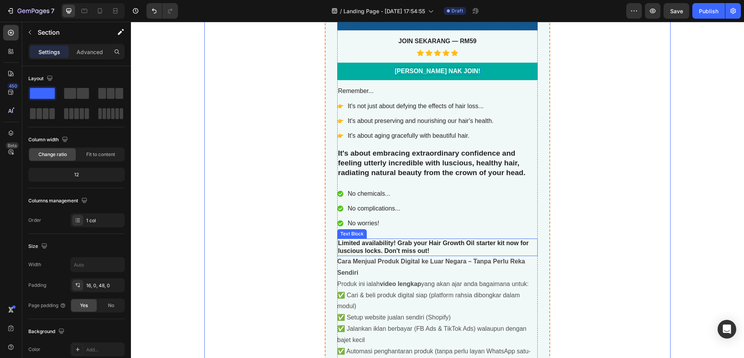
scroll to position [2668, 0]
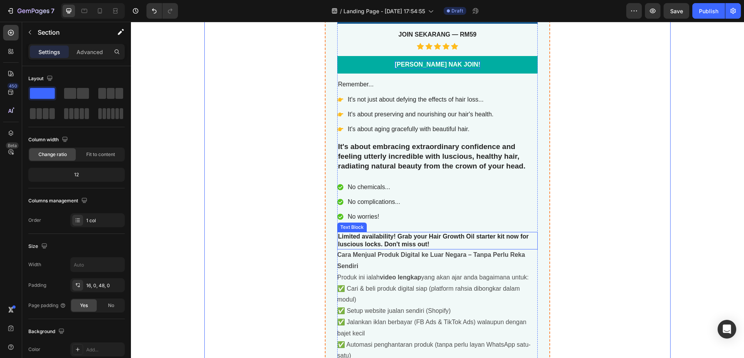
click at [439, 238] on p "Limited availability! Grab your Hair Growth Oil starter kit now for luscious lo…" at bounding box center [437, 240] width 199 height 16
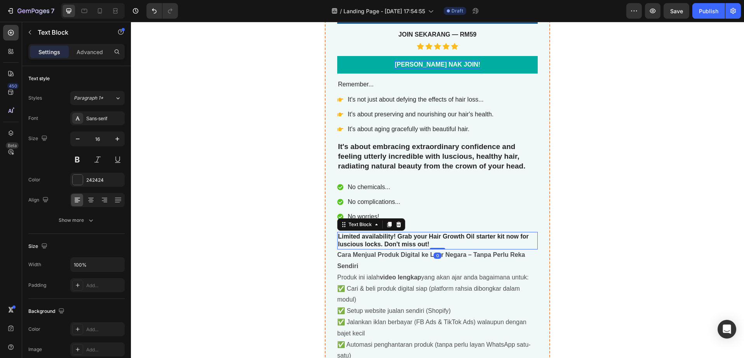
click at [396, 224] on icon at bounding box center [399, 224] width 6 height 6
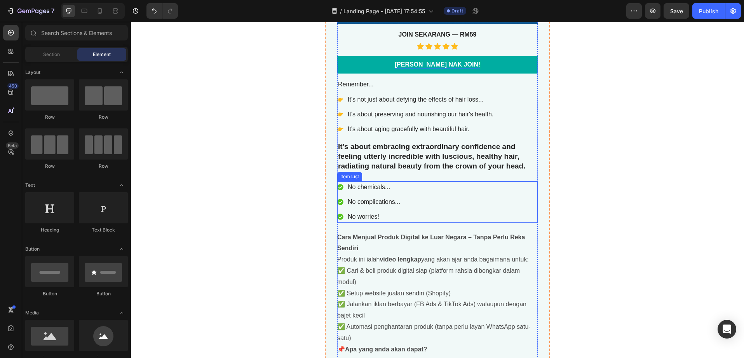
click at [424, 169] on p "It's about embracing extraordinary confidence and feeling utterly incredible wi…" at bounding box center [437, 156] width 199 height 29
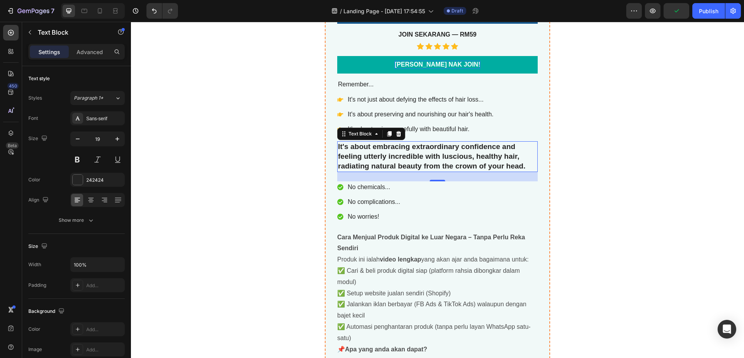
click at [397, 134] on icon at bounding box center [398, 133] width 5 height 5
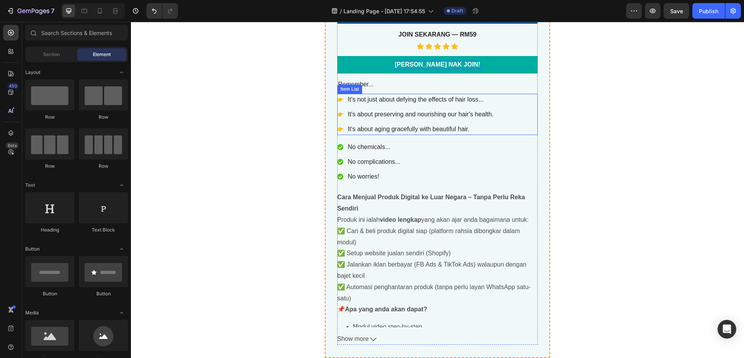
click at [508, 105] on div "It's not just about defying the effects of hair loss... It's about preserving a…" at bounding box center [437, 114] width 201 height 41
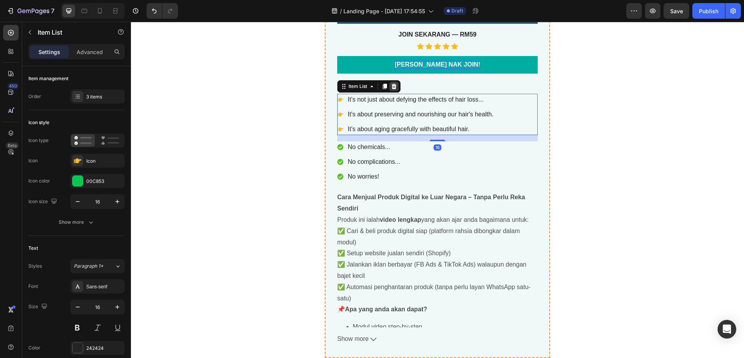
click at [391, 86] on icon at bounding box center [394, 86] width 6 height 6
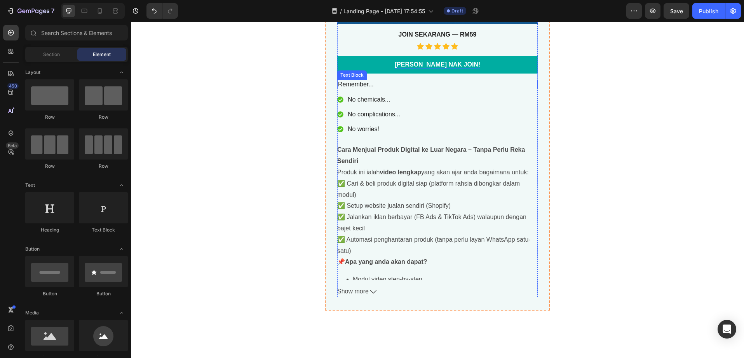
click at [418, 84] on p "Remember..." at bounding box center [437, 84] width 199 height 8
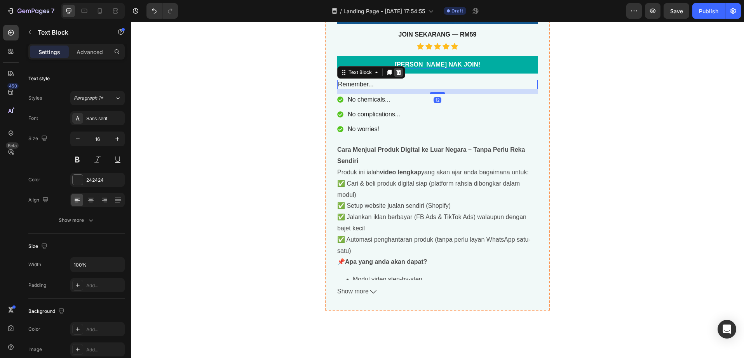
click at [396, 73] on icon at bounding box center [398, 72] width 5 height 5
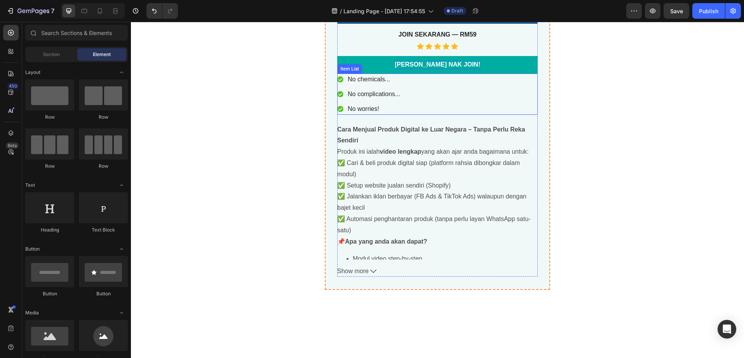
click at [450, 102] on div "No chemicals... No complications... No worries!" at bounding box center [437, 93] width 201 height 41
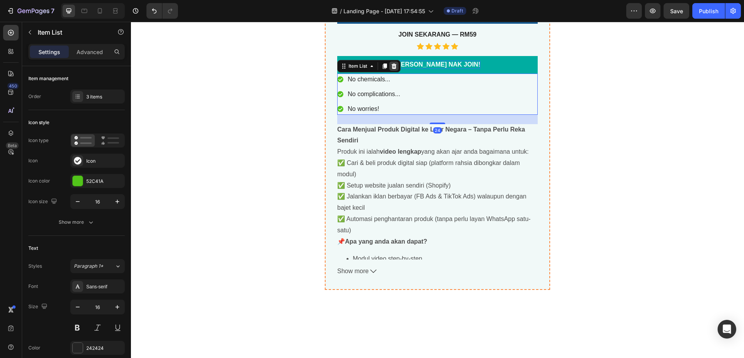
click at [392, 69] on icon at bounding box center [394, 66] width 6 height 6
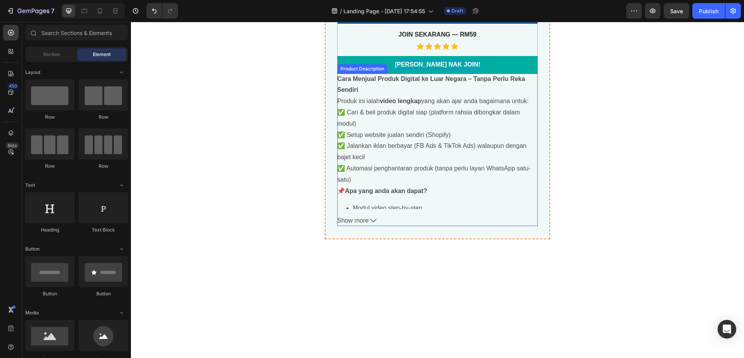
click at [365, 220] on span "Show more" at bounding box center [352, 220] width 31 height 11
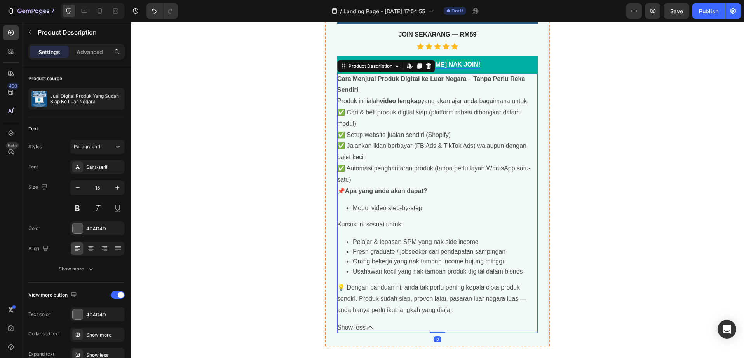
click at [453, 69] on link "[PERSON_NAME] NAK JOIN!" at bounding box center [437, 64] width 201 height 17
click at [484, 70] on link "[PERSON_NAME] NAK JOIN!" at bounding box center [437, 64] width 201 height 17
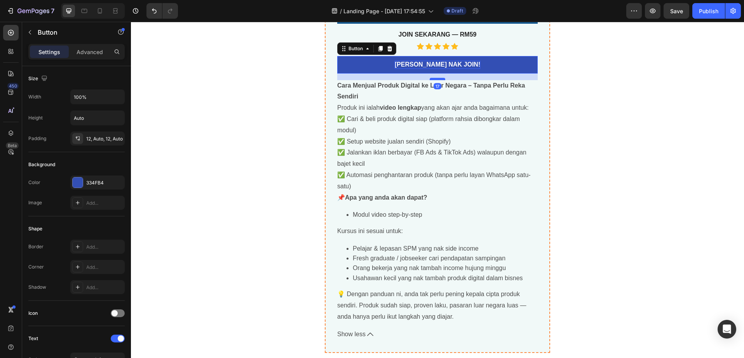
drag, startPoint x: 438, startPoint y: 72, endPoint x: 438, endPoint y: 79, distance: 6.6
click at [438, 79] on div at bounding box center [438, 79] width 16 height 2
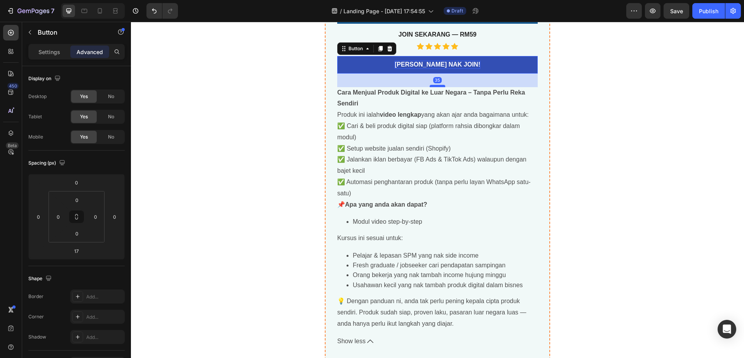
drag, startPoint x: 438, startPoint y: 79, endPoint x: 439, endPoint y: 86, distance: 7.0
click at [439, 86] on div at bounding box center [438, 86] width 16 height 2
type input "35"
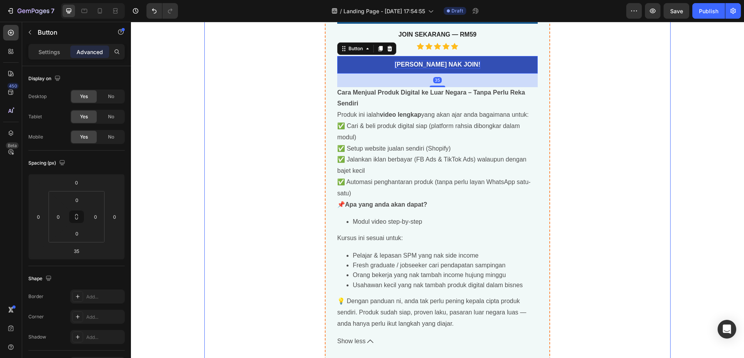
click at [229, 103] on div "Jual Digital Produk Yang Sudah Siap Ke Luar Negara Product Title best seller He…" at bounding box center [437, 19] width 466 height 681
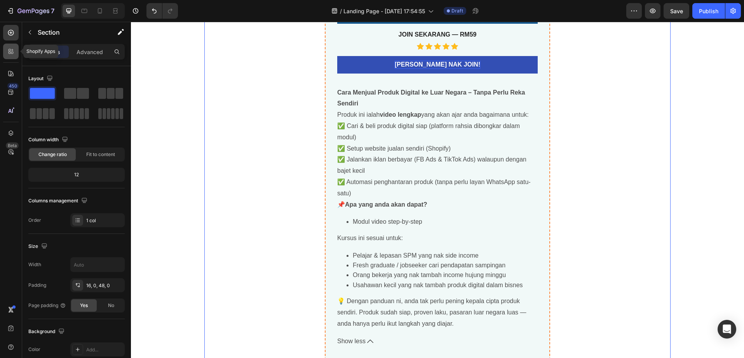
click at [15, 58] on div at bounding box center [11, 52] width 16 height 16
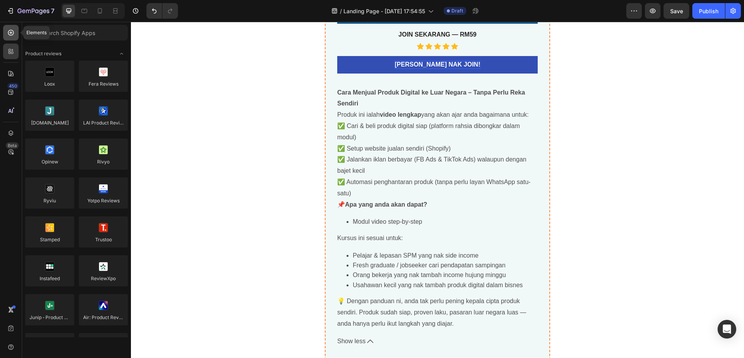
click at [10, 37] on div at bounding box center [11, 33] width 16 height 16
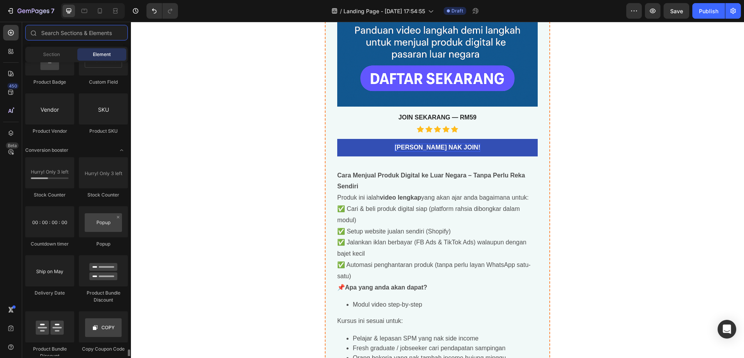
scroll to position [1554, 0]
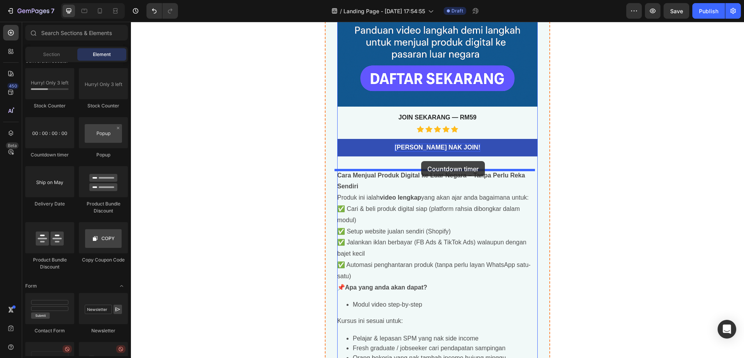
drag, startPoint x: 179, startPoint y: 156, endPoint x: 421, endPoint y: 161, distance: 242.6
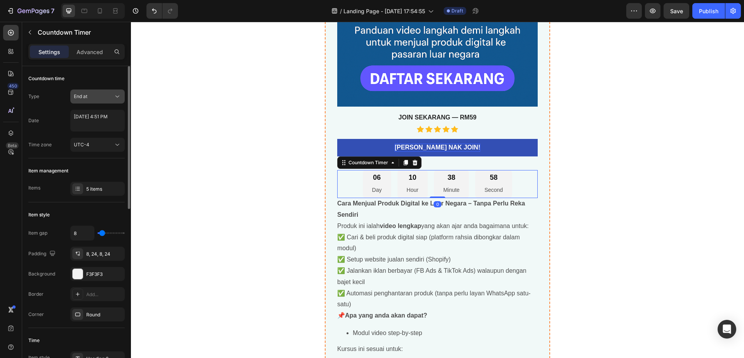
click at [94, 99] on div "End at" at bounding box center [94, 96] width 40 height 7
click at [94, 131] on span "Auto-renew" at bounding box center [87, 130] width 26 height 7
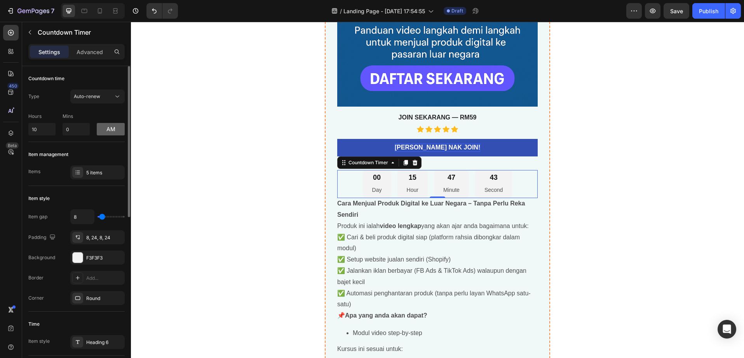
click at [115, 131] on button "am" at bounding box center [111, 129] width 28 height 12
drag, startPoint x: 42, startPoint y: 129, endPoint x: 13, endPoint y: 129, distance: 29.5
click at [13, 129] on div "450 Beta Sections(18) Elements(83) Section Element Hero Section Product Detail …" at bounding box center [65, 190] width 131 height 336
click at [52, 127] on input "10" at bounding box center [41, 129] width 27 height 12
click at [50, 129] on input "10" at bounding box center [41, 129] width 27 height 12
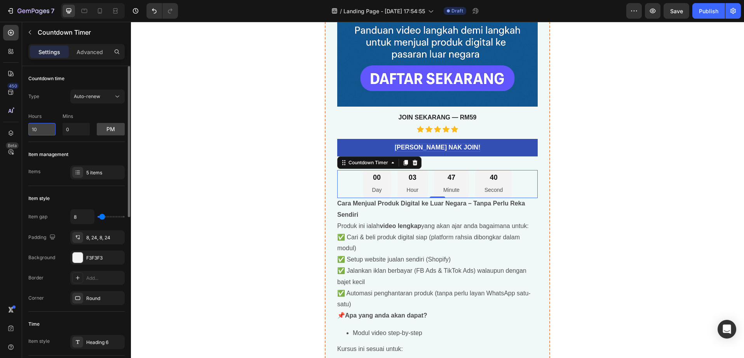
type input "1"
type input "3"
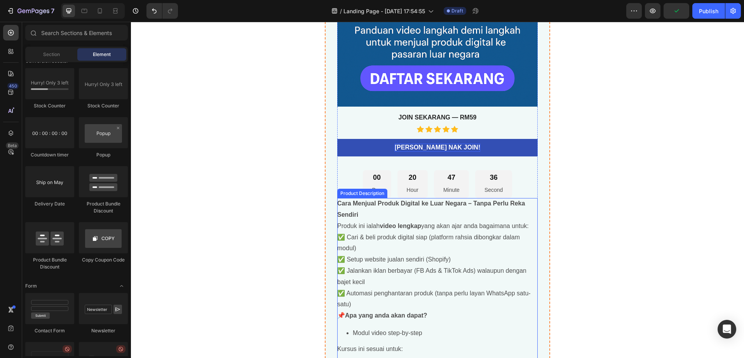
click at [411, 184] on div "20 Hour" at bounding box center [413, 184] width 30 height 28
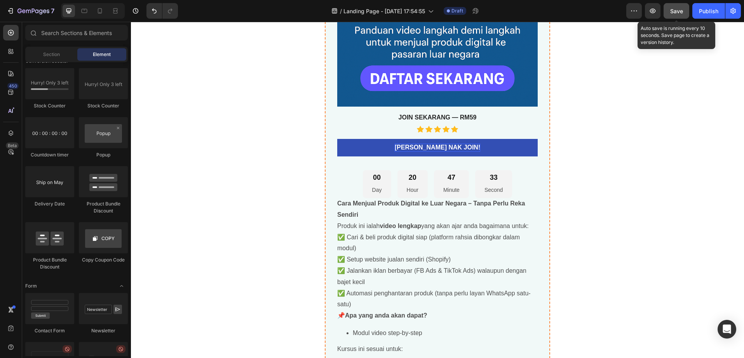
click at [677, 9] on span "Save" at bounding box center [676, 11] width 13 height 7
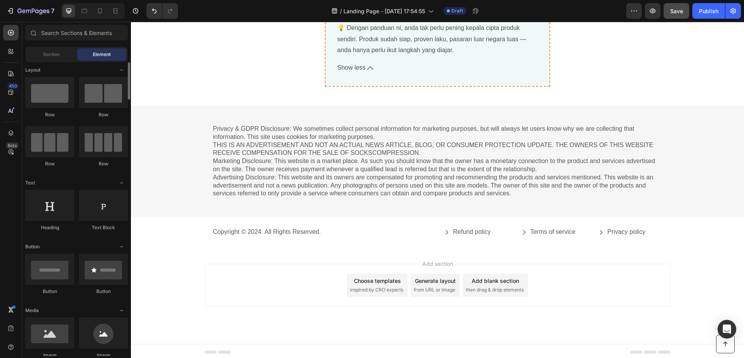
scroll to position [0, 0]
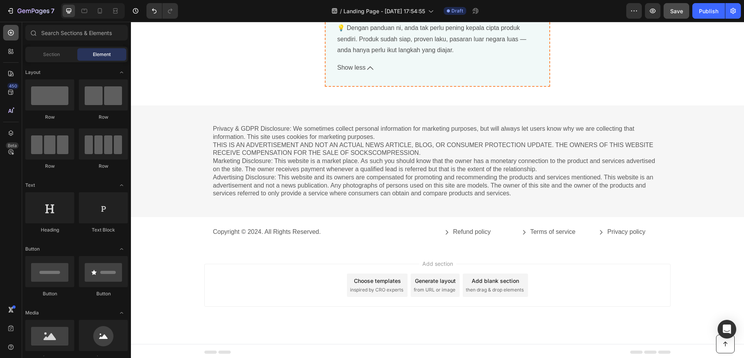
click at [12, 33] on icon at bounding box center [11, 33] width 8 height 8
click at [12, 48] on icon at bounding box center [11, 51] width 8 height 8
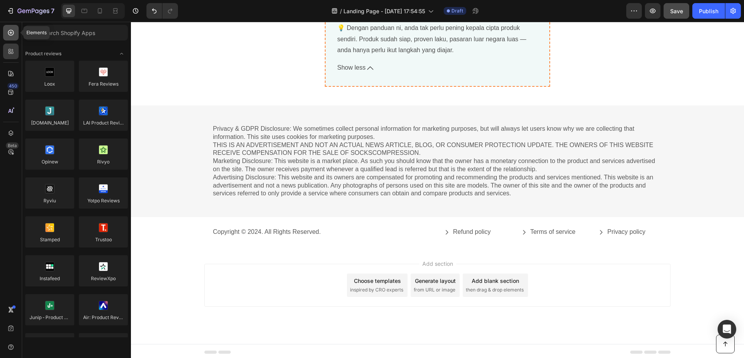
click at [11, 30] on icon at bounding box center [11, 33] width 6 height 6
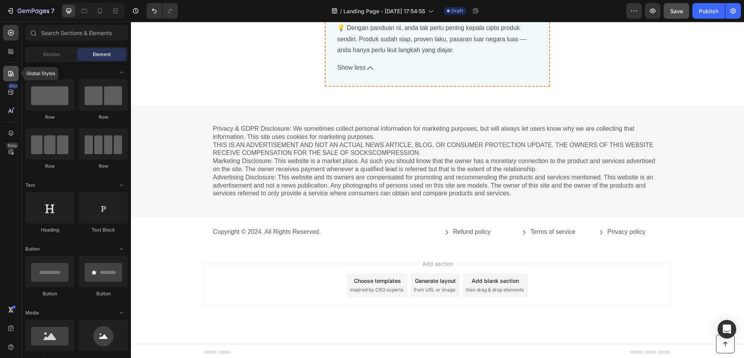
click at [14, 75] on icon at bounding box center [11, 74] width 8 height 8
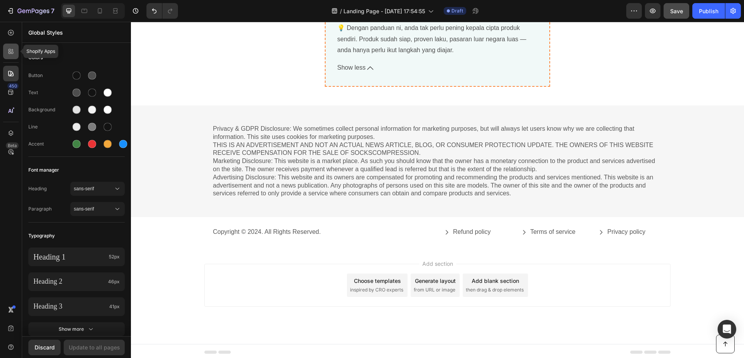
click at [14, 56] on div at bounding box center [11, 52] width 16 height 16
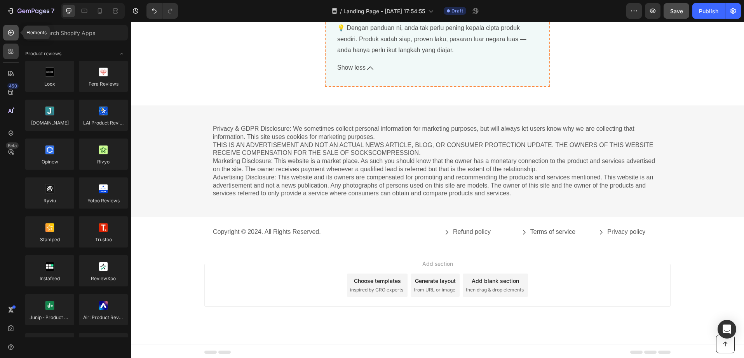
click at [9, 31] on icon at bounding box center [11, 33] width 6 height 6
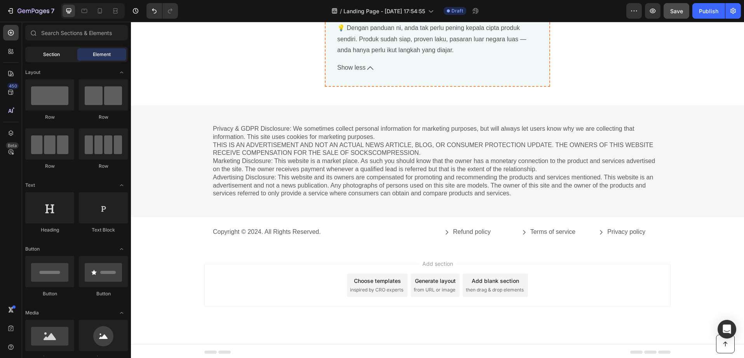
click at [56, 56] on span "Section" at bounding box center [51, 54] width 17 height 7
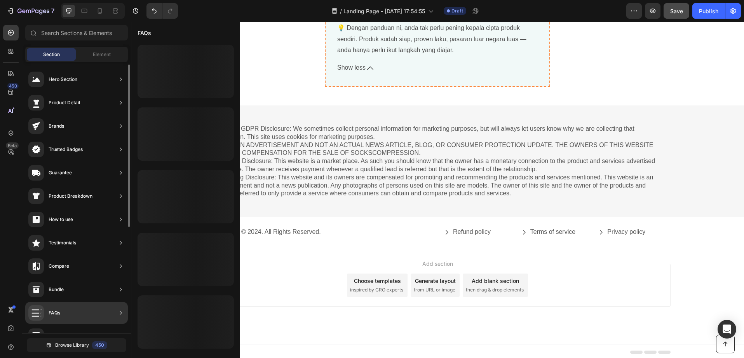
scroll to position [2, 0]
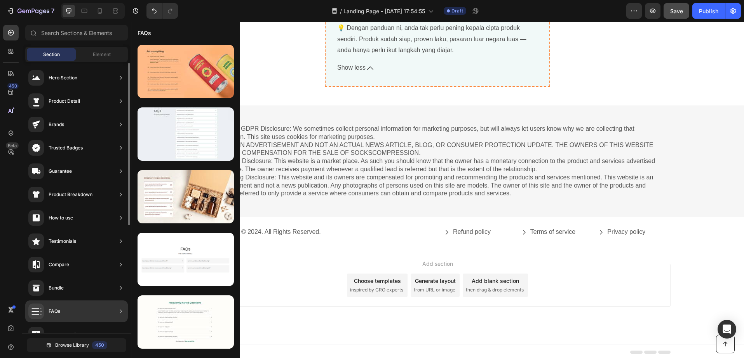
click at [70, 305] on div "FAQs" at bounding box center [76, 311] width 103 height 22
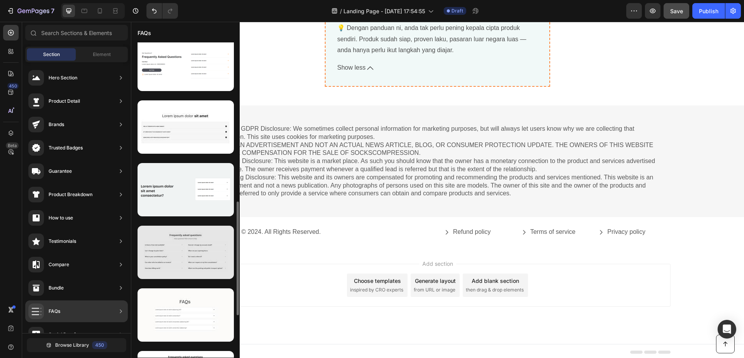
scroll to position [441, 0]
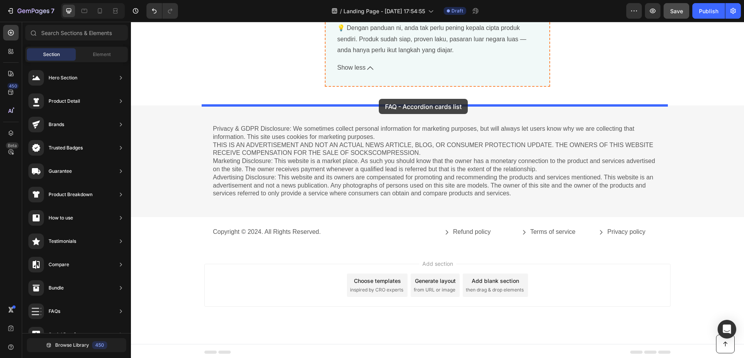
drag, startPoint x: 318, startPoint y: 284, endPoint x: 379, endPoint y: 99, distance: 195.4
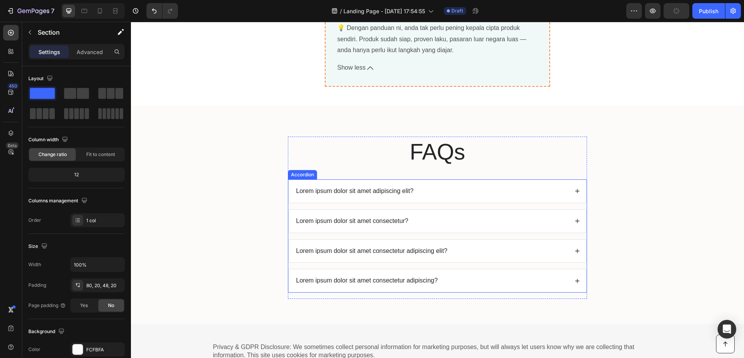
click at [407, 191] on p "Lorem ipsum dolor sit amet adipiscing elit?" at bounding box center [354, 191] width 117 height 8
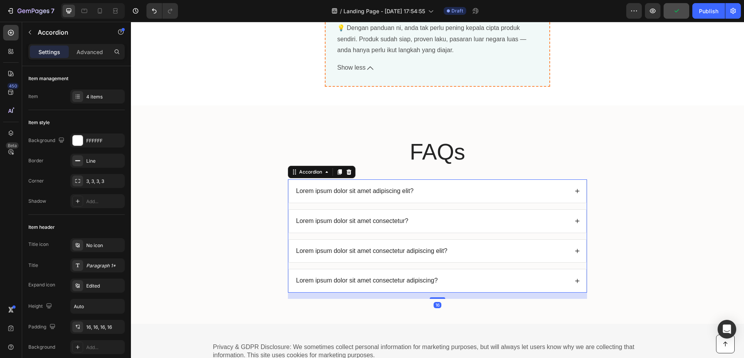
click at [410, 191] on p "Lorem ipsum dolor sit amet adipiscing elit?" at bounding box center [354, 191] width 117 height 8
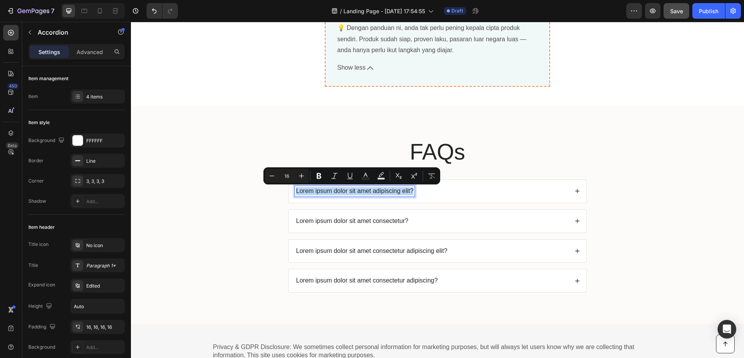
drag, startPoint x: 410, startPoint y: 191, endPoint x: 295, endPoint y: 191, distance: 115.8
click at [295, 191] on div "Lorem ipsum dolor sit amet adipiscing elit?" at bounding box center [355, 191] width 120 height 10
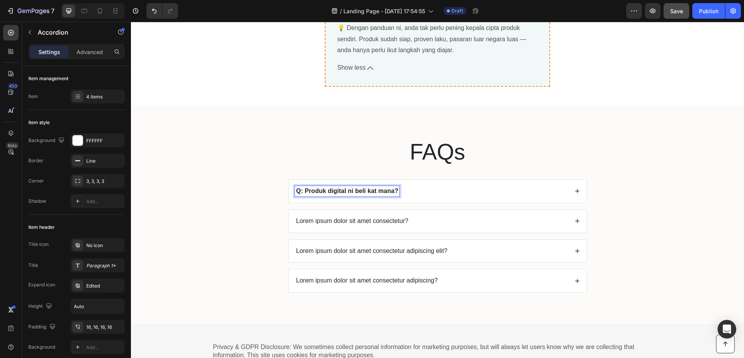
click at [576, 194] on div "Q: Produk digital ni beli kat mana?" at bounding box center [438, 191] width 298 height 23
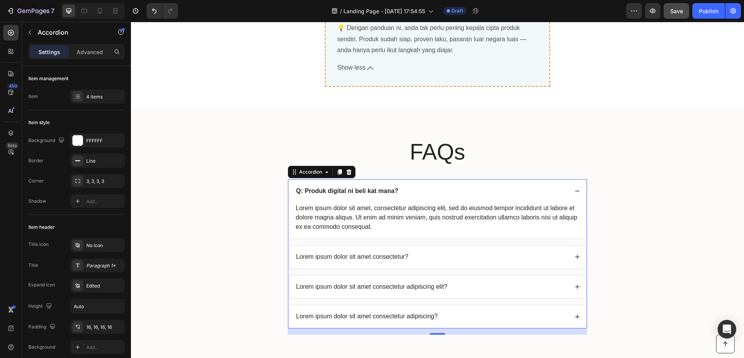
click at [372, 227] on div "Lorem ipsum dolor sit amet, consectetur adipiscing elit, sed do eiusmod tempor …" at bounding box center [437, 217] width 285 height 30
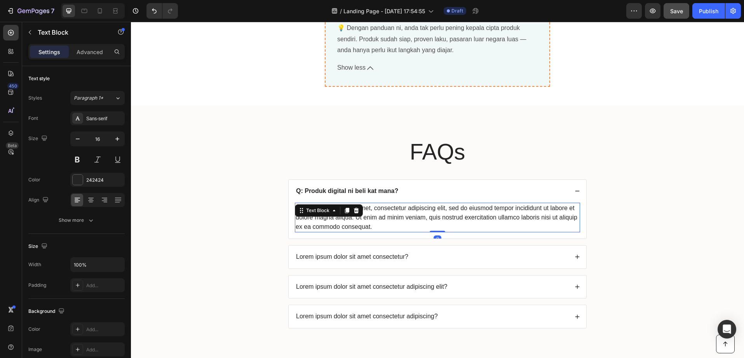
click at [372, 227] on div "Lorem ipsum dolor sit amet, consectetur adipiscing elit, sed do eiusmod tempor …" at bounding box center [437, 217] width 285 height 30
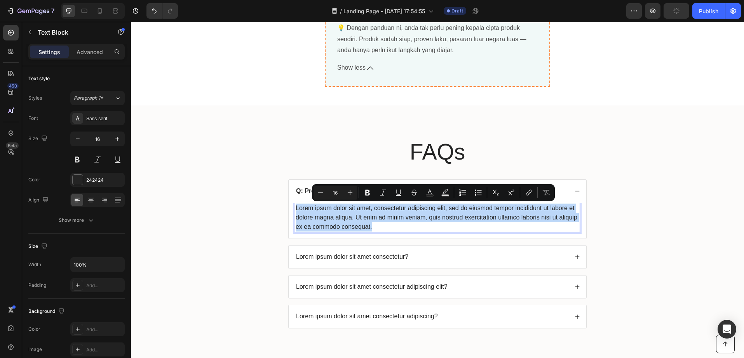
drag, startPoint x: 372, startPoint y: 227, endPoint x: 318, endPoint y: 208, distance: 57.6
click at [318, 208] on p "Lorem ipsum dolor sit amet, consectetur adipiscing elit, sed do eiusmod tempor …" at bounding box center [438, 217] width 284 height 28
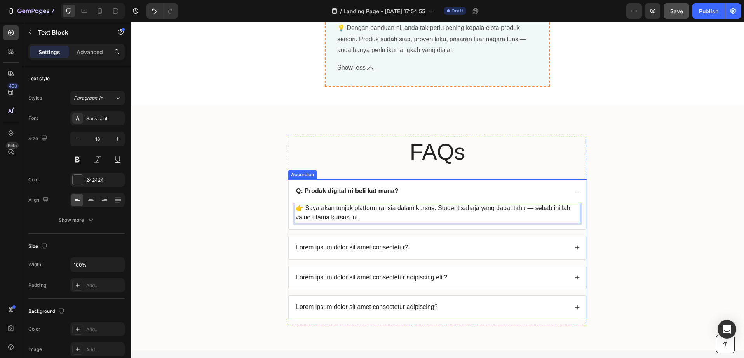
click at [377, 248] on p "Lorem ipsum dolor sit amet consectetur?" at bounding box center [352, 247] width 112 height 8
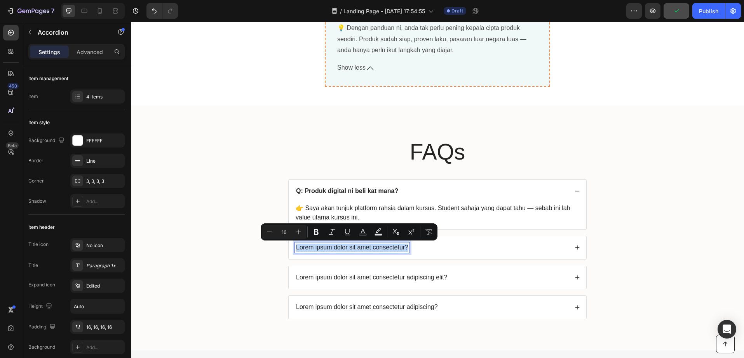
drag, startPoint x: 405, startPoint y: 248, endPoint x: 287, endPoint y: 244, distance: 117.8
click at [289, 244] on div "Lorem ipsum dolor sit amet consectetur?" at bounding box center [438, 247] width 298 height 23
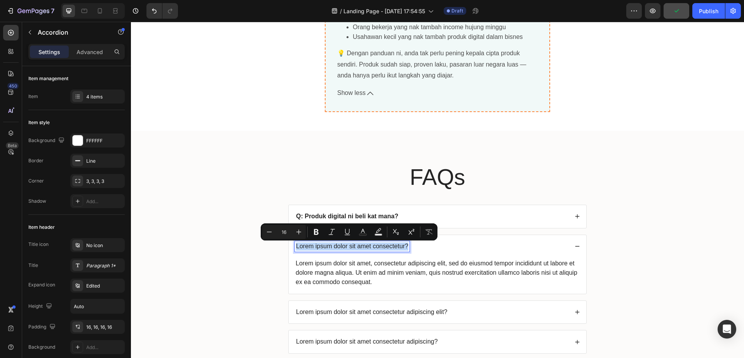
scroll to position [2943, 0]
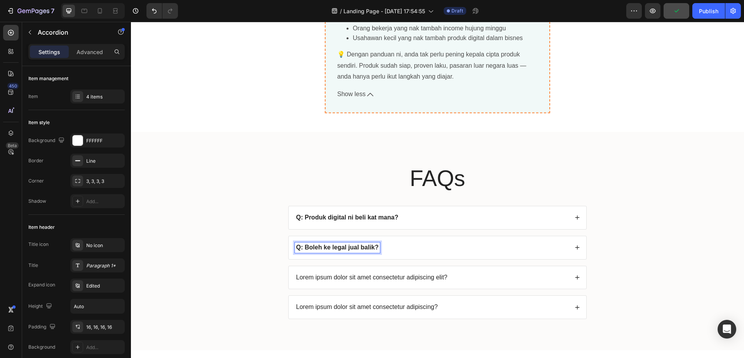
click at [427, 249] on div "Q: Boleh ke legal jual balik?" at bounding box center [432, 247] width 274 height 10
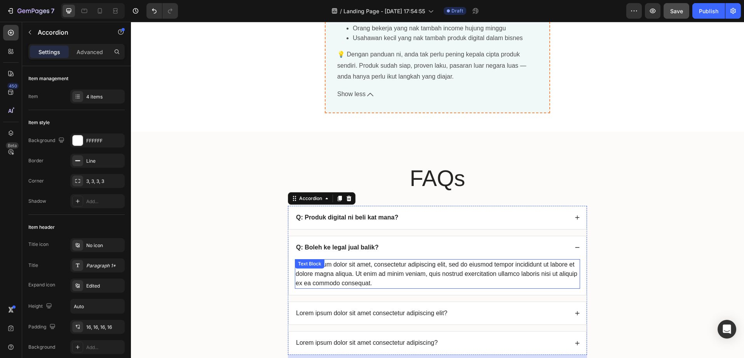
click at [374, 274] on div "Lorem ipsum dolor sit amet, consectetur adipiscing elit, sed do eiusmod tempor …" at bounding box center [437, 274] width 285 height 30
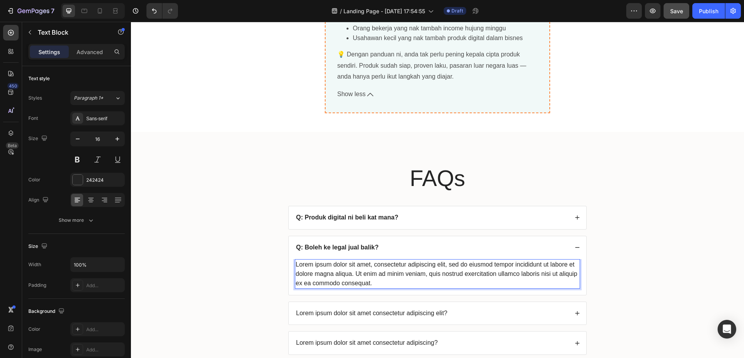
click at [373, 283] on div "Lorem ipsum dolor sit amet, consectetur adipiscing elit, sed do eiusmod tempor …" at bounding box center [437, 274] width 285 height 30
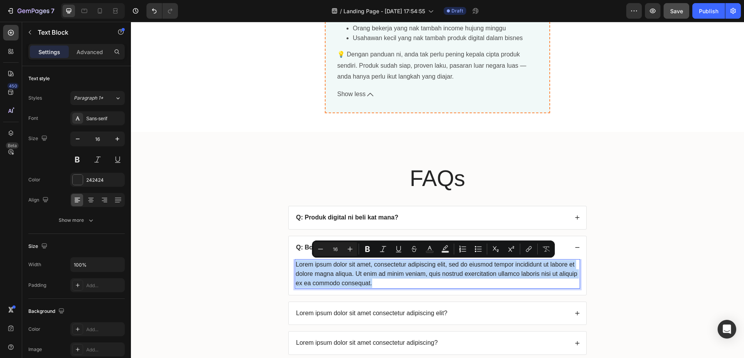
drag, startPoint x: 369, startPoint y: 282, endPoint x: 296, endPoint y: 259, distance: 76.6
click at [296, 260] on p "Lorem ipsum dolor sit amet, consectetur adipiscing elit, sed do eiusmod tempor …" at bounding box center [438, 274] width 284 height 28
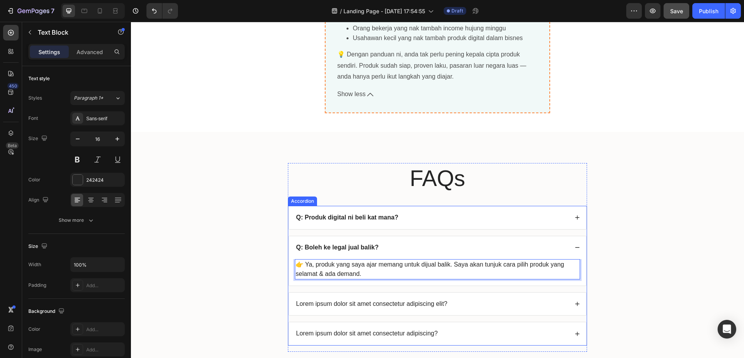
click at [370, 288] on div "Q: Produk digital ni beli kat mana? Q: Boleh ke legal jual balik? 👉 Ya, produk …" at bounding box center [437, 276] width 299 height 140
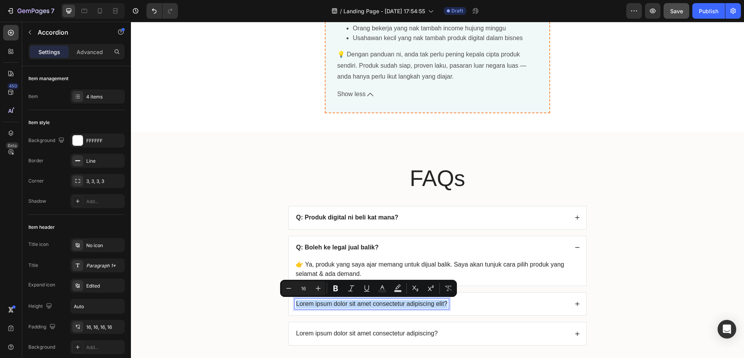
drag, startPoint x: 445, startPoint y: 304, endPoint x: 294, endPoint y: 305, distance: 151.2
click at [295, 305] on div "Lorem ipsum dolor sit amet consectetur adipiscing elit?" at bounding box center [372, 303] width 154 height 10
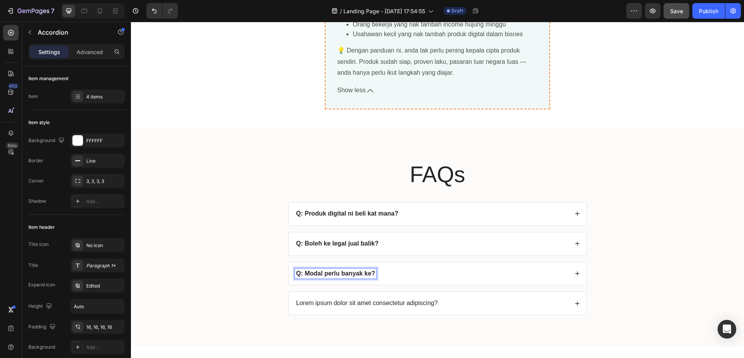
click at [418, 279] on div "Q: Modal perlu banyak ke?" at bounding box center [432, 273] width 274 height 10
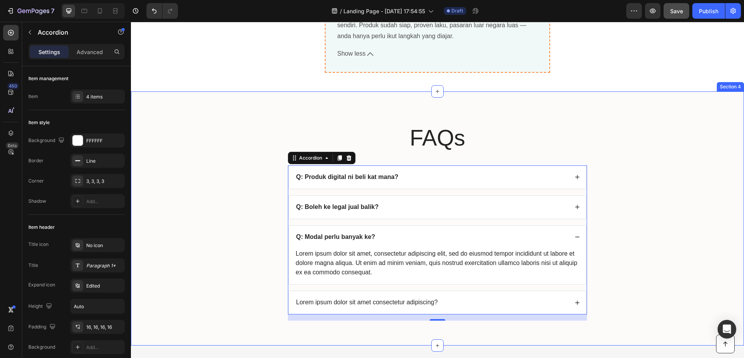
scroll to position [3089, 0]
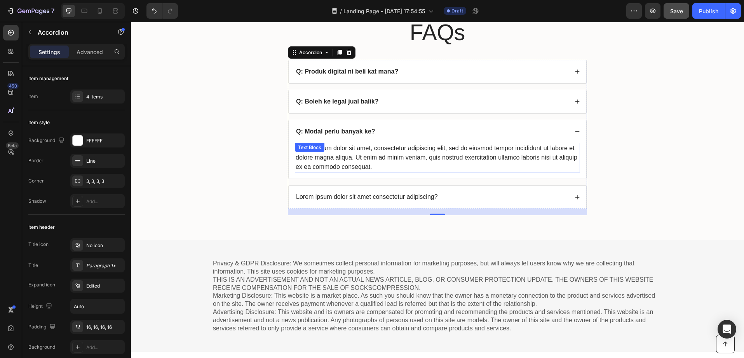
click at [371, 168] on div "Lorem ipsum dolor sit amet, consectetur adipiscing elit, sed do eiusmod tempor …" at bounding box center [437, 158] width 285 height 30
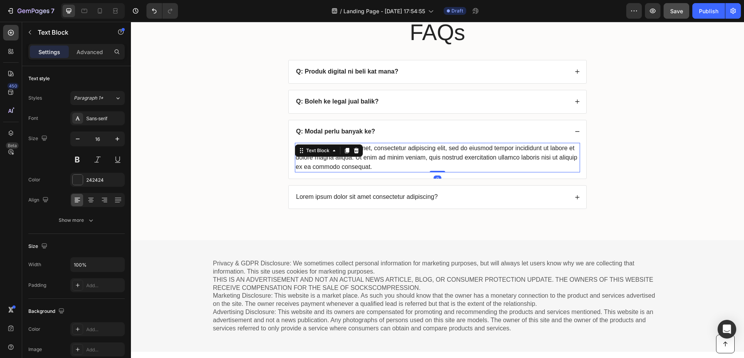
click at [371, 168] on div "Lorem ipsum dolor sit amet, consectetur adipiscing elit, sed do eiusmod tempor …" at bounding box center [437, 158] width 285 height 30
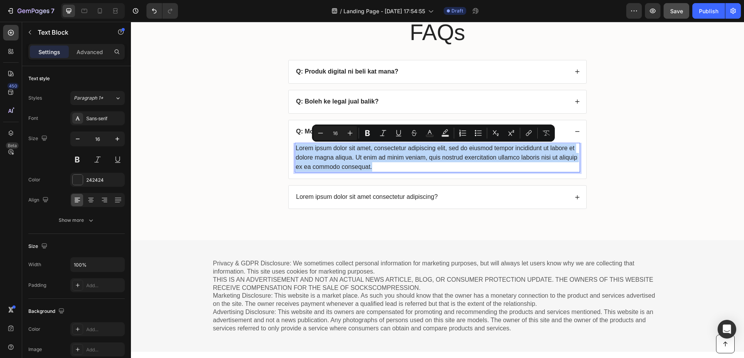
drag, startPoint x: 371, startPoint y: 168, endPoint x: 314, endPoint y: 150, distance: 59.7
click at [314, 150] on p "Lorem ipsum dolor sit amet, consectetur adipiscing elit, sed do eiusmod tempor …" at bounding box center [438, 157] width 284 height 28
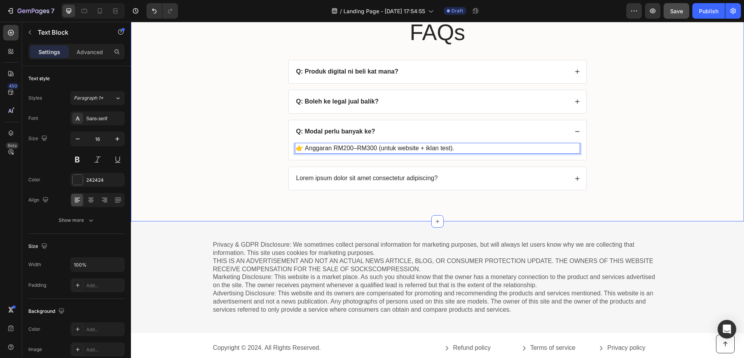
click at [398, 235] on div "Privacy & GDPR Disclosure: We sometimes collect personal information for market…" at bounding box center [437, 277] width 613 height 112
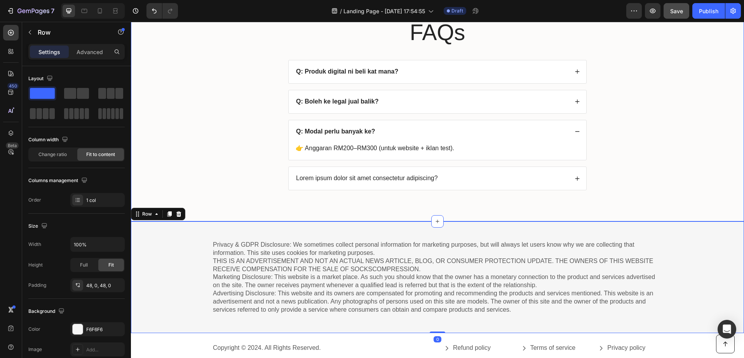
click at [477, 176] on div "Lorem ipsum dolor sit amet consectetur adipiscing?" at bounding box center [432, 178] width 274 height 10
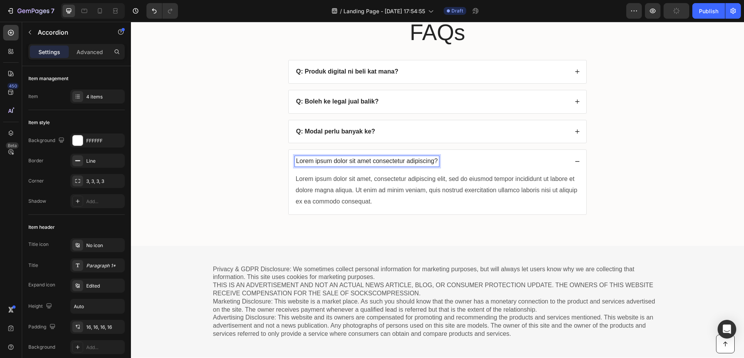
click at [433, 162] on p "Lorem ipsum dolor sit amet consectetur adipiscing?" at bounding box center [367, 161] width 142 height 8
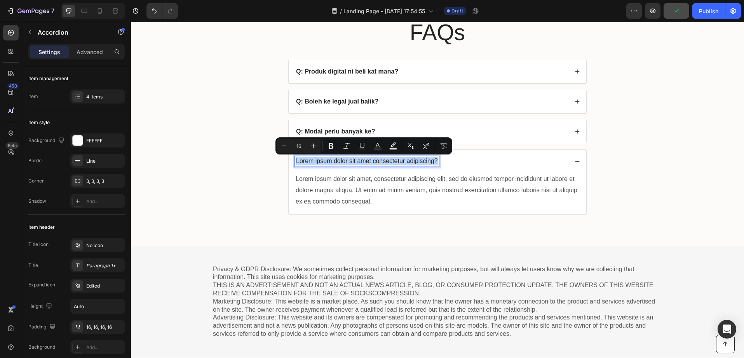
drag, startPoint x: 433, startPoint y: 162, endPoint x: 287, endPoint y: 163, distance: 146.1
click at [289, 163] on div "Lorem ipsum dolor sit amet consectetur adipiscing?" at bounding box center [438, 161] width 298 height 23
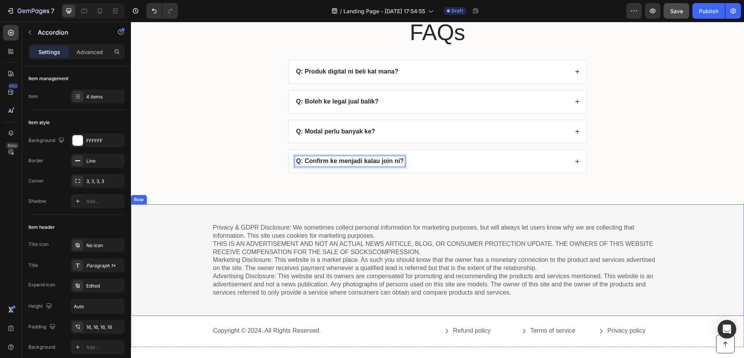
click at [420, 155] on div "Q: Confirm ke menjadi kalau join ni?" at bounding box center [438, 161] width 298 height 23
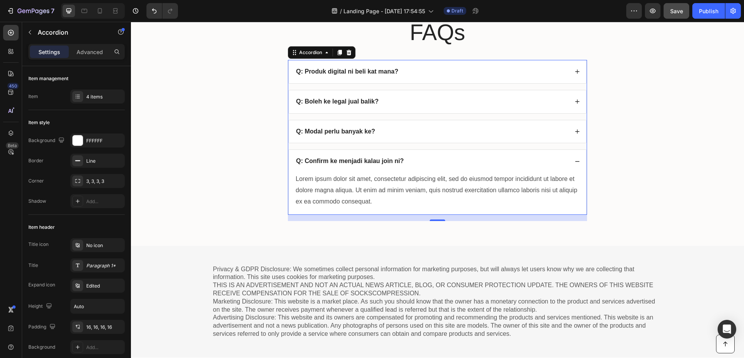
click at [375, 201] on div "Lorem ipsum dolor sit amet, consectetur adipiscing elit, sed do eiusmod tempor …" at bounding box center [437, 190] width 285 height 35
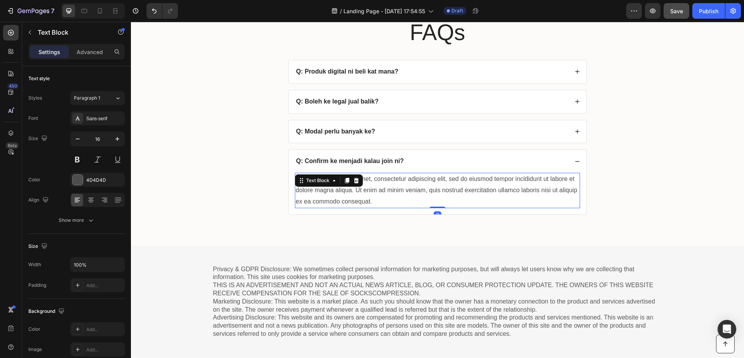
click at [375, 201] on div "Lorem ipsum dolor sit amet, consectetur adipiscing elit, sed do eiusmod tempor …" at bounding box center [437, 190] width 285 height 35
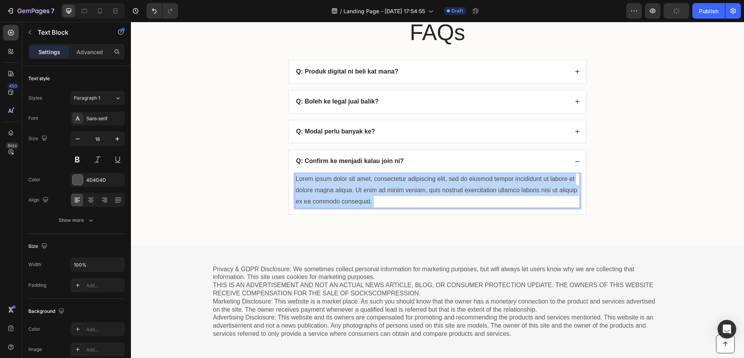
drag, startPoint x: 375, startPoint y: 202, endPoint x: 300, endPoint y: 179, distance: 77.6
click at [300, 179] on p "Lorem ipsum dolor sit amet, consectetur adipiscing elit, sed do eiusmod tempor …" at bounding box center [438, 189] width 284 height 33
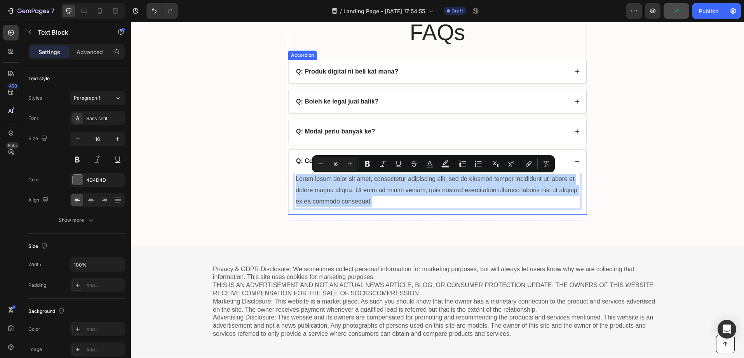
drag, startPoint x: 376, startPoint y: 199, endPoint x: 290, endPoint y: 176, distance: 88.4
click at [290, 176] on div "Lorem ipsum dolor sit amet, consectetur adipiscing elit, sed do eiusmod tempor …" at bounding box center [438, 193] width 298 height 41
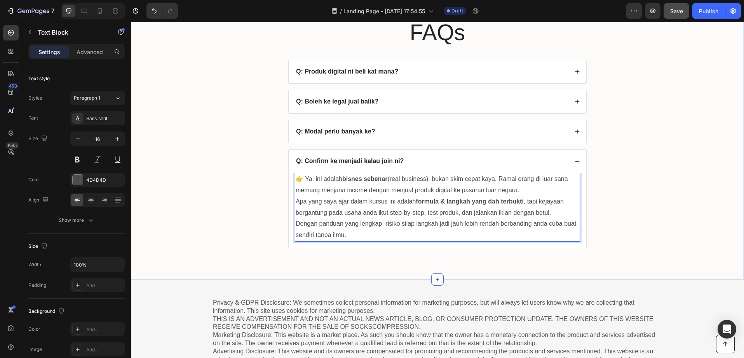
click at [447, 260] on div "FAQs Heading Q: Produk digital ni beli kat mana? Q: Boleh ke legal jual balik? …" at bounding box center [437, 132] width 613 height 293
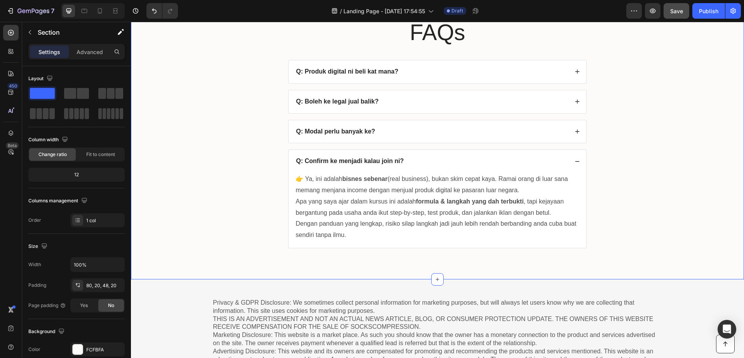
click at [595, 180] on div "FAQs Heading Q: Produk digital ni beli kat mana? Q: Boleh ke legal jual balik? …" at bounding box center [438, 138] width 598 height 243
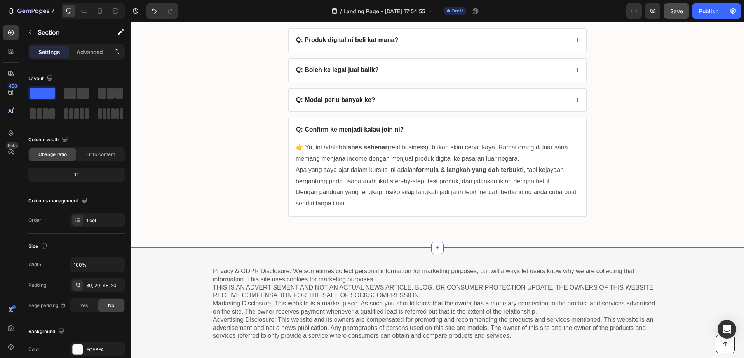
scroll to position [3167, 0]
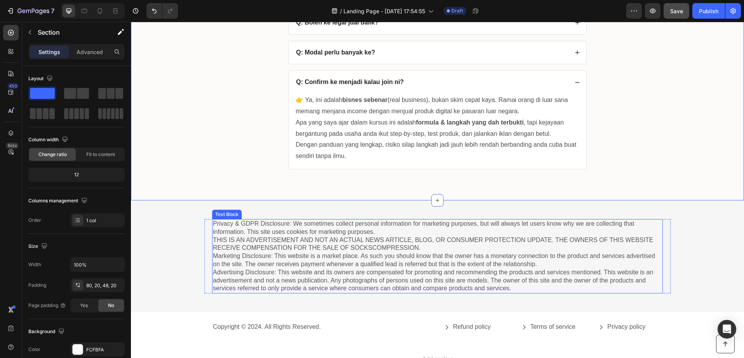
click at [356, 274] on p "Privacy & GDPR Disclosure: We sometimes collect personal information for market…" at bounding box center [437, 256] width 449 height 73
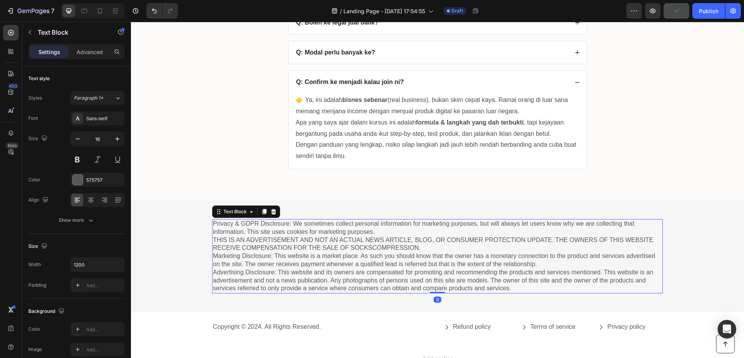
click at [514, 288] on p "Privacy & GDPR Disclosure: We sometimes collect personal information for market…" at bounding box center [437, 256] width 449 height 73
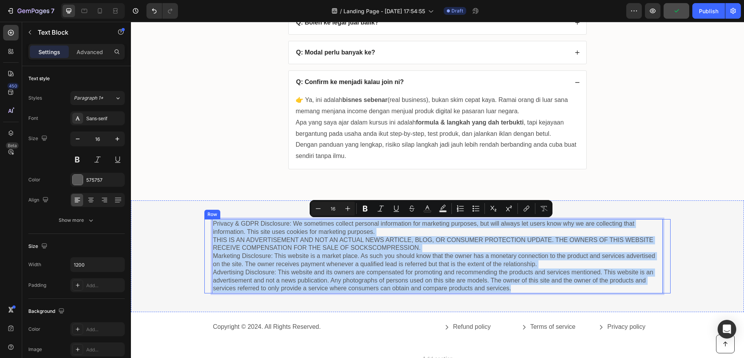
drag, startPoint x: 513, startPoint y: 288, endPoint x: 227, endPoint y: 227, distance: 292.7
click at [205, 221] on div "Privacy & GDPR Disclosure: We sometimes collect personal information for market…" at bounding box center [437, 256] width 466 height 74
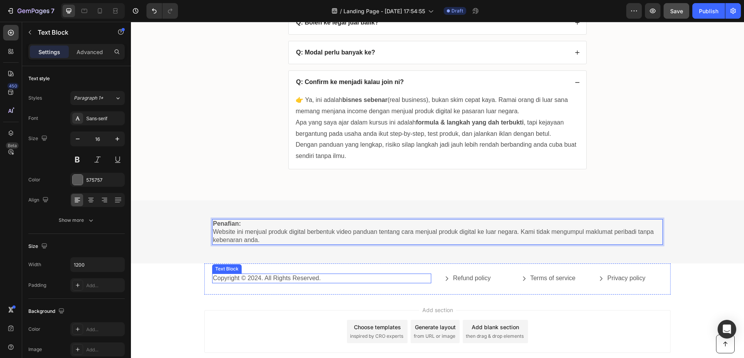
click at [396, 273] on div "Copyright © 2024. All Rights Reserved." at bounding box center [321, 278] width 219 height 10
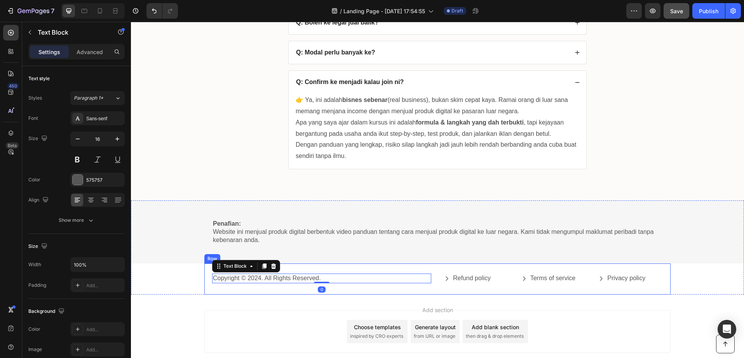
click at [394, 265] on div "Copyright © 2024. All Rights Reserved. Text Block 0 Refund policy Button Terms …" at bounding box center [437, 278] width 466 height 31
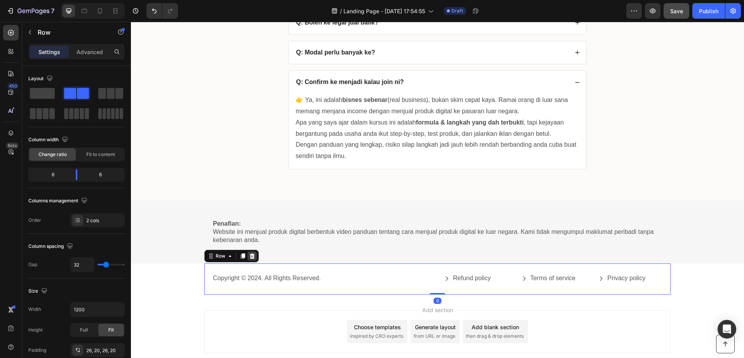
click at [249, 257] on icon at bounding box center [252, 256] width 6 height 6
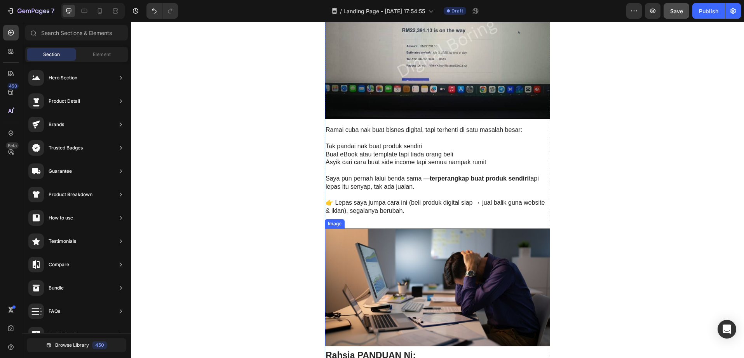
scroll to position [0, 0]
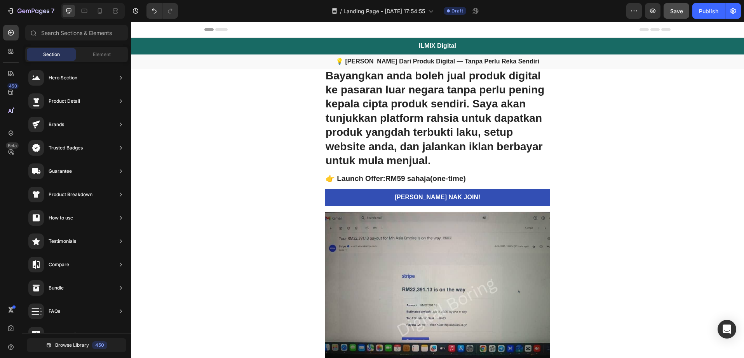
click at [238, 25] on div "Header" at bounding box center [437, 30] width 466 height 16
click at [152, 29] on span "Header" at bounding box center [154, 30] width 17 height 8
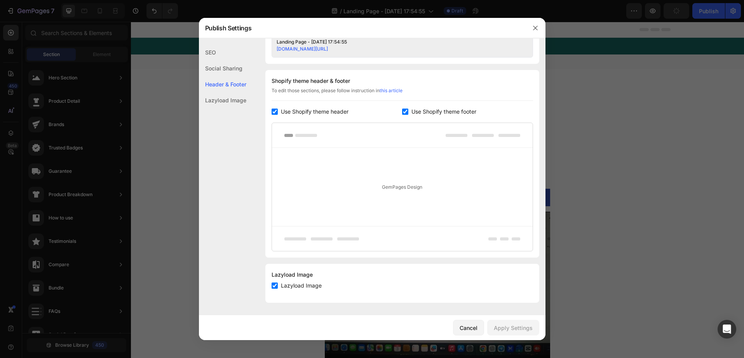
click at [293, 113] on span "Use Shopify theme header" at bounding box center [315, 111] width 68 height 9
checkbox input "false"
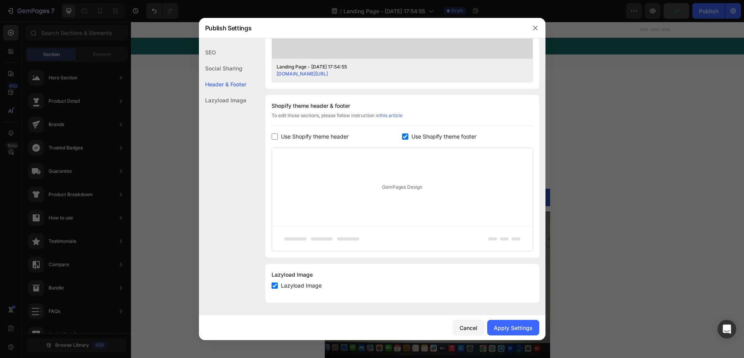
click at [421, 140] on span "Use Shopify theme footer" at bounding box center [444, 136] width 65 height 9
checkbox input "false"
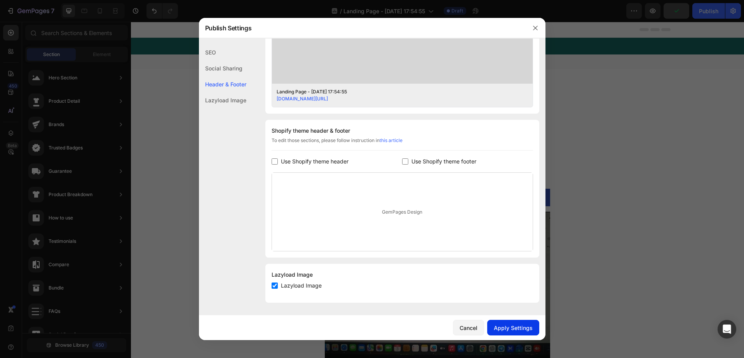
click at [521, 325] on div "Apply Settings" at bounding box center [513, 327] width 39 height 8
click at [535, 30] on icon "button" at bounding box center [535, 28] width 6 height 6
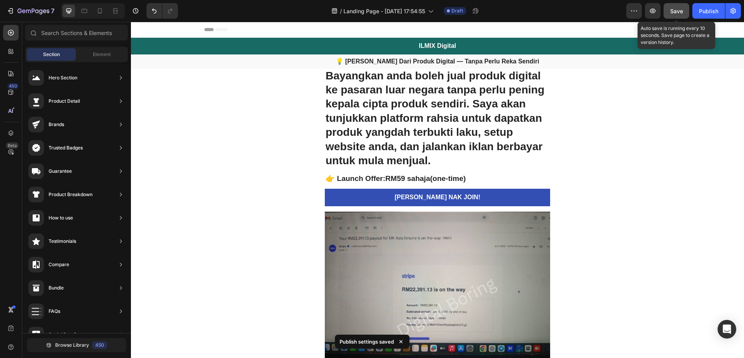
click at [678, 12] on span "Save" at bounding box center [676, 11] width 13 height 7
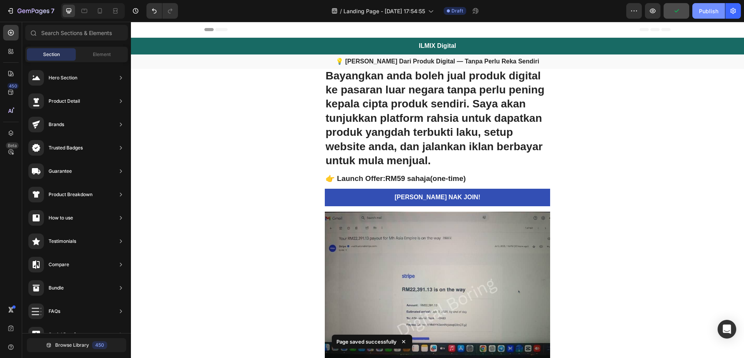
click at [703, 10] on div "Publish" at bounding box center [708, 11] width 19 height 8
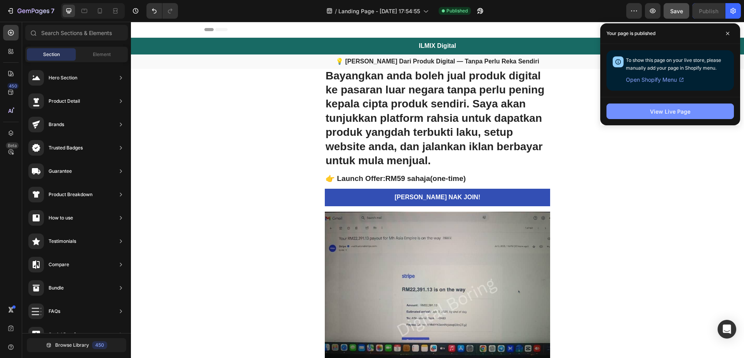
click at [682, 115] on button "View Live Page" at bounding box center [670, 111] width 127 height 16
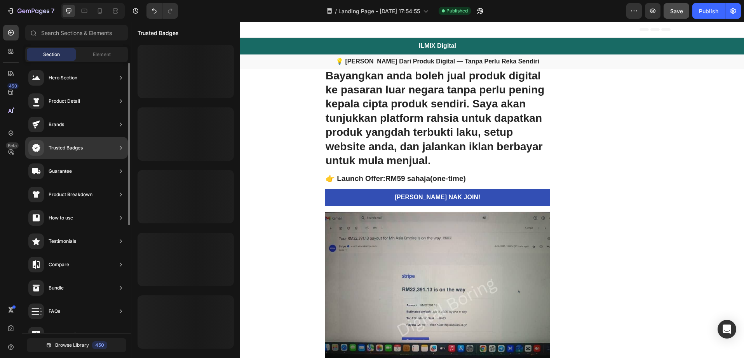
scroll to position [0, 0]
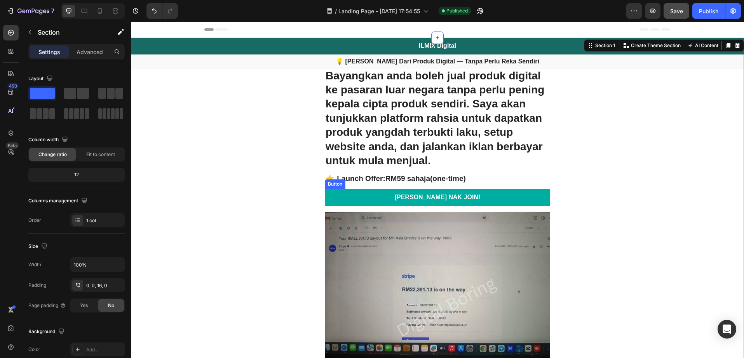
click at [409, 194] on link "[PERSON_NAME] NAK JOIN!" at bounding box center [437, 196] width 225 height 17
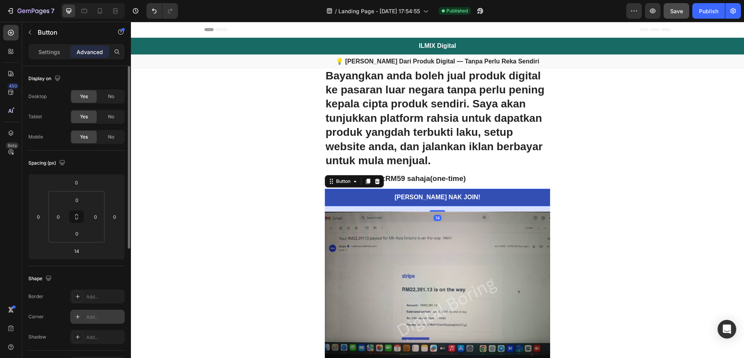
scroll to position [226, 0]
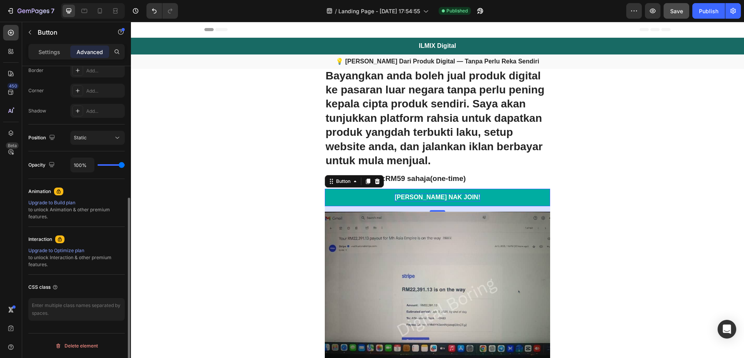
click at [431, 201] on p "[PERSON_NAME] NAK JOIN!" at bounding box center [438, 197] width 86 height 8
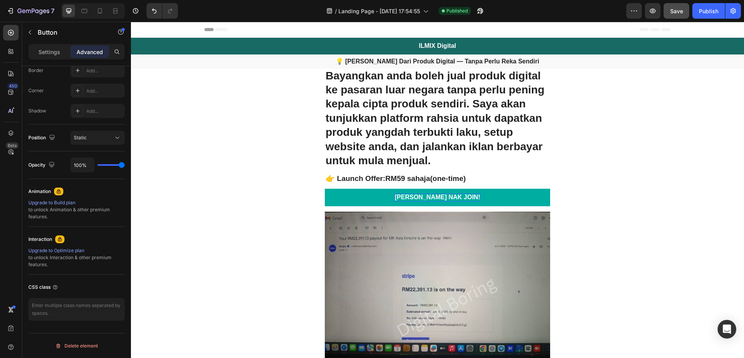
click at [398, 200] on link "[PERSON_NAME] NAK JOIN!" at bounding box center [437, 196] width 225 height 17
click at [376, 198] on link "[PERSON_NAME] NAK JOIN!" at bounding box center [437, 196] width 225 height 17
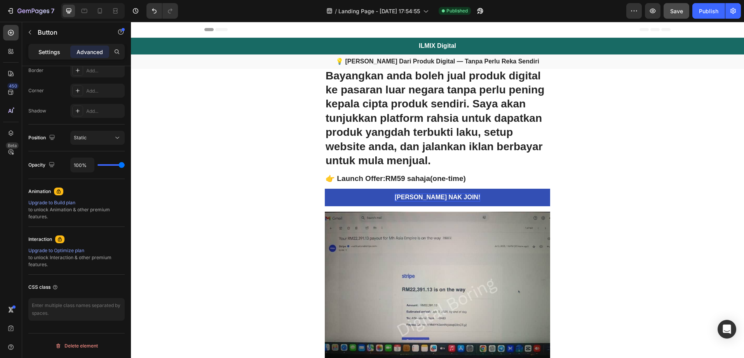
click at [49, 54] on p "Settings" at bounding box center [49, 52] width 22 height 8
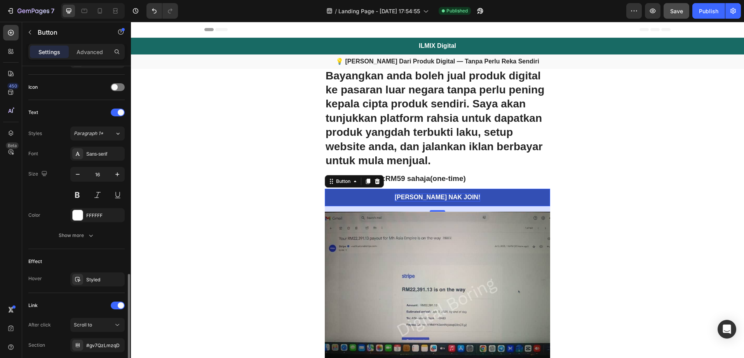
scroll to position [284, 0]
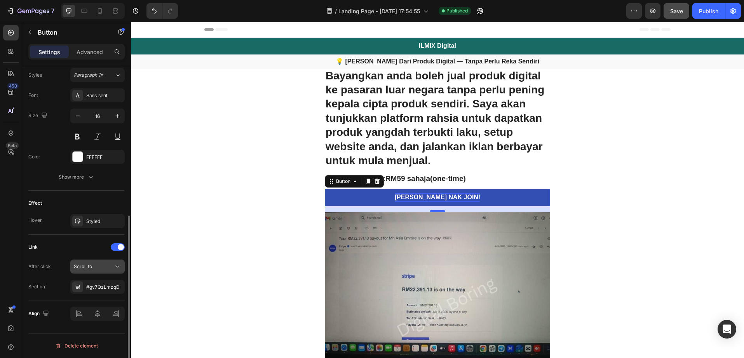
click at [96, 266] on div "Scroll to" at bounding box center [94, 266] width 40 height 7
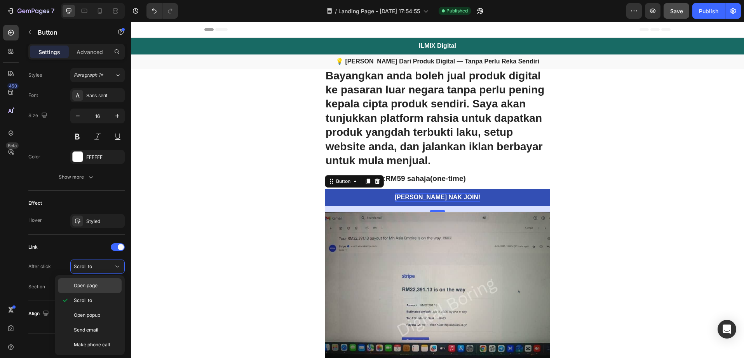
click at [97, 286] on span "Open page" at bounding box center [86, 285] width 24 height 7
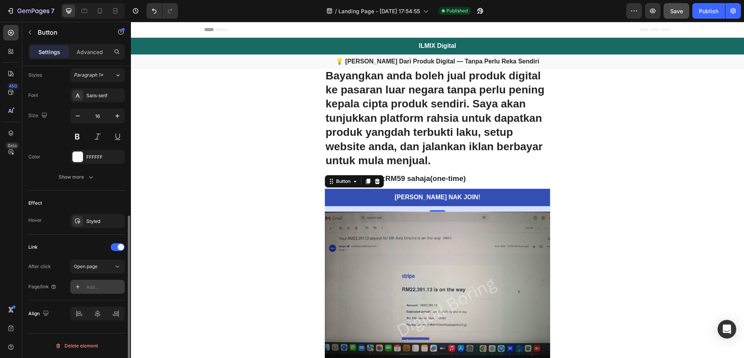
click at [96, 285] on div "Add..." at bounding box center [104, 286] width 37 height 7
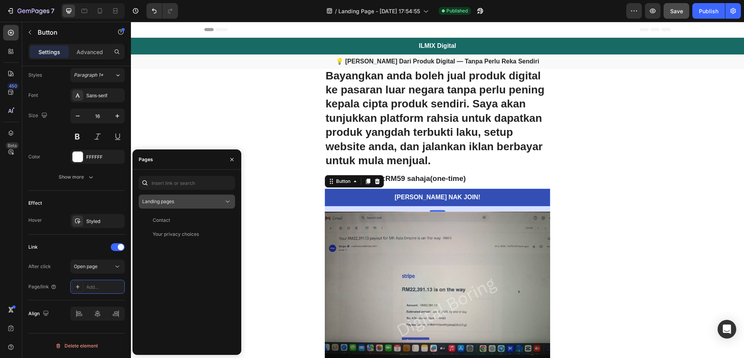
click at [175, 208] on button "Landing pages" at bounding box center [187, 201] width 96 height 14
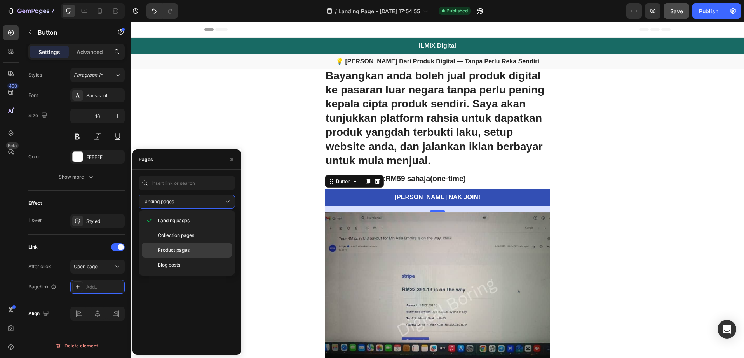
click at [183, 252] on span "Product pages" at bounding box center [174, 249] width 32 height 7
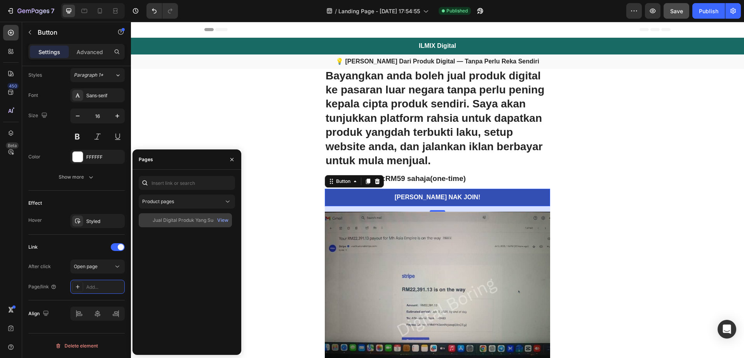
click at [176, 218] on div "Jual Digital Produk Yang Sudah Siap Ke Luar Negara" at bounding box center [190, 219] width 75 height 7
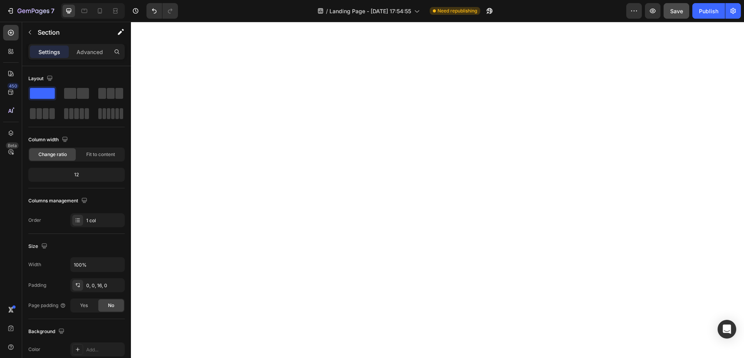
scroll to position [1842, 0]
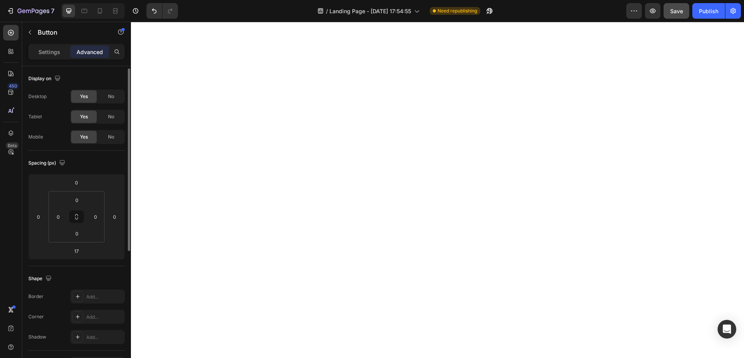
scroll to position [226, 0]
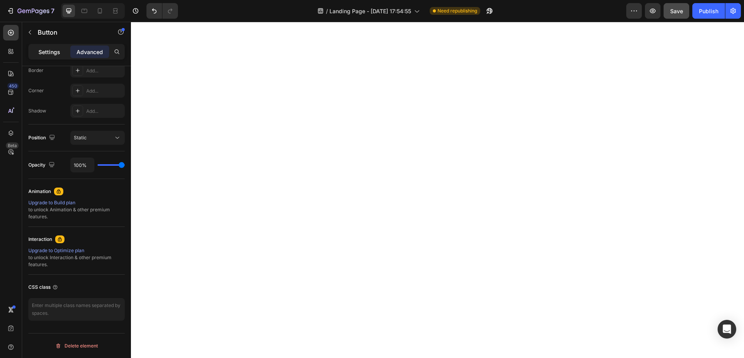
click at [45, 52] on p "Settings" at bounding box center [49, 52] width 22 height 8
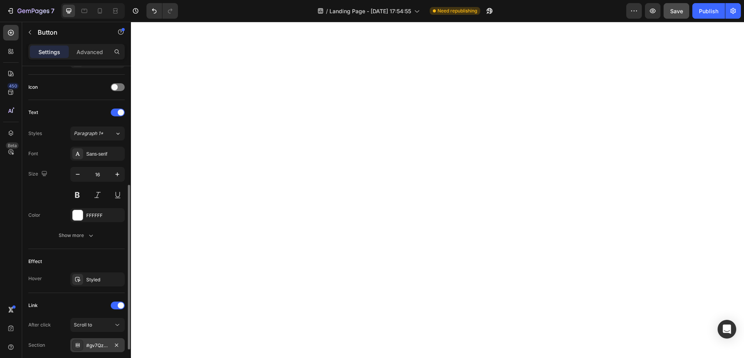
scroll to position [284, 0]
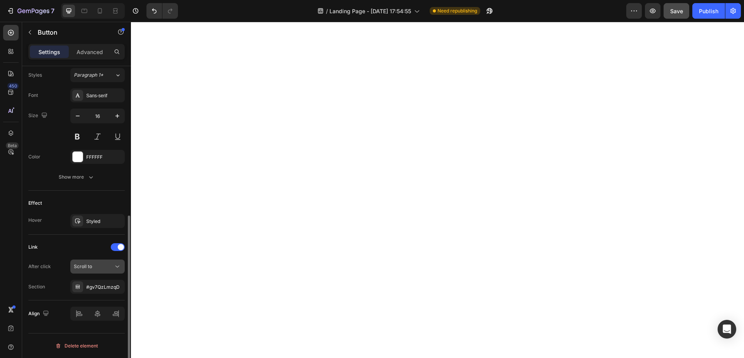
click at [90, 261] on button "Scroll to" at bounding box center [97, 266] width 54 height 14
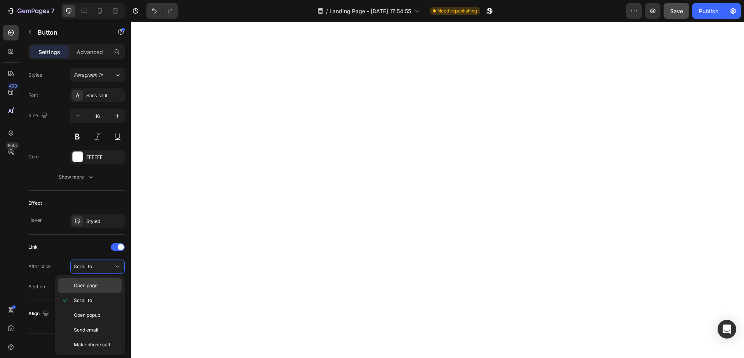
click at [95, 288] on span "Open page" at bounding box center [86, 285] width 24 height 7
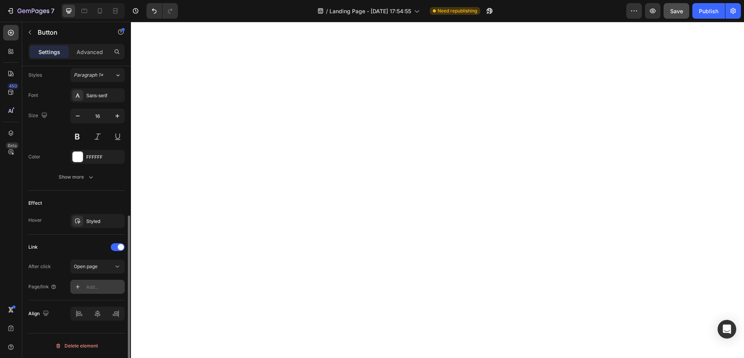
click at [100, 286] on div "Add..." at bounding box center [104, 286] width 37 height 7
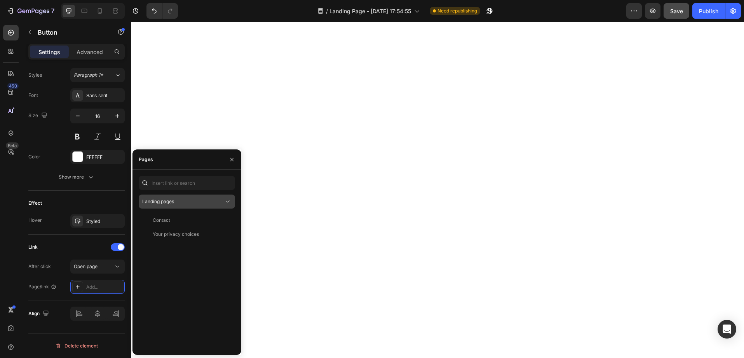
click at [176, 199] on div "Landing pages" at bounding box center [183, 201] width 82 height 7
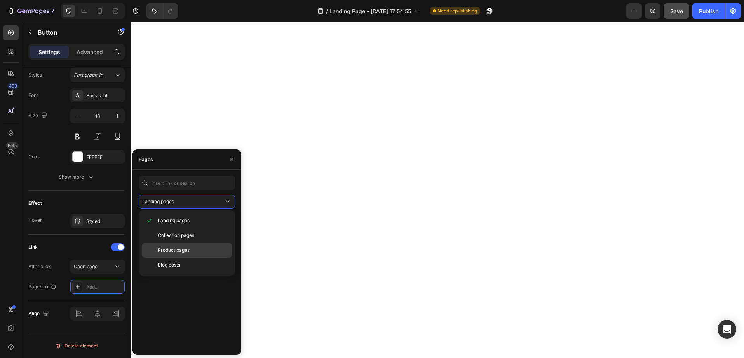
click at [180, 248] on span "Product pages" at bounding box center [174, 249] width 32 height 7
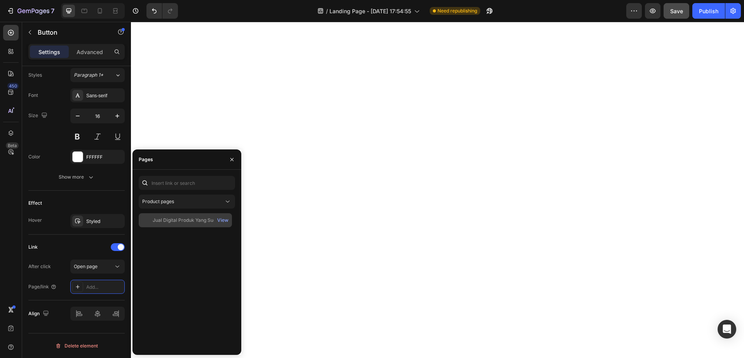
click at [177, 222] on div "Jual Digital Produk Yang Sudah Siap Ke Luar Negara" at bounding box center [190, 219] width 75 height 7
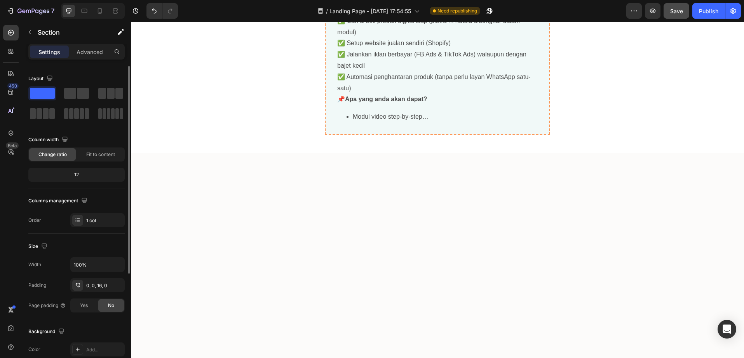
scroll to position [2056, 0]
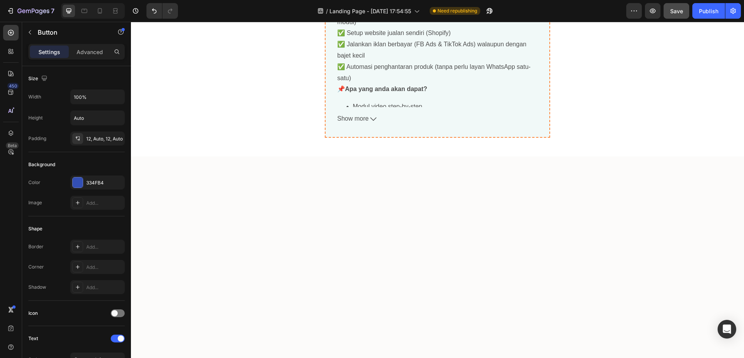
scroll to position [284, 0]
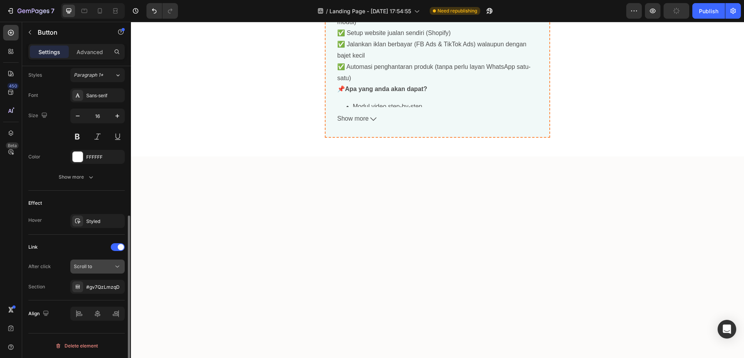
click at [98, 269] on div "Scroll to" at bounding box center [94, 266] width 40 height 7
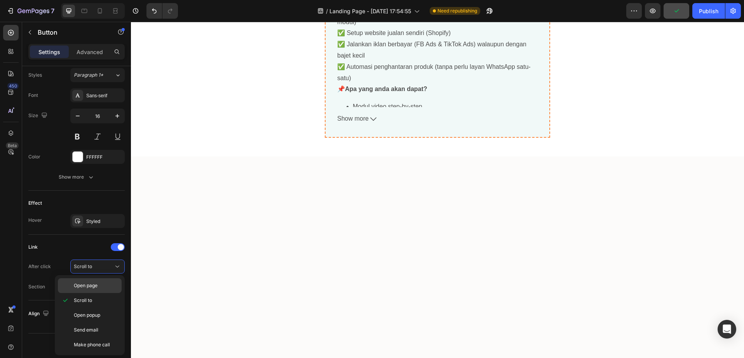
click at [96, 288] on span "Open page" at bounding box center [86, 285] width 24 height 7
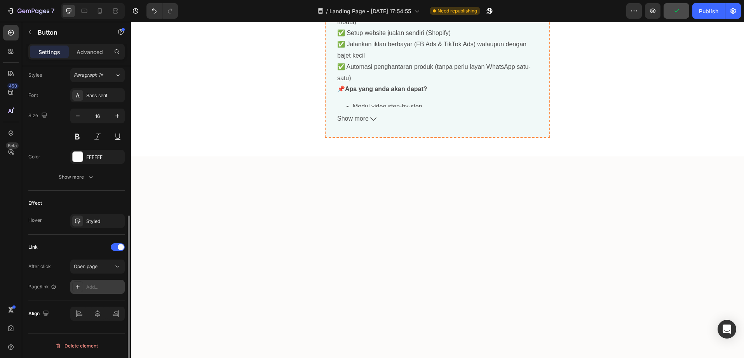
click at [101, 291] on div "Add..." at bounding box center [97, 286] width 54 height 14
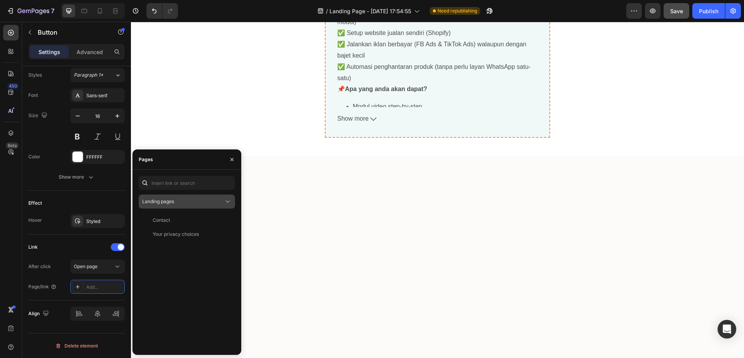
click at [190, 200] on div "Landing pages" at bounding box center [183, 201] width 82 height 7
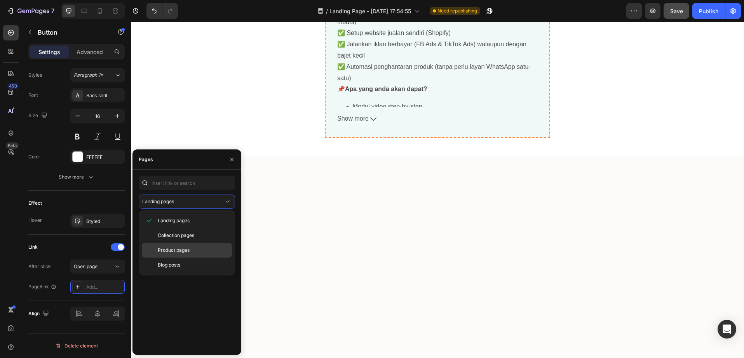
click at [187, 248] on span "Product pages" at bounding box center [174, 249] width 32 height 7
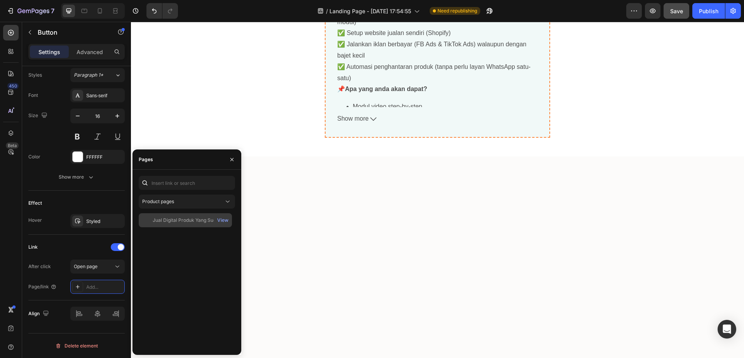
click at [181, 222] on div "Jual Digital Produk Yang Sudah Siap Ke Luar Negara" at bounding box center [190, 219] width 75 height 7
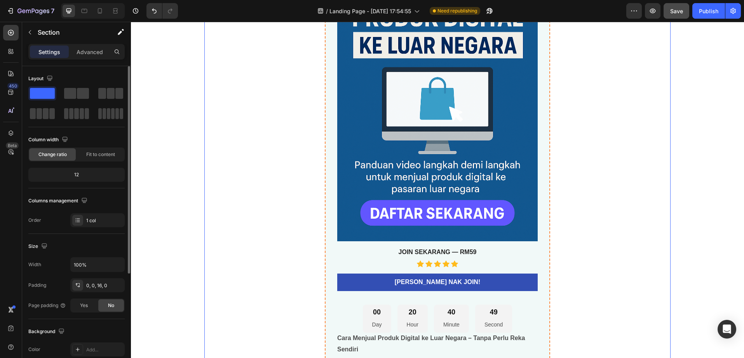
scroll to position [2474, 0]
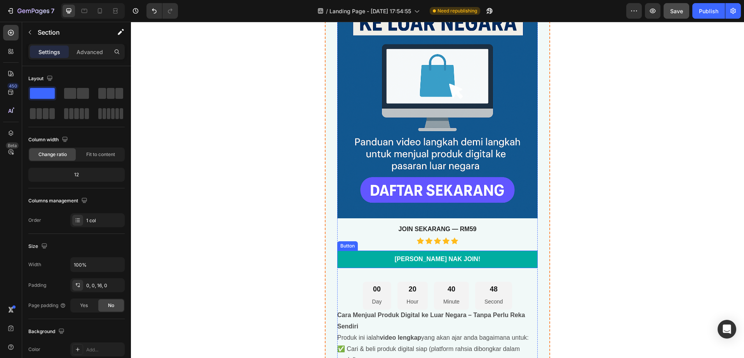
click at [399, 256] on link "[PERSON_NAME] NAK JOIN!" at bounding box center [437, 258] width 201 height 17
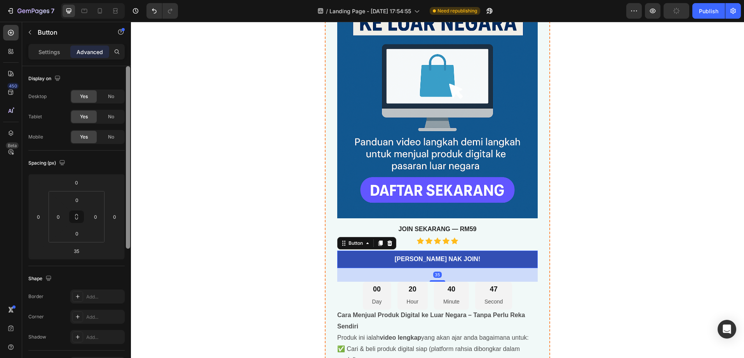
scroll to position [226, 0]
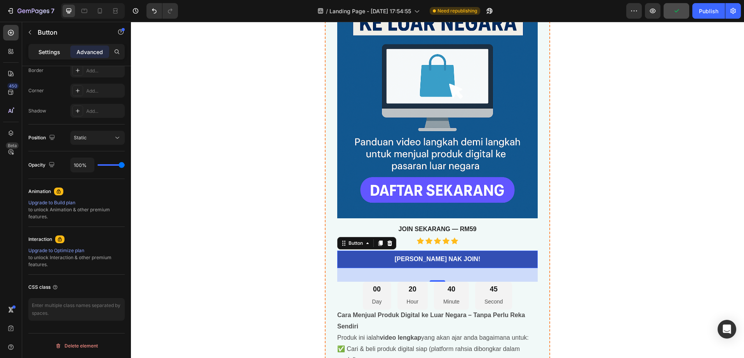
click at [54, 50] on p "Settings" at bounding box center [49, 52] width 22 height 8
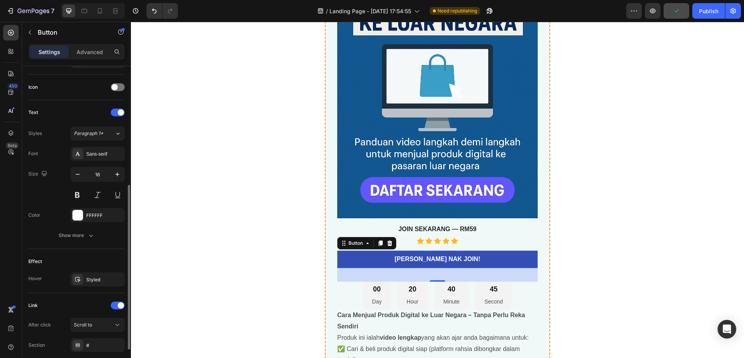
scroll to position [284, 0]
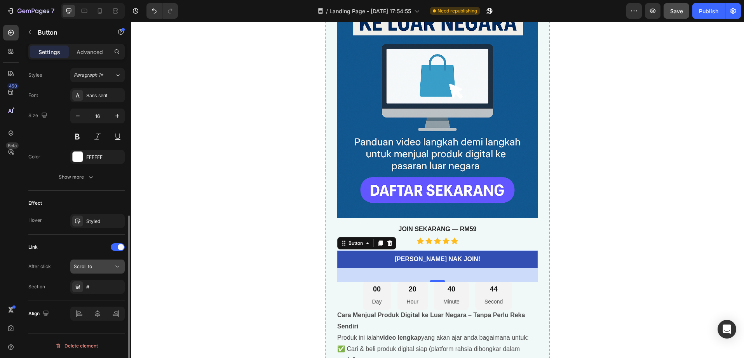
click at [99, 273] on button "Scroll to" at bounding box center [97, 266] width 54 height 14
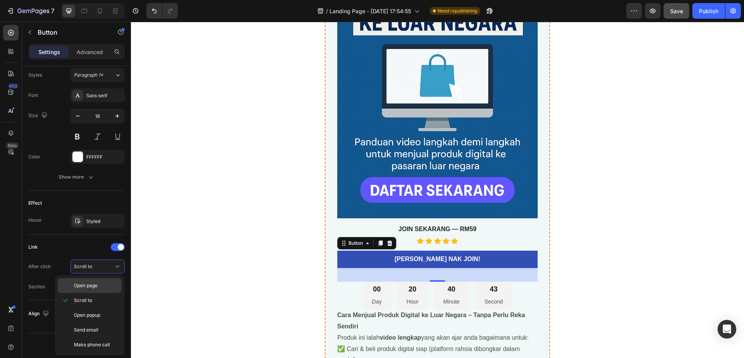
click at [98, 287] on span "Open page" at bounding box center [86, 285] width 24 height 7
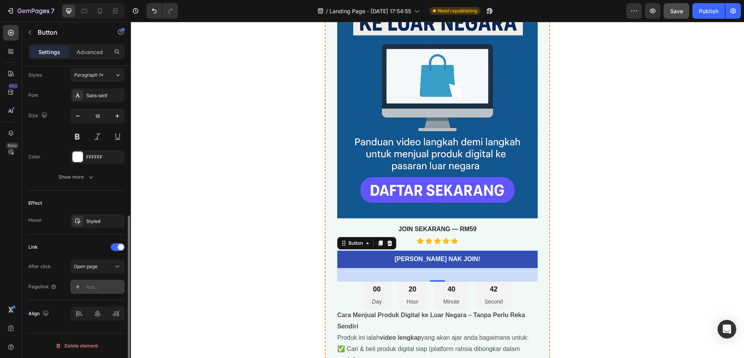
click at [98, 285] on div "Add..." at bounding box center [104, 286] width 37 height 7
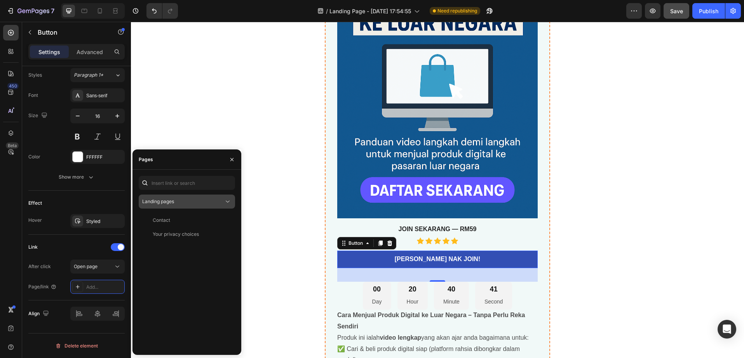
click at [183, 203] on div "Landing pages" at bounding box center [183, 201] width 82 height 7
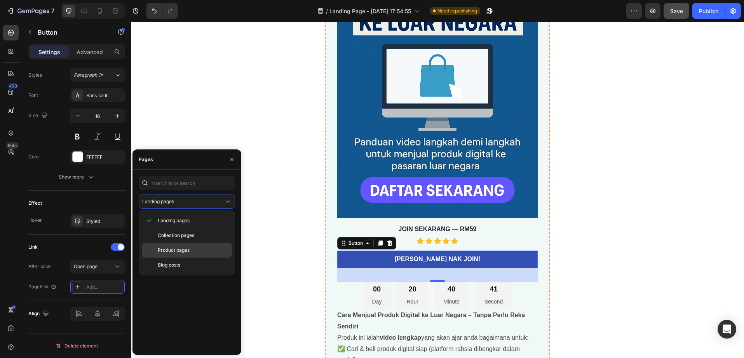
click at [188, 257] on div "Product pages" at bounding box center [187, 264] width 90 height 15
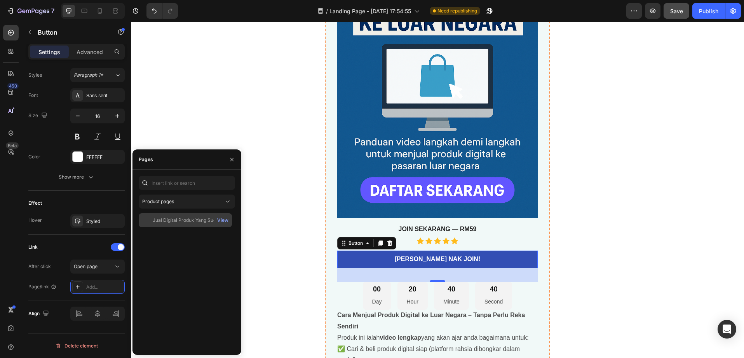
click at [178, 222] on div "Jual Digital Produk Yang Sudah Siap Ke Luar Negara" at bounding box center [190, 219] width 75 height 7
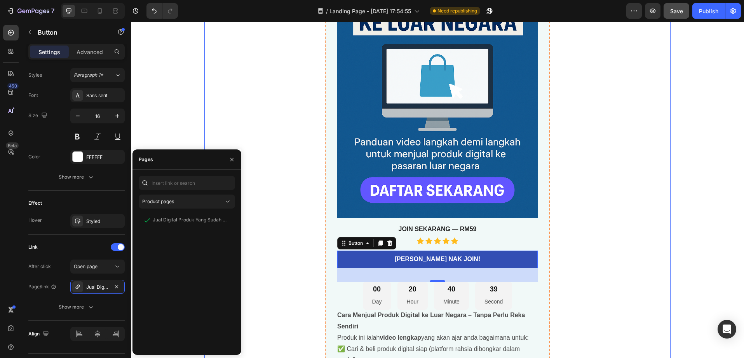
click at [287, 239] on div "Jual Digital Produk Yang Sudah Siap Ke Luar Negara Product Title best seller He…" at bounding box center [437, 174] width 466 height 602
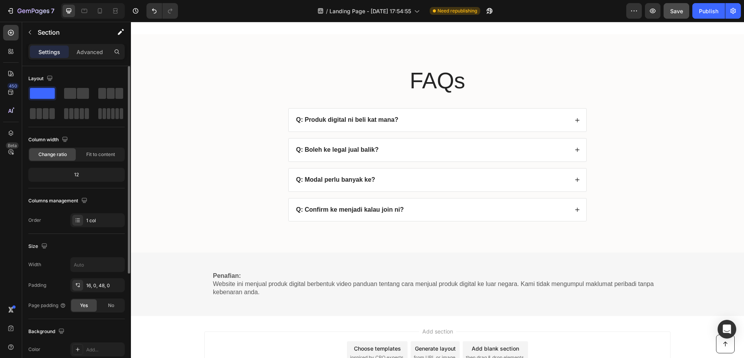
scroll to position [2985, 0]
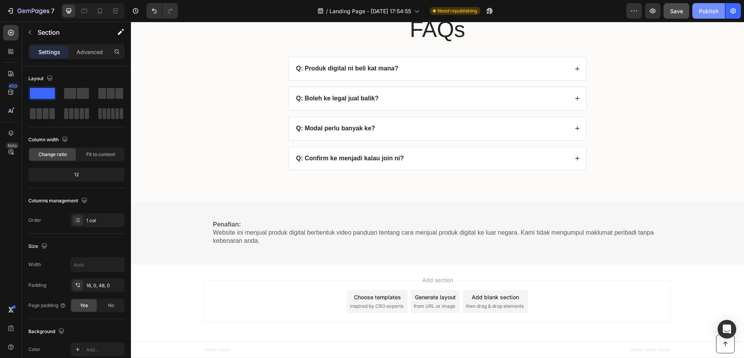
click at [713, 13] on div "Publish" at bounding box center [708, 11] width 19 height 8
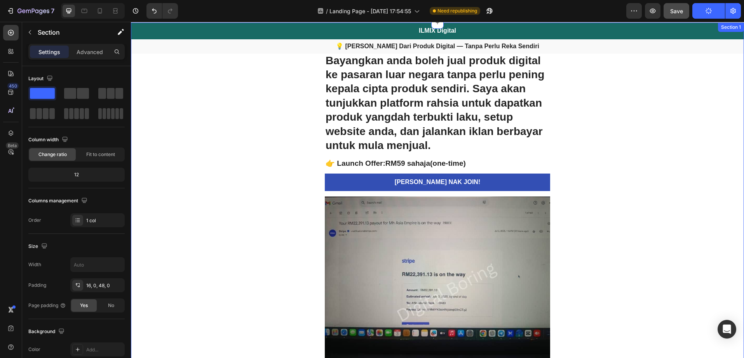
scroll to position [0, 0]
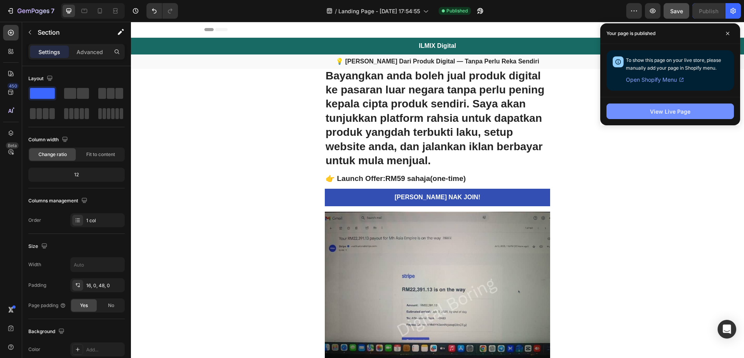
click at [655, 107] on div "View Live Page" at bounding box center [670, 111] width 40 height 8
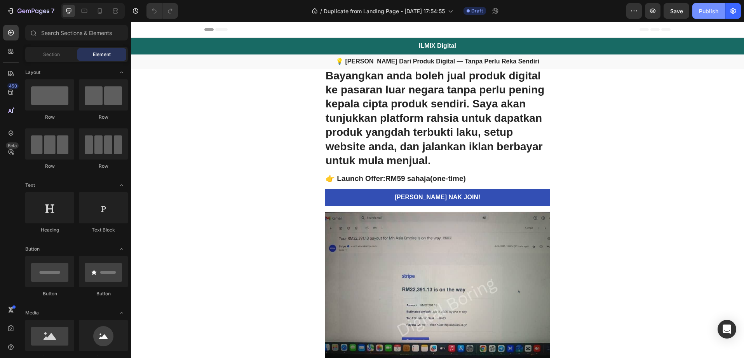
click at [703, 12] on div "Publish" at bounding box center [708, 11] width 19 height 8
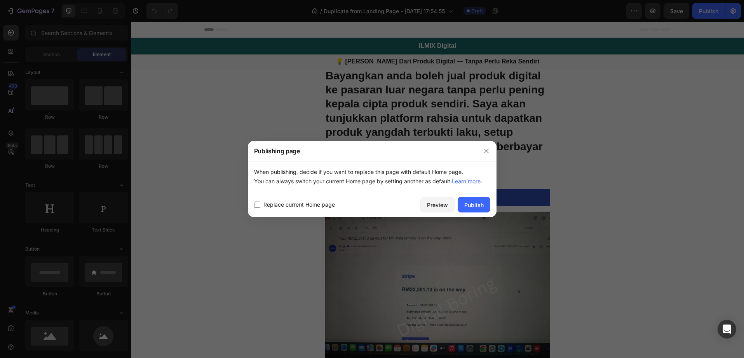
click at [301, 203] on span "Replace current Home page" at bounding box center [300, 204] width 72 height 9
checkbox input "true"
click at [469, 204] on div "Publish" at bounding box center [473, 205] width 19 height 8
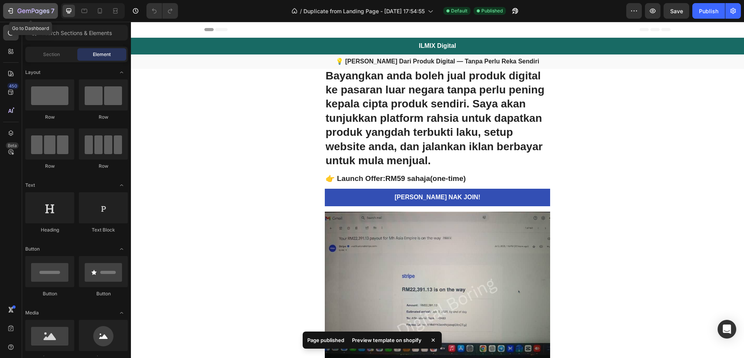
click at [16, 11] on div "7" at bounding box center [31, 10] width 48 height 9
